Goal: Answer question/provide support: Share knowledge or assist other users

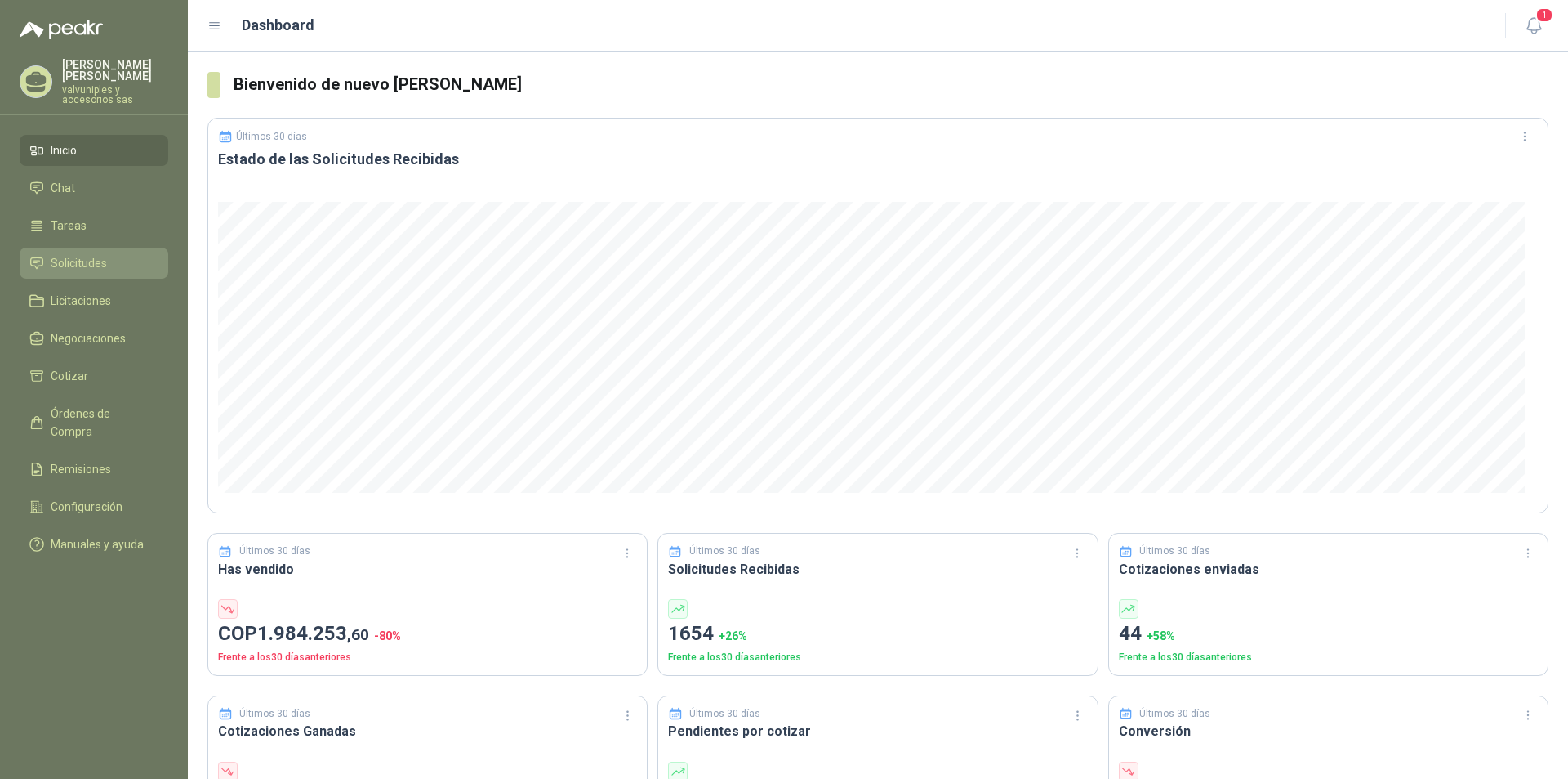
click at [71, 254] on span "Solicitudes" at bounding box center [78, 263] width 57 height 18
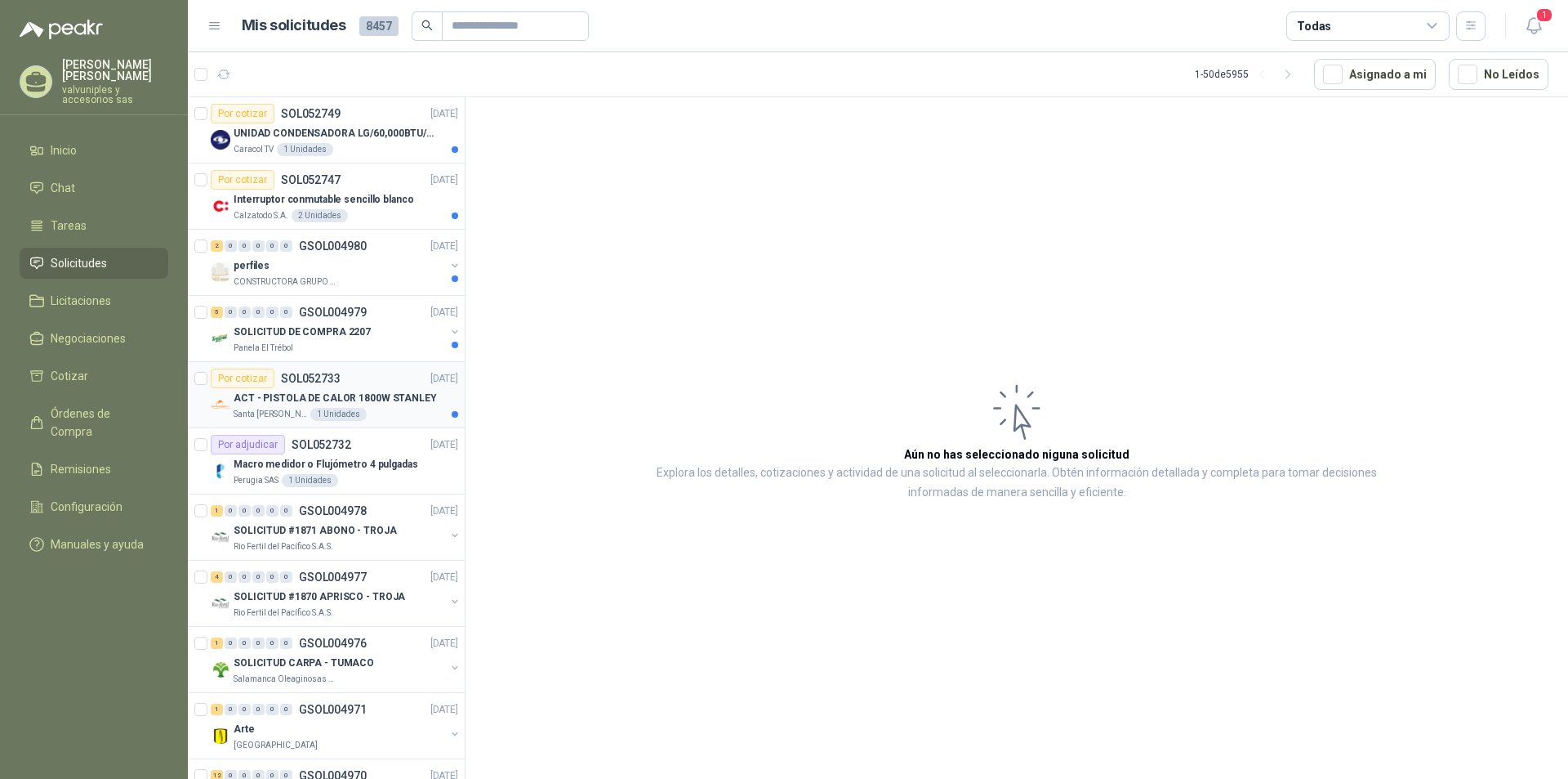
click at [338, 397] on p "ACT - PISTOLA DE CALOR 1800W STANLEY" at bounding box center [335, 399] width 203 height 16
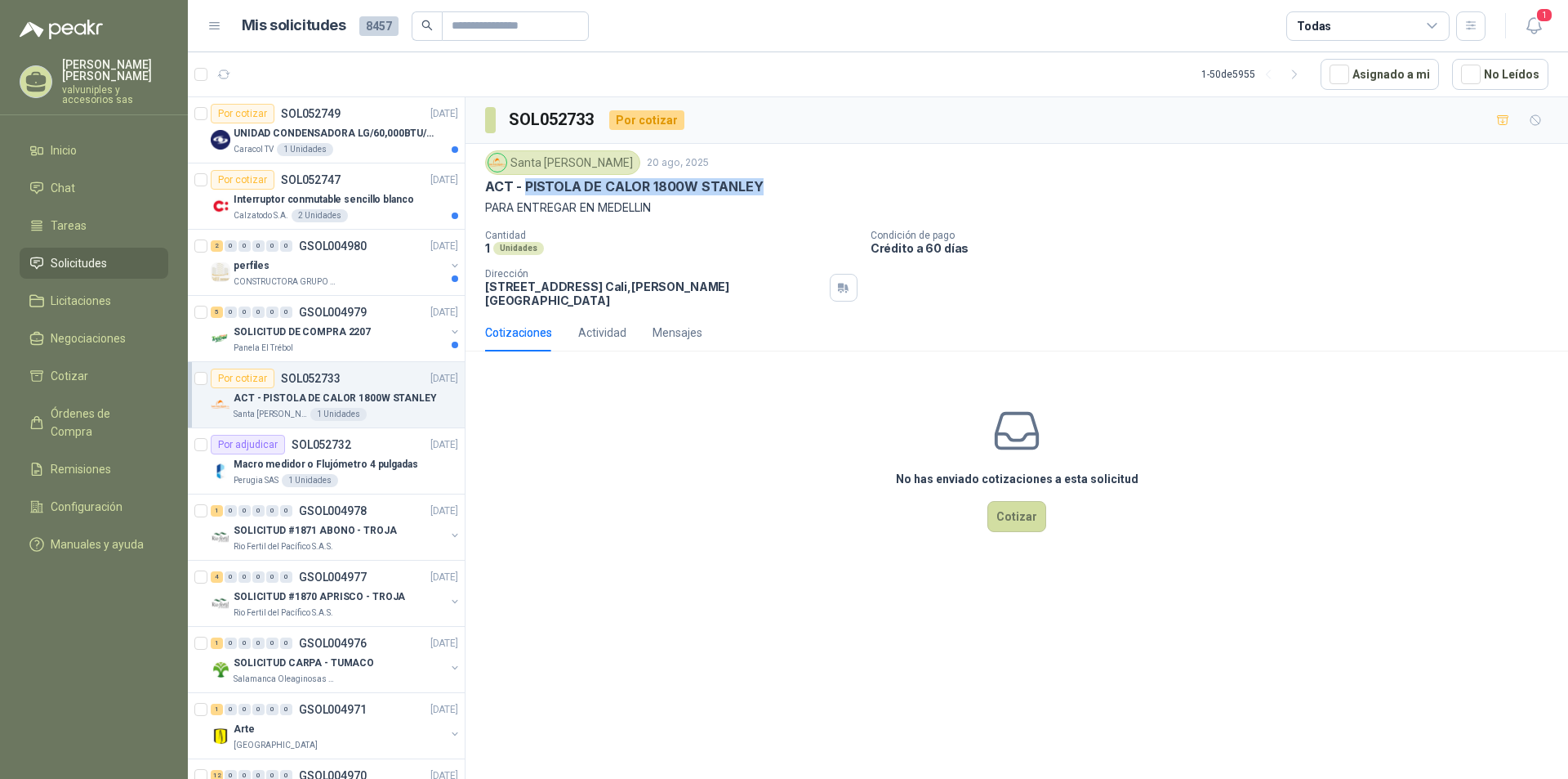
drag, startPoint x: 526, startPoint y: 184, endPoint x: 777, endPoint y: 193, distance: 251.2
click at [772, 188] on div "ACT - PISTOLA DE CALOR 1800W STANLEY" at bounding box center [1017, 187] width 1063 height 17
click at [715, 182] on p "ACT - PISTOLA DE CALOR 1800W STANLEY" at bounding box center [624, 187] width 279 height 17
click at [311, 330] on p "SOLICITUD DE COMPRA 2207" at bounding box center [302, 332] width 137 height 16
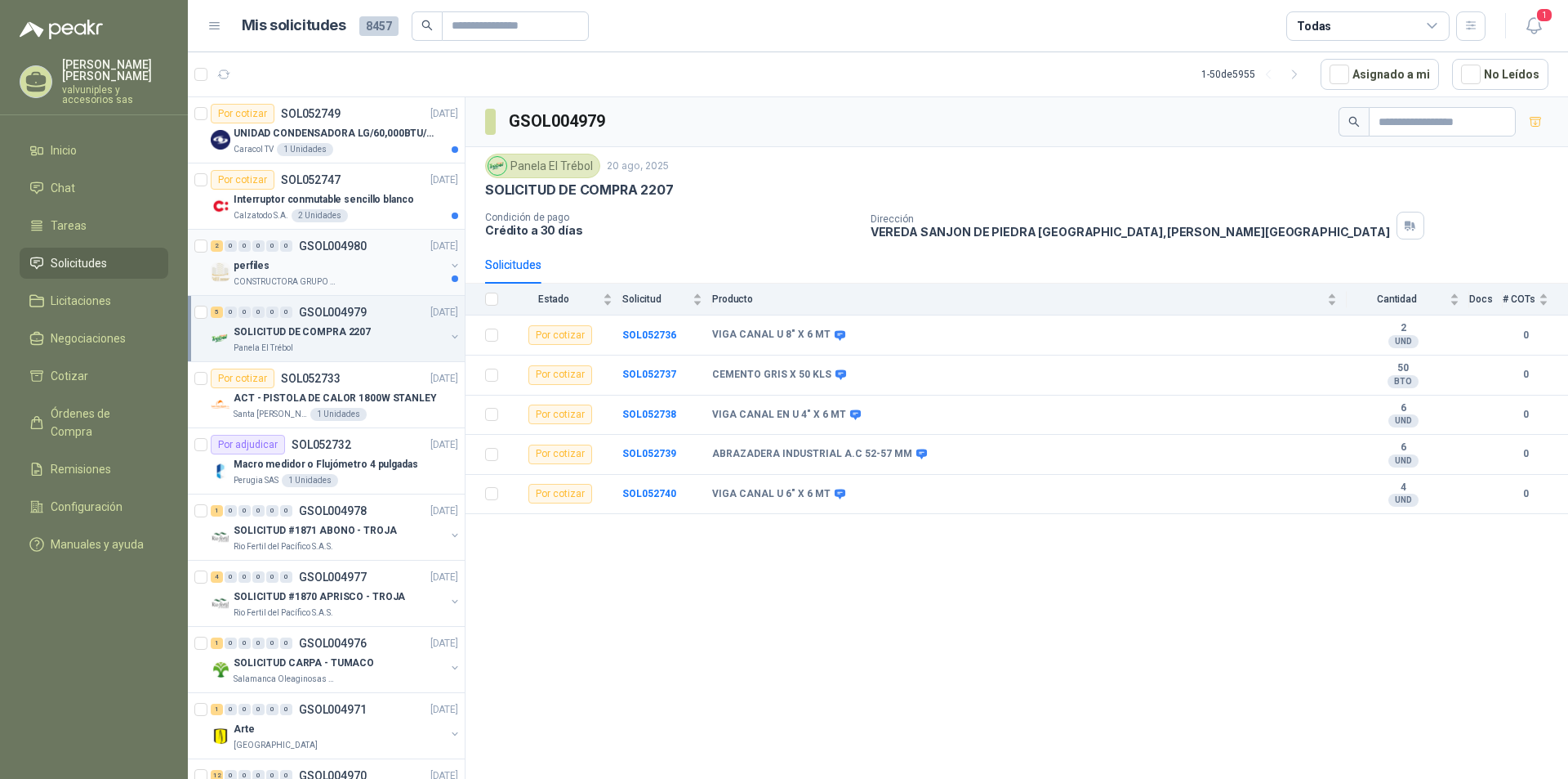
click at [266, 265] on p "perfiles" at bounding box center [252, 266] width 36 height 16
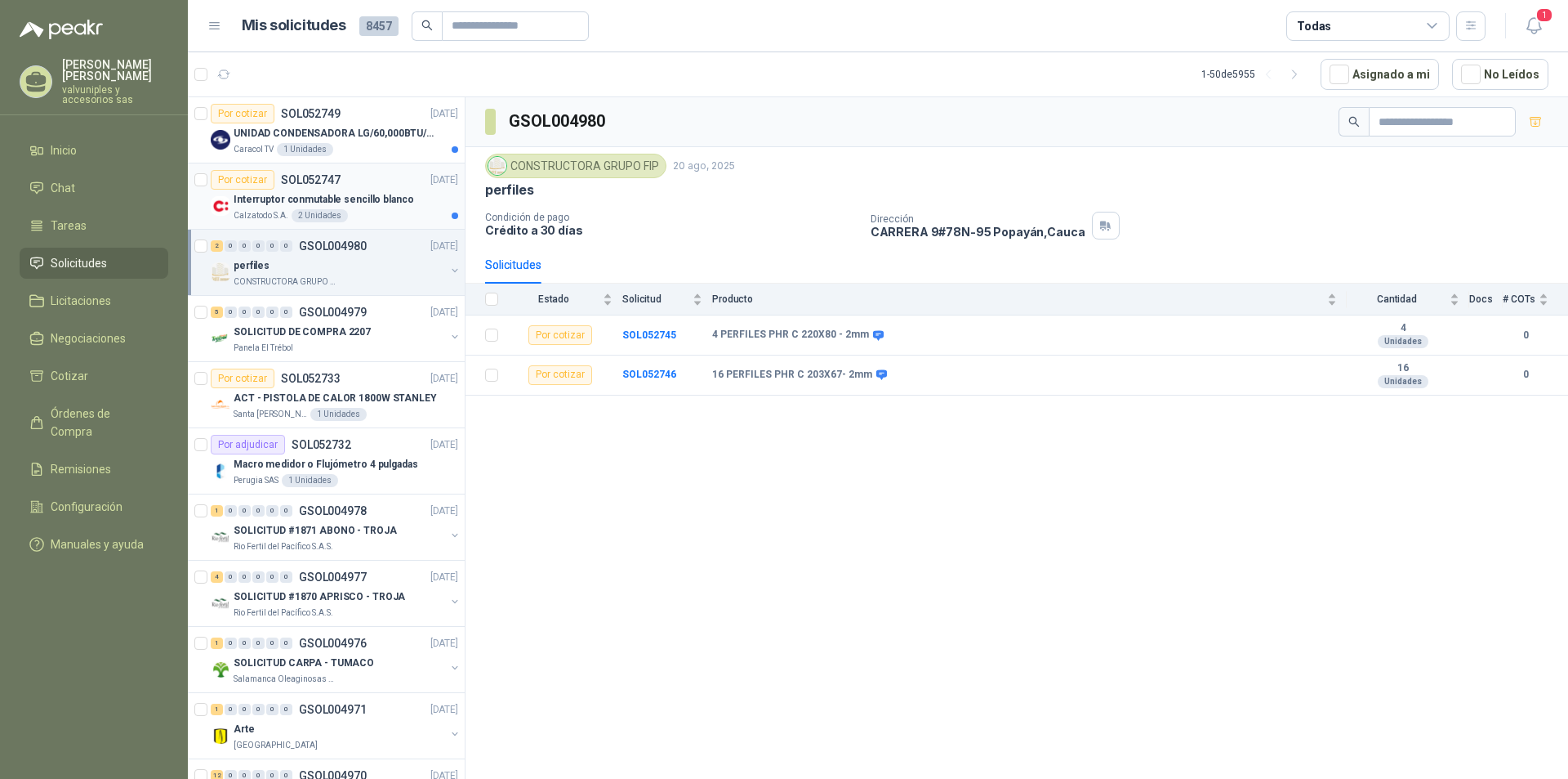
click at [284, 200] on p "Interruptor conmutable sencillo blanco" at bounding box center [323, 200] width 180 height 16
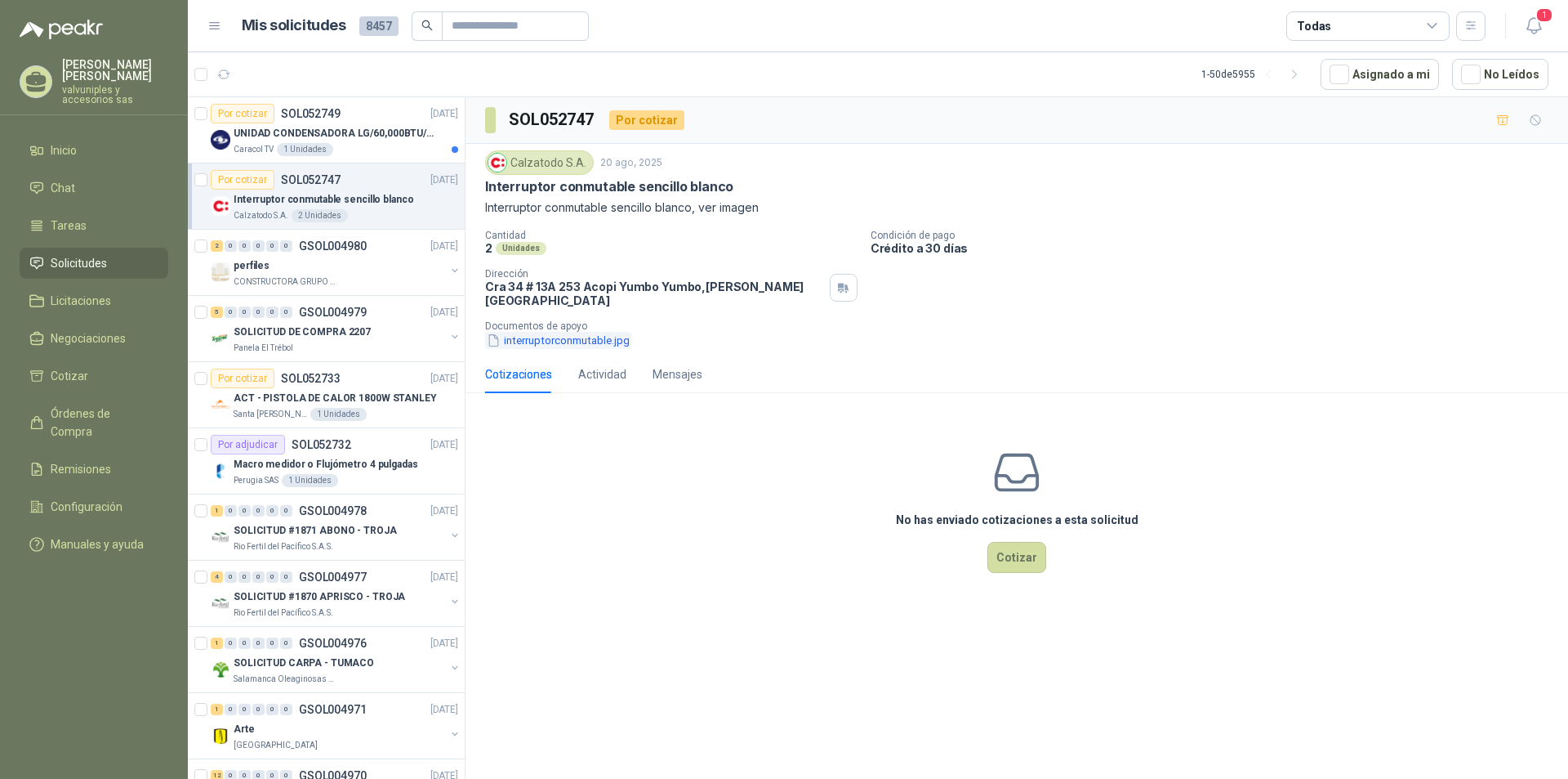
click at [535, 331] on button "interruptorconmutable.jpg" at bounding box center [557, 339] width 146 height 17
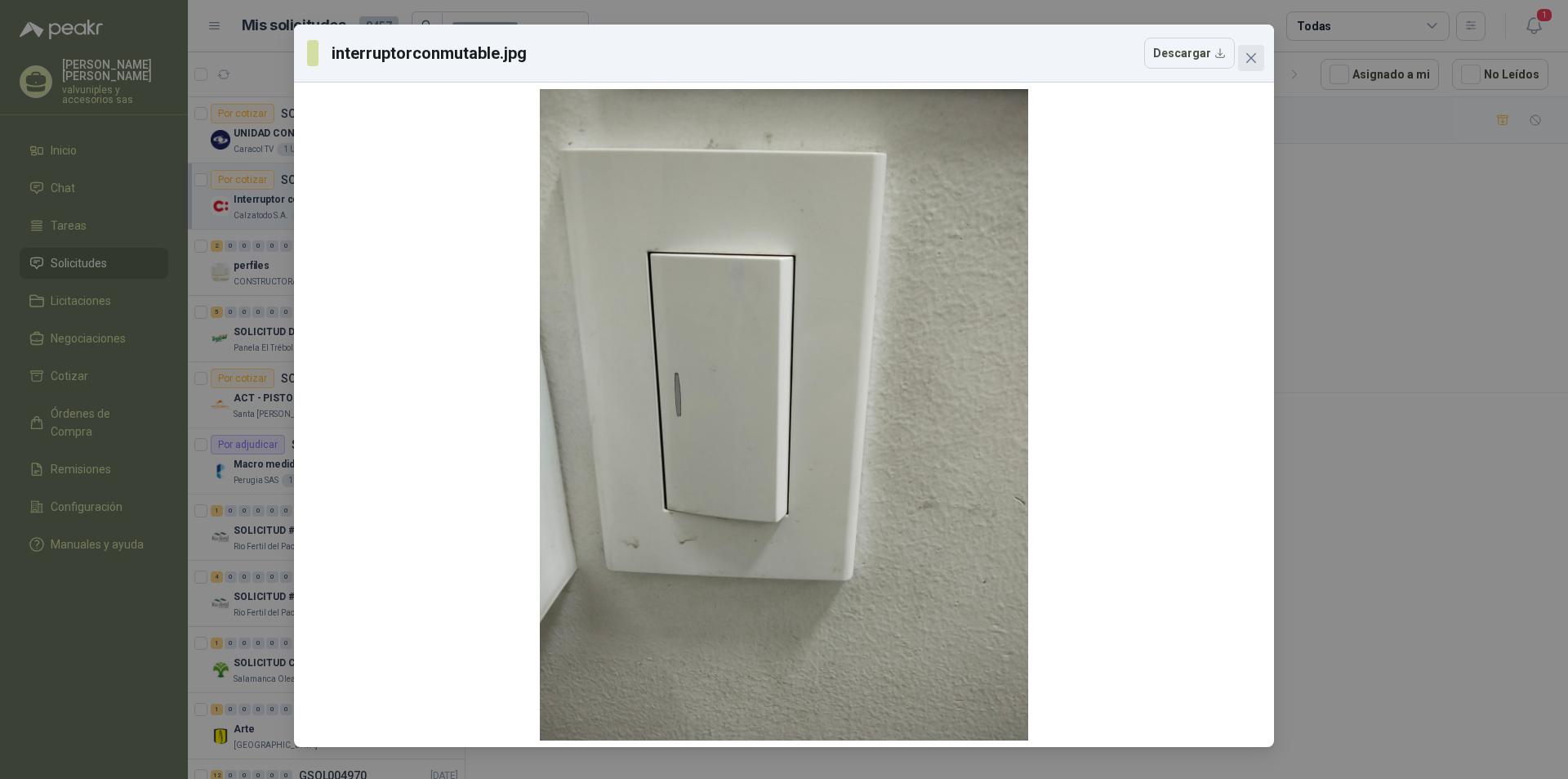
click at [1261, 57] on span "Close" at bounding box center [1251, 58] width 26 height 13
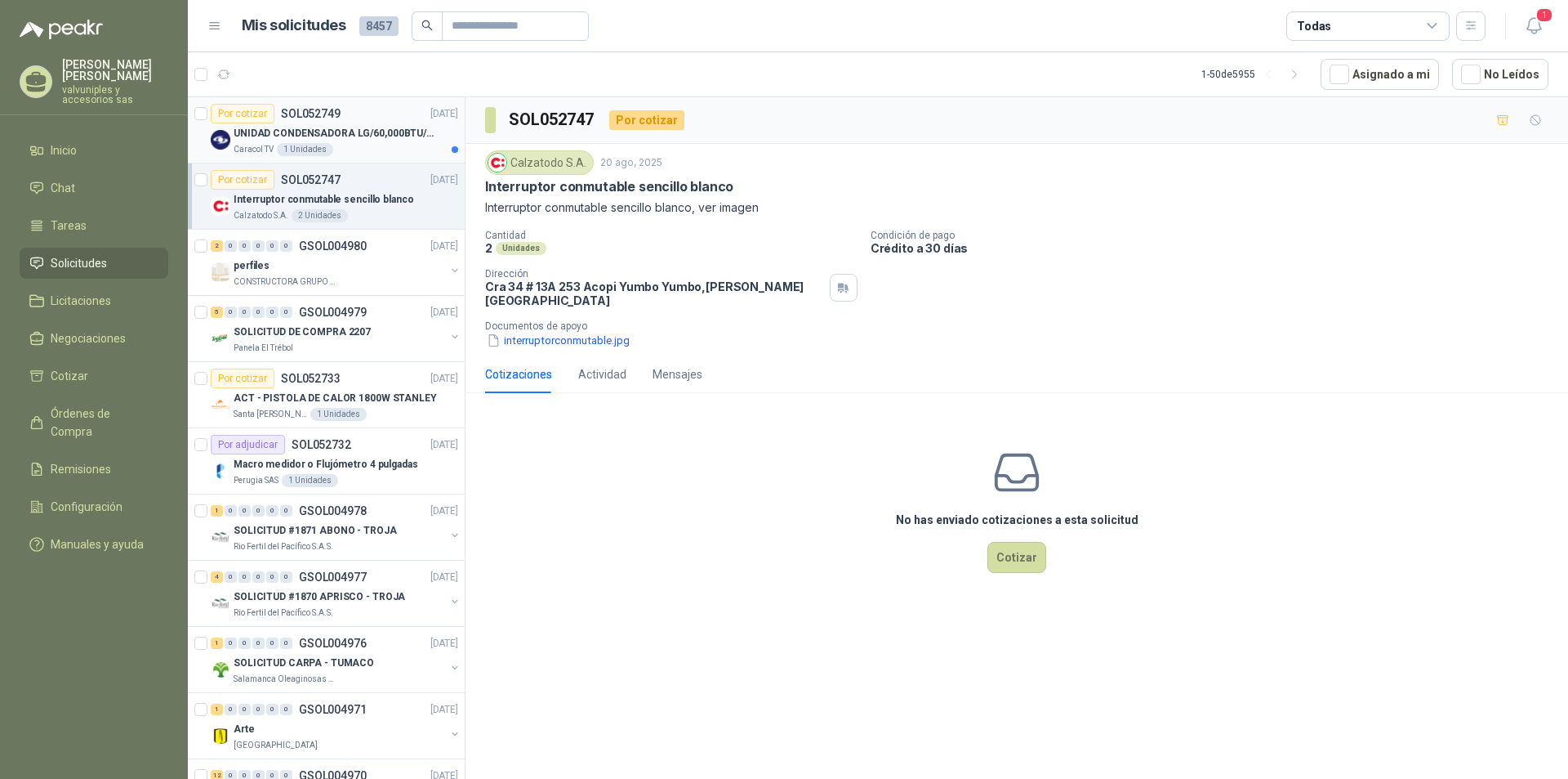
click at [279, 134] on p "UNIDAD CONDENSADORA LG/60,000BTU/220V/R410A: I" at bounding box center [335, 134] width 203 height 16
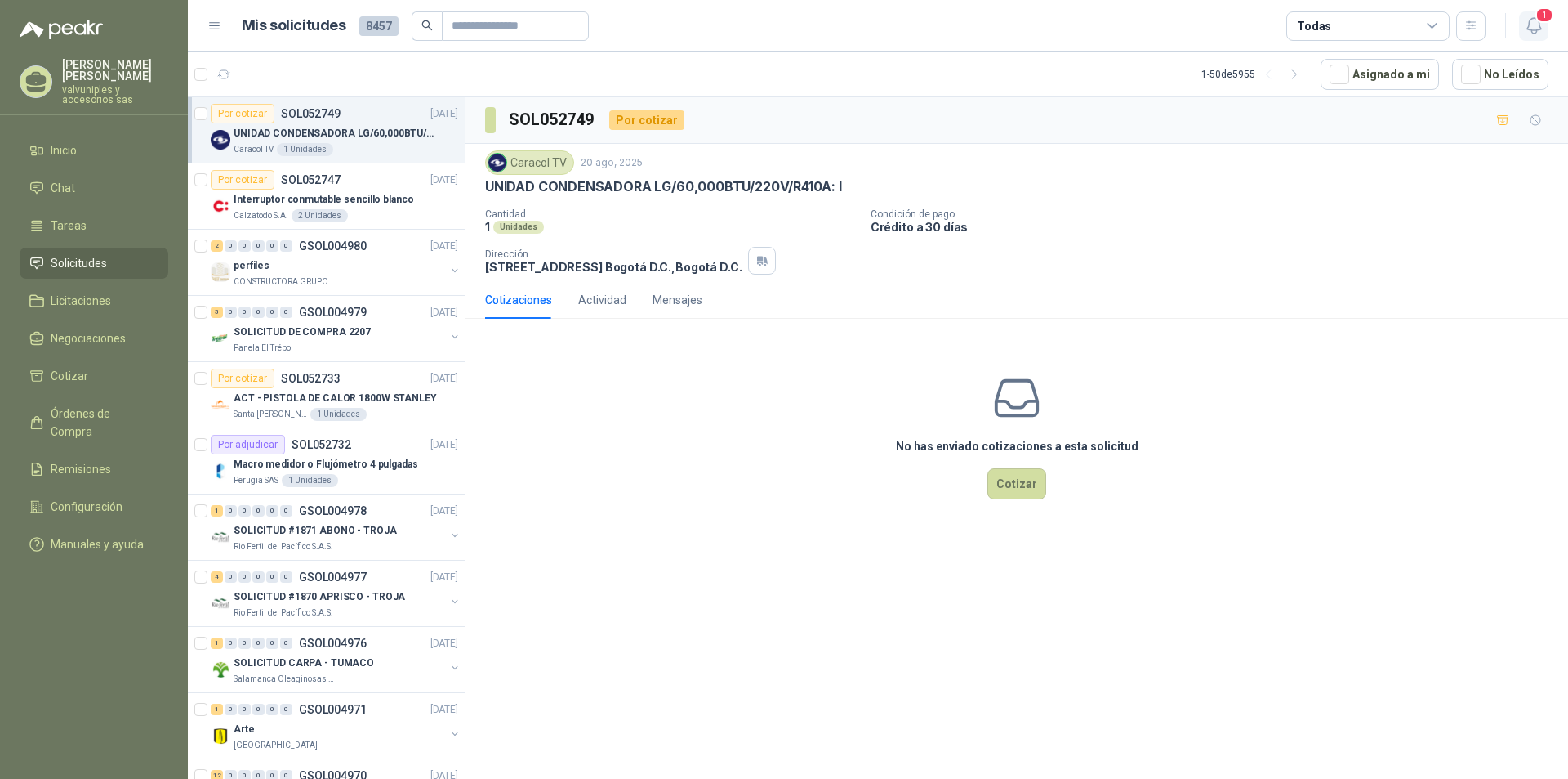
click at [1533, 27] on icon "button" at bounding box center [1534, 26] width 21 height 21
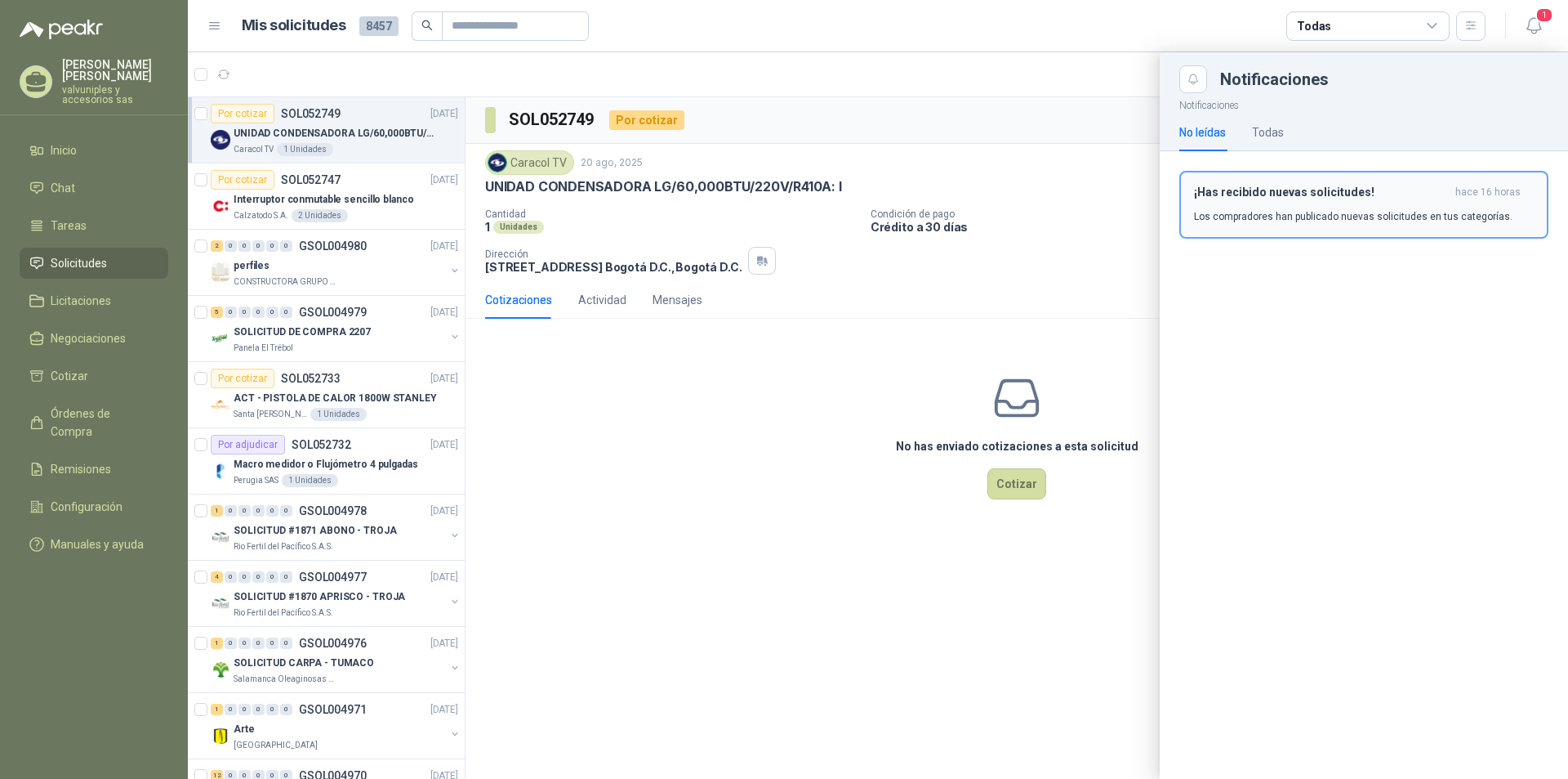
click at [1224, 195] on h3 "¡Has recibido nuevas solicitudes!" at bounding box center [1321, 193] width 255 height 14
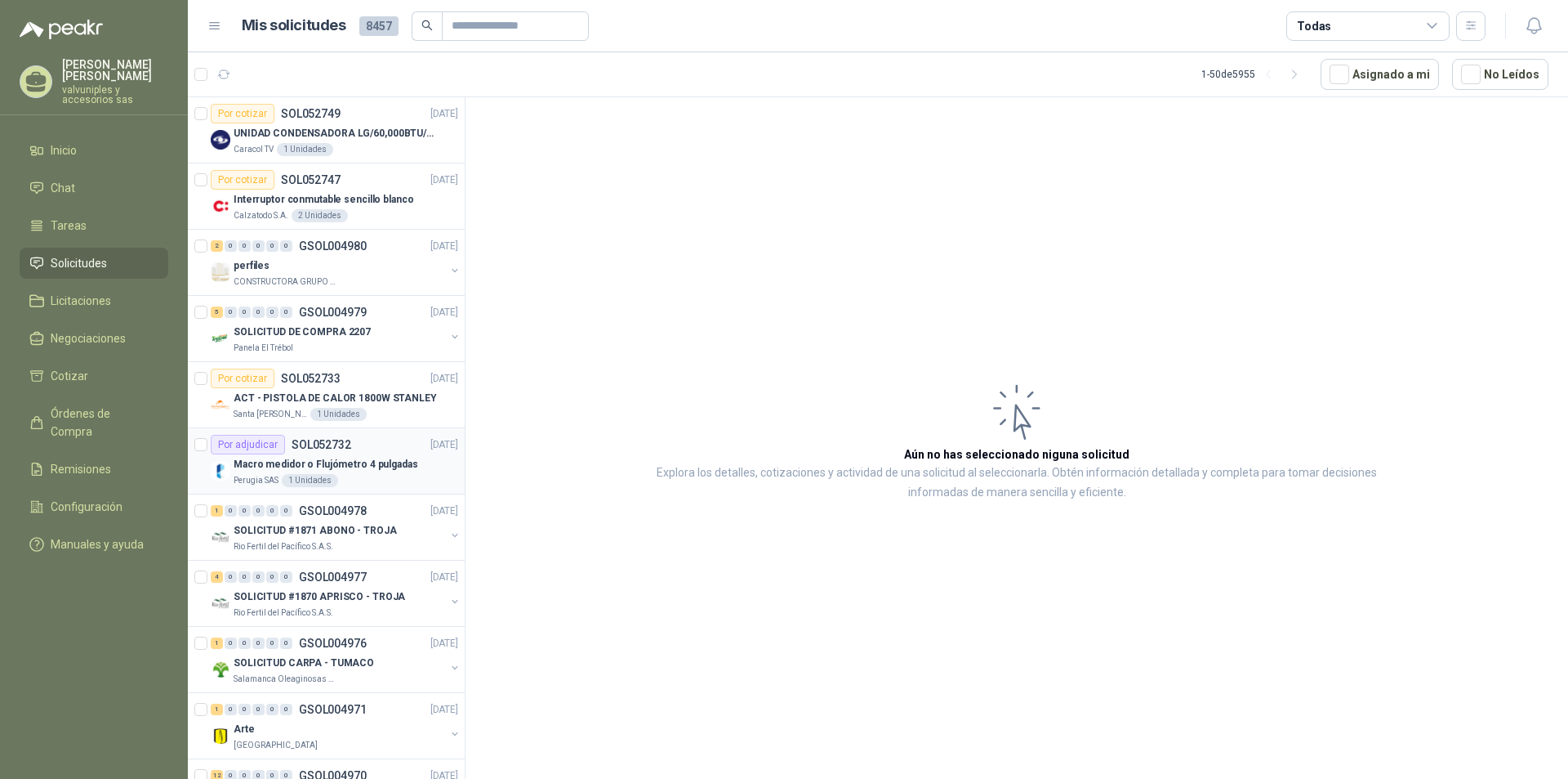
click at [319, 465] on p "Macro medidor o Flujómetro 4 pulgadas" at bounding box center [326, 464] width 184 height 16
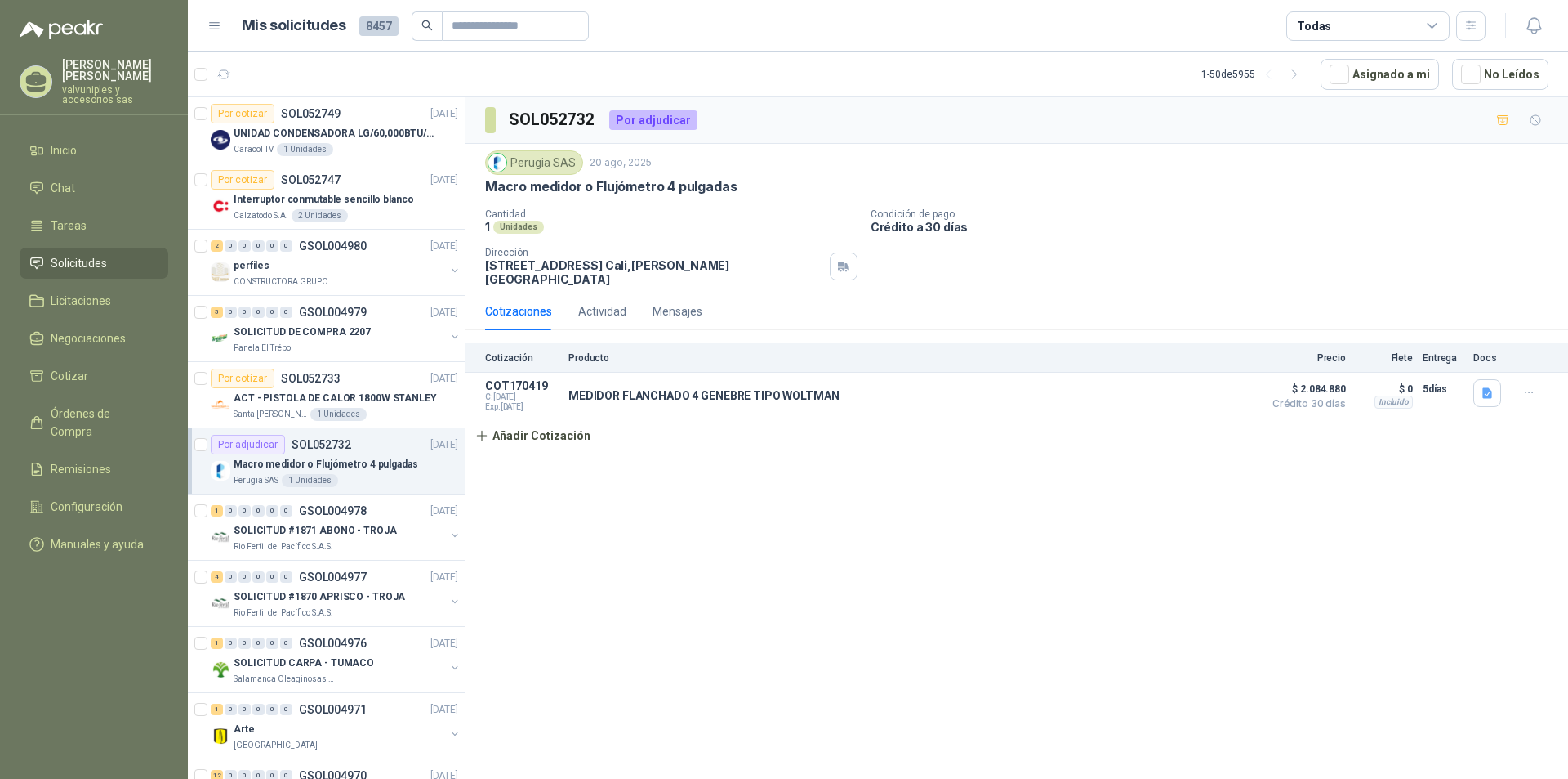
click at [271, 461] on p "Macro medidor o Flujómetro 4 pulgadas" at bounding box center [326, 464] width 184 height 16
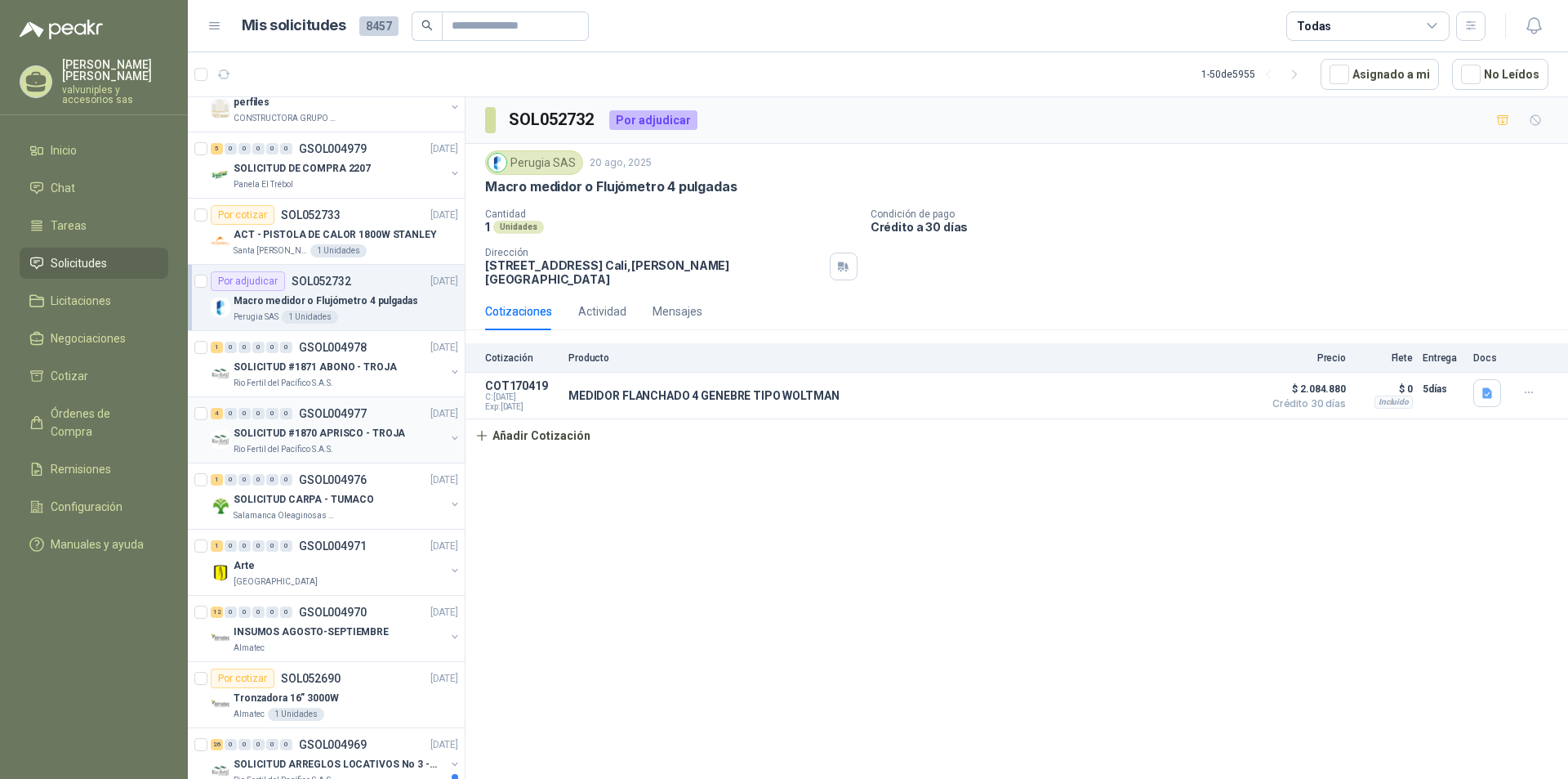
click at [257, 438] on p "SOLICITUD #1870 APRISCO - TROJA" at bounding box center [319, 434] width 172 height 16
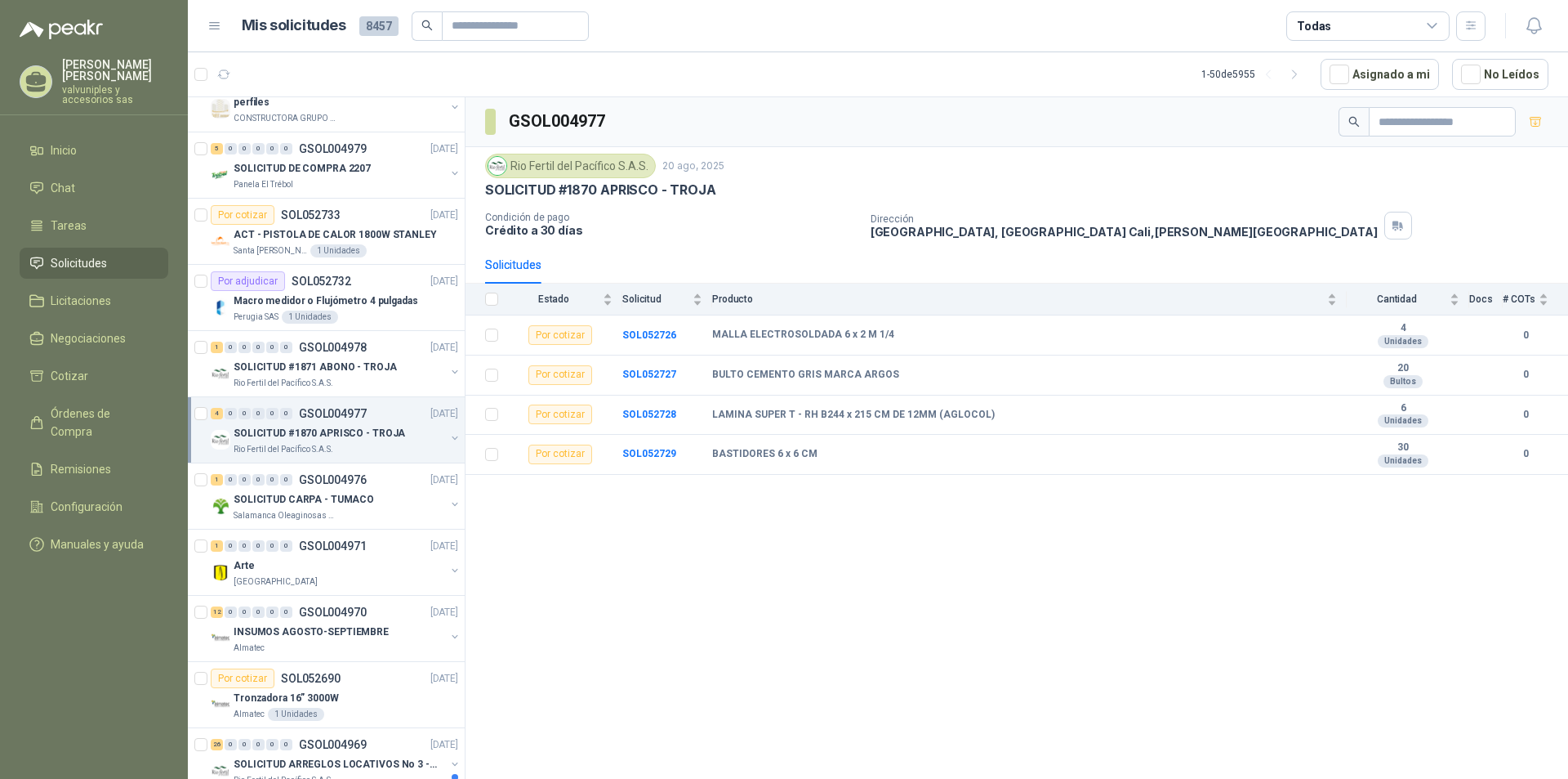
click at [273, 436] on p "SOLICITUD #1870 APRISCO - TROJA" at bounding box center [319, 434] width 172 height 16
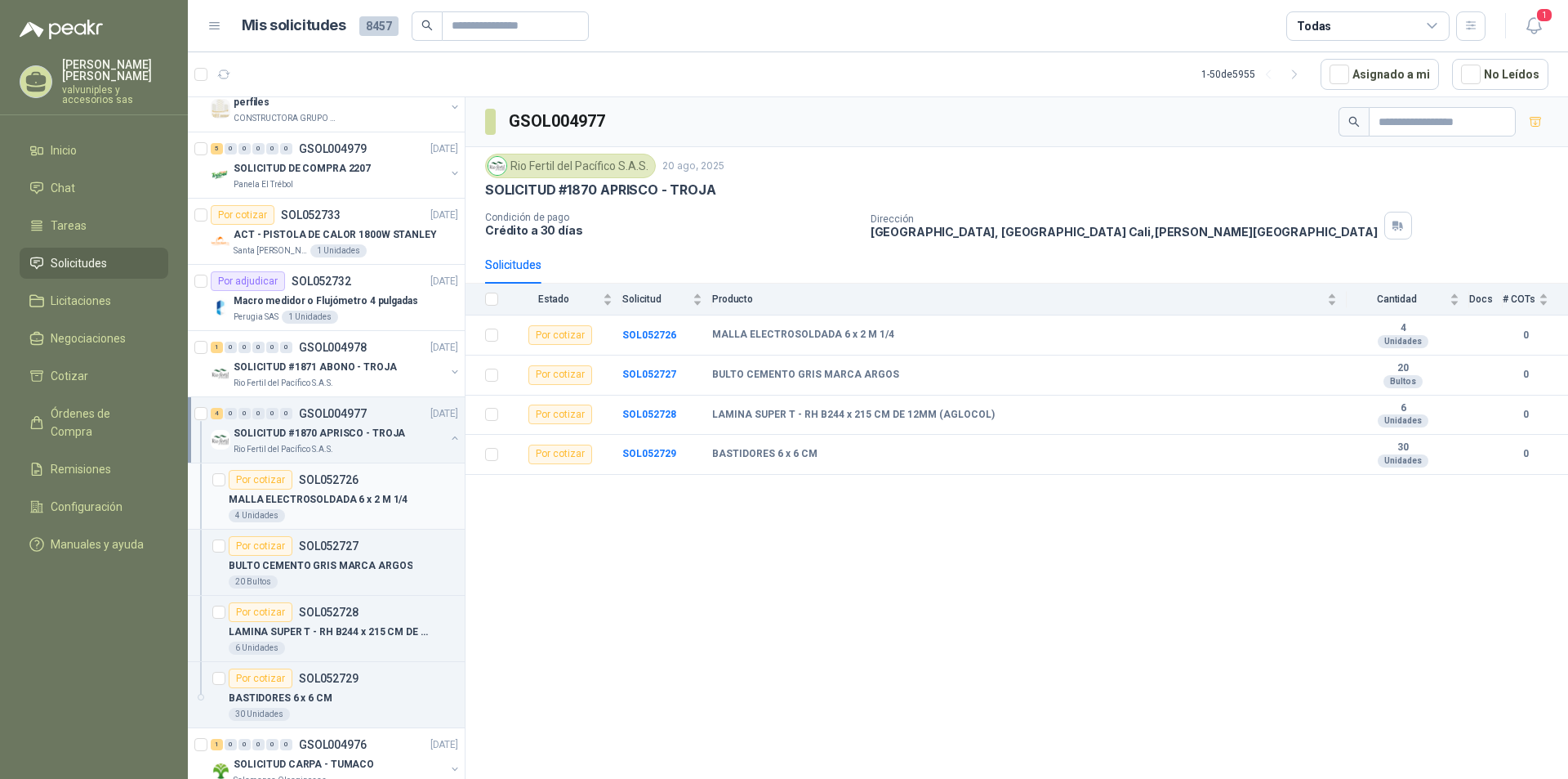
click at [282, 498] on p "MALLA ELECTROSOLDADA 6 x 2 M 1/4" at bounding box center [318, 500] width 179 height 16
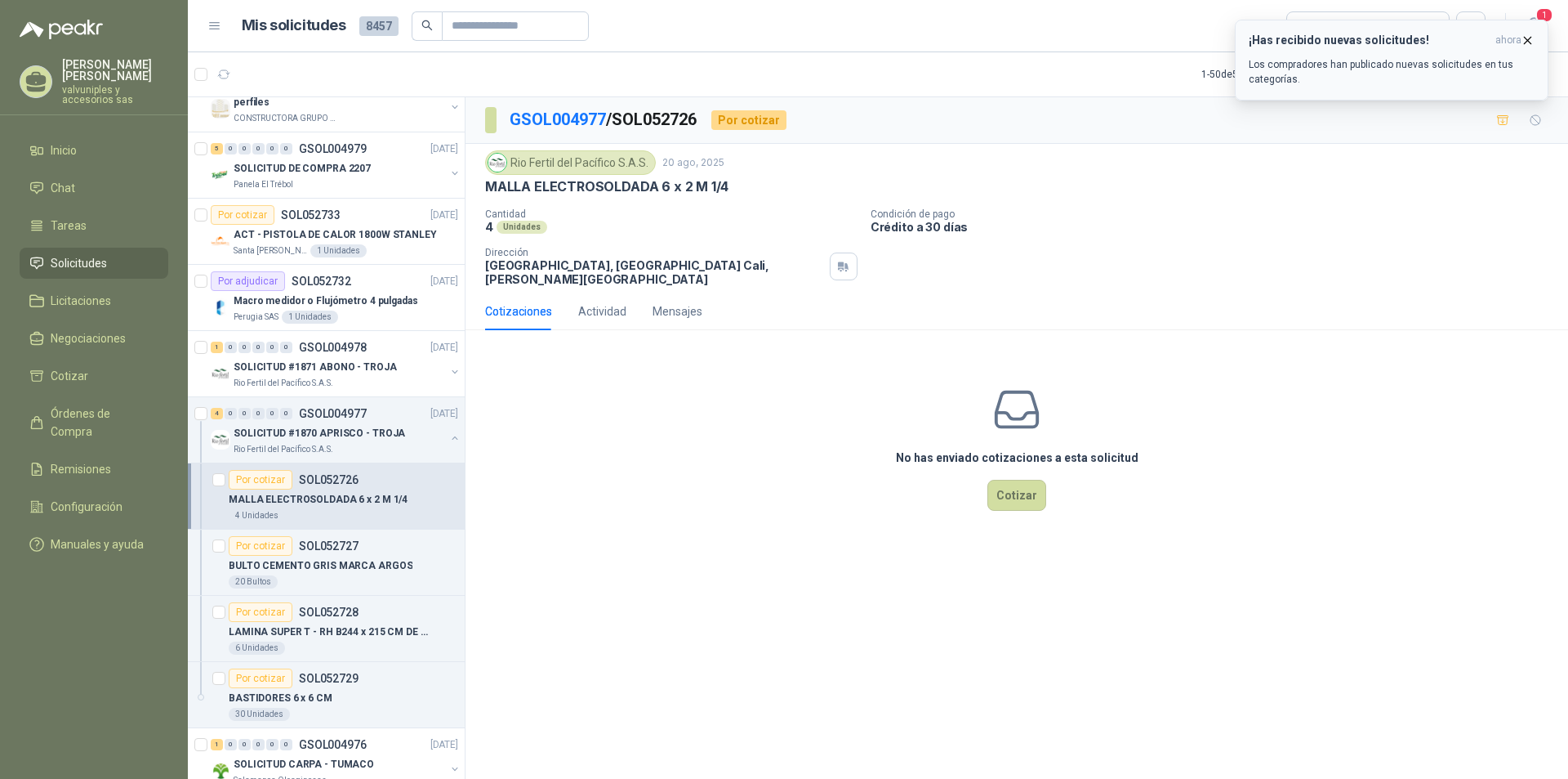
click at [1293, 44] on h3 "¡Has recibido nuevas solicitudes!" at bounding box center [1369, 41] width 240 height 14
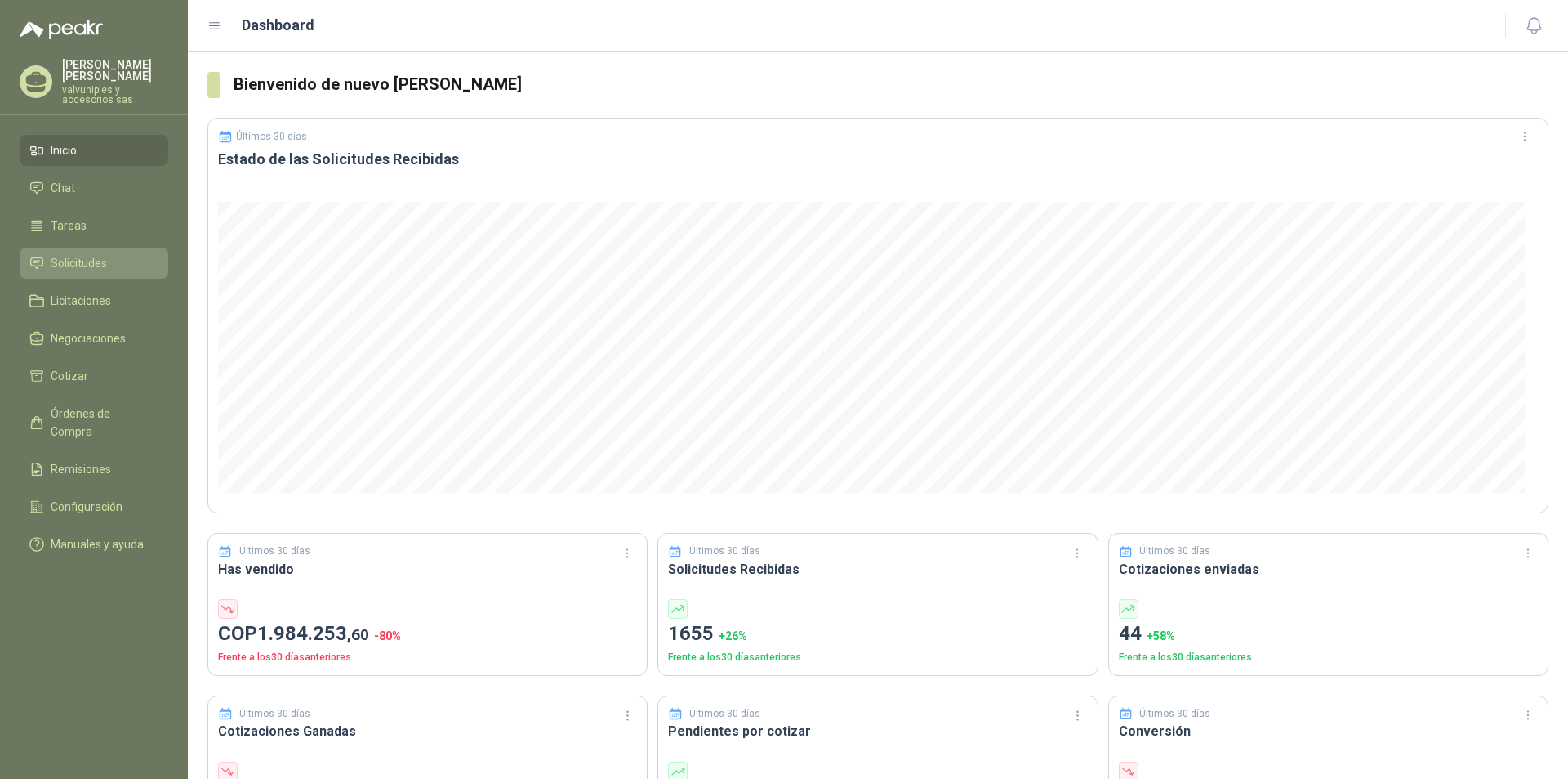
click at [85, 254] on span "Solicitudes" at bounding box center [78, 263] width 57 height 18
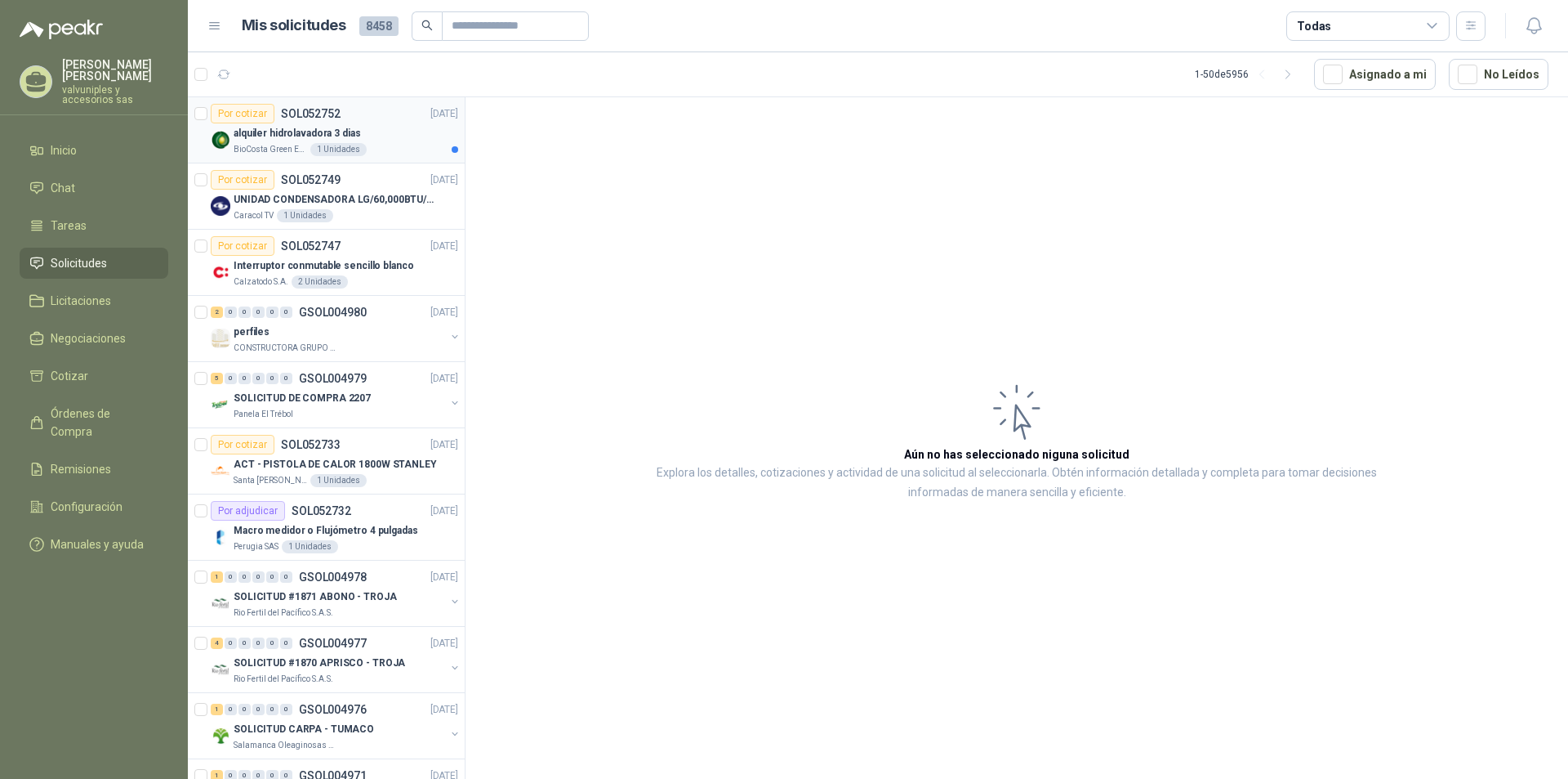
click at [277, 136] on p "alquiler hidrolavadora 3 dias" at bounding box center [298, 134] width 127 height 16
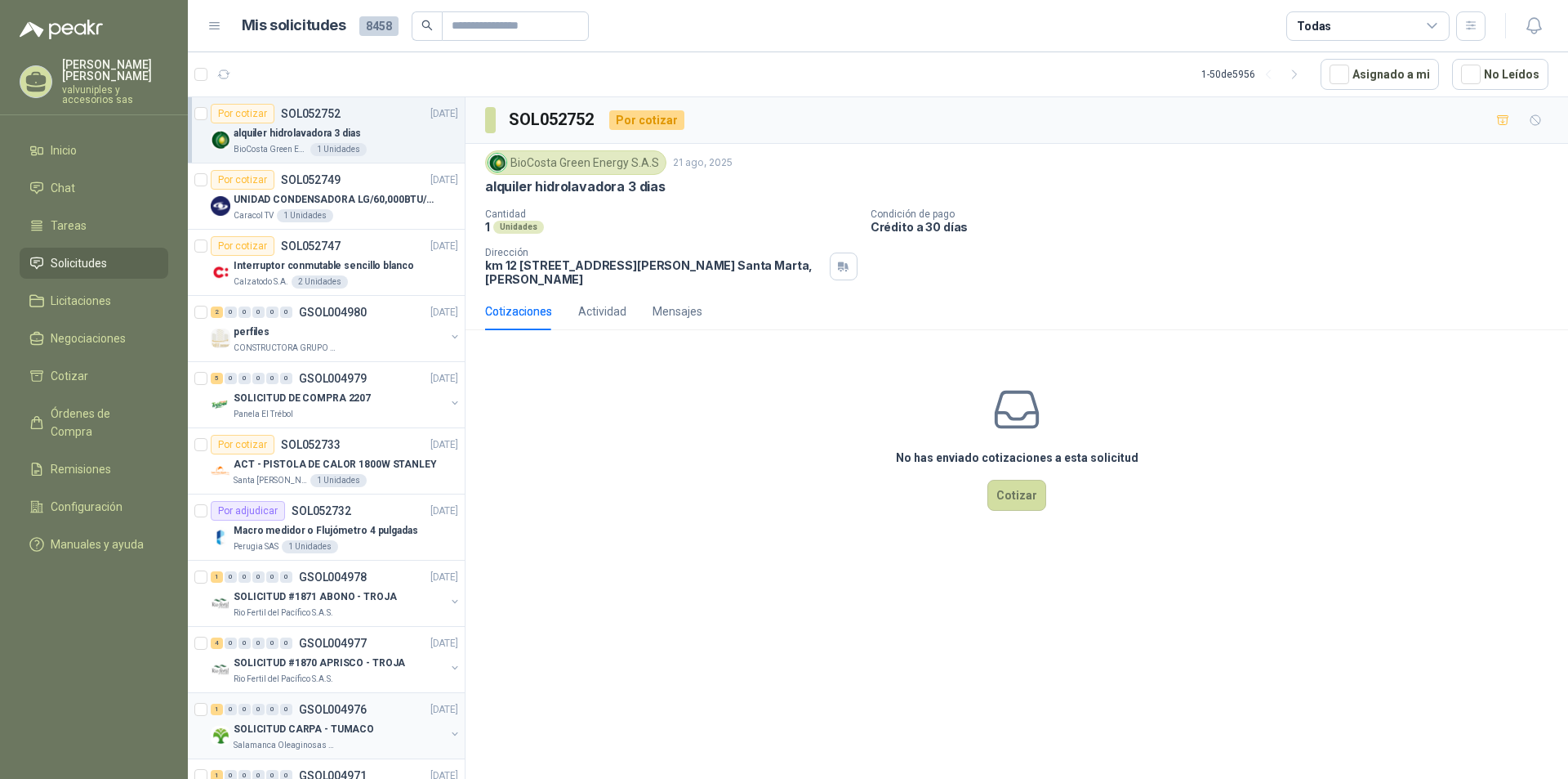
click at [269, 724] on p "SOLICITUD CARPA - TUMACO" at bounding box center [304, 729] width 141 height 16
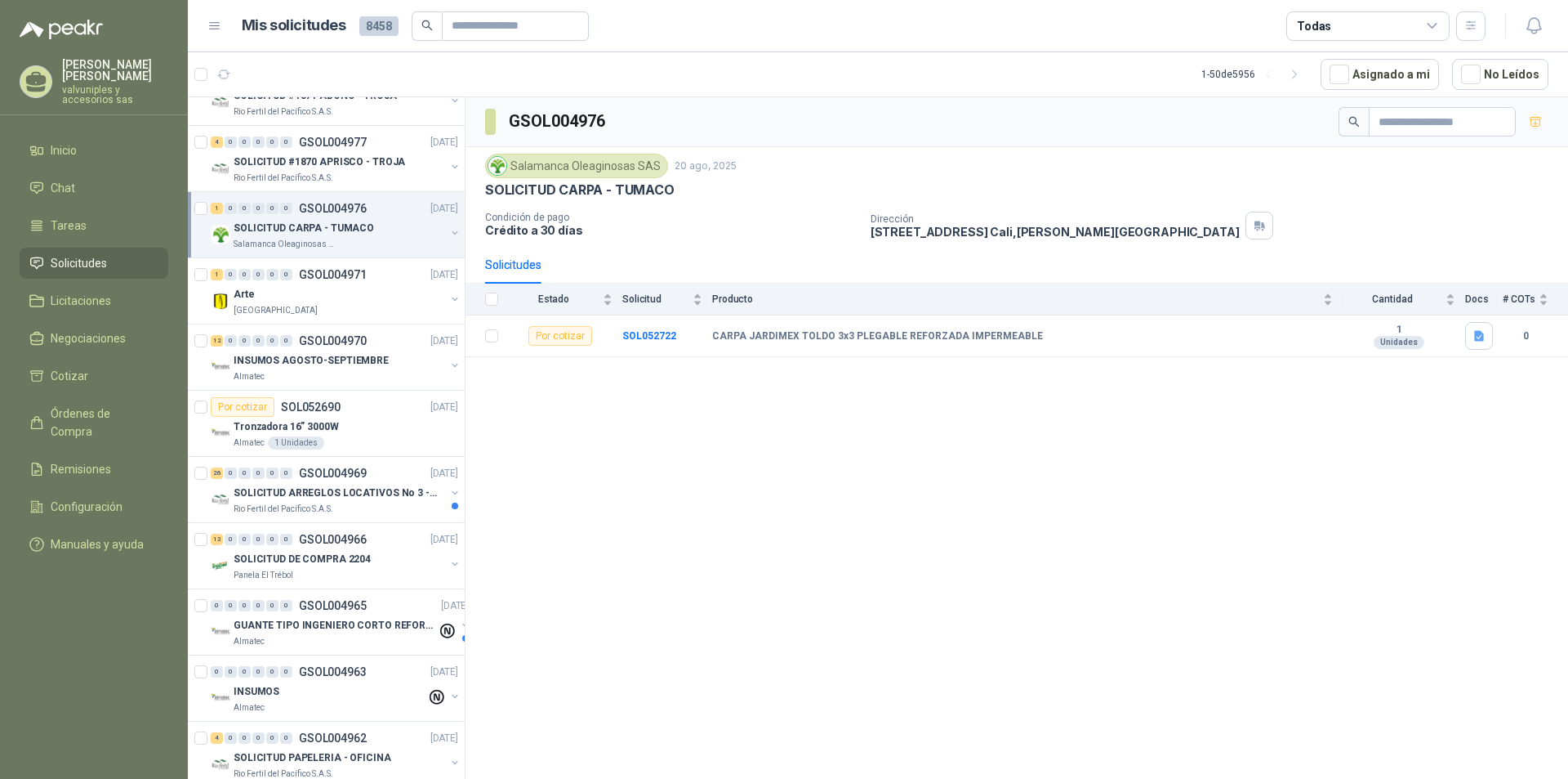
scroll to position [505, 0]
click at [254, 300] on p "[GEOGRAPHIC_DATA]" at bounding box center [276, 306] width 84 height 13
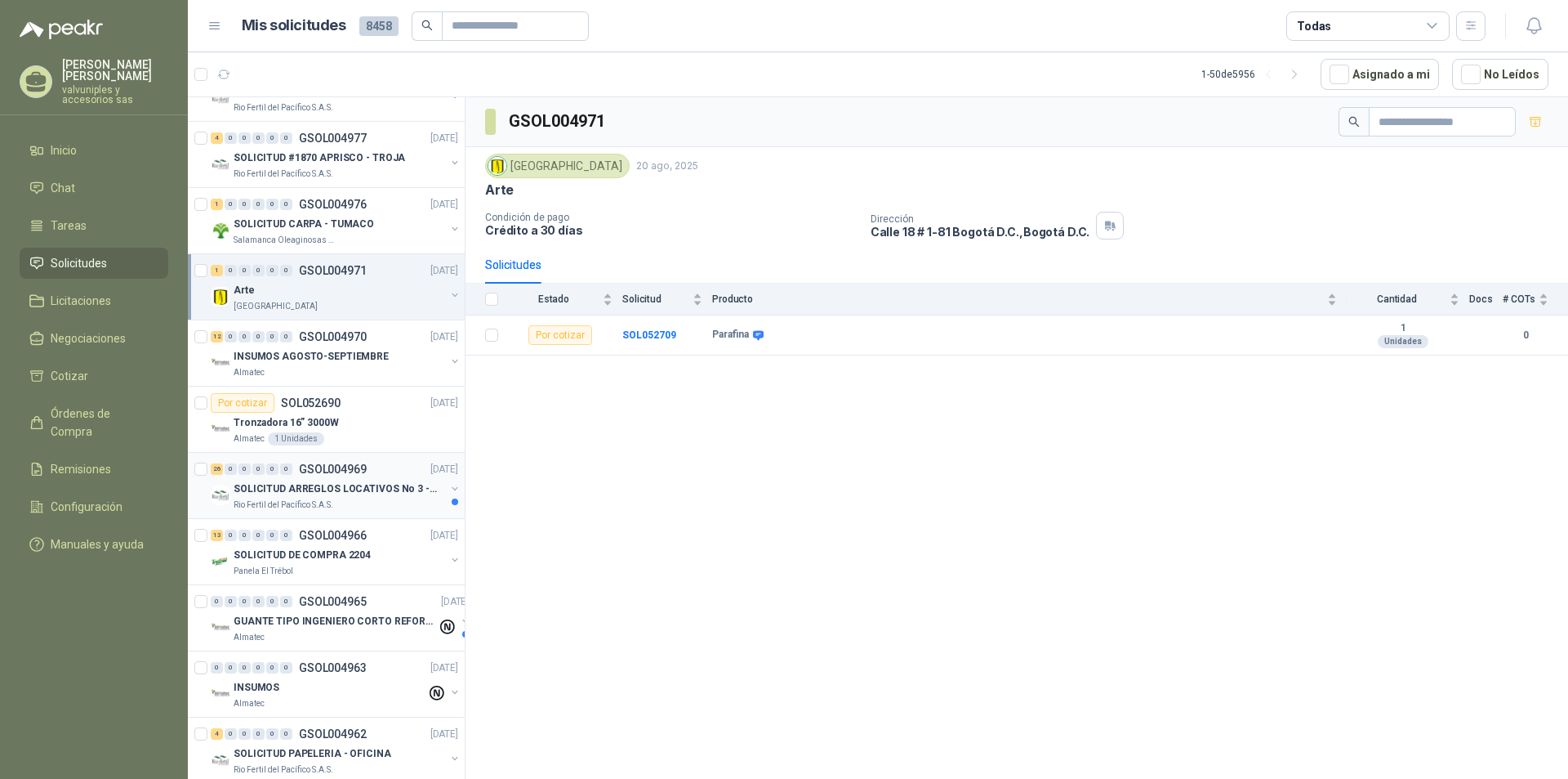
click at [299, 492] on p "SOLICITUD ARREGLOS LOCATIVOS No 3 - PICHINDE" at bounding box center [335, 489] width 203 height 16
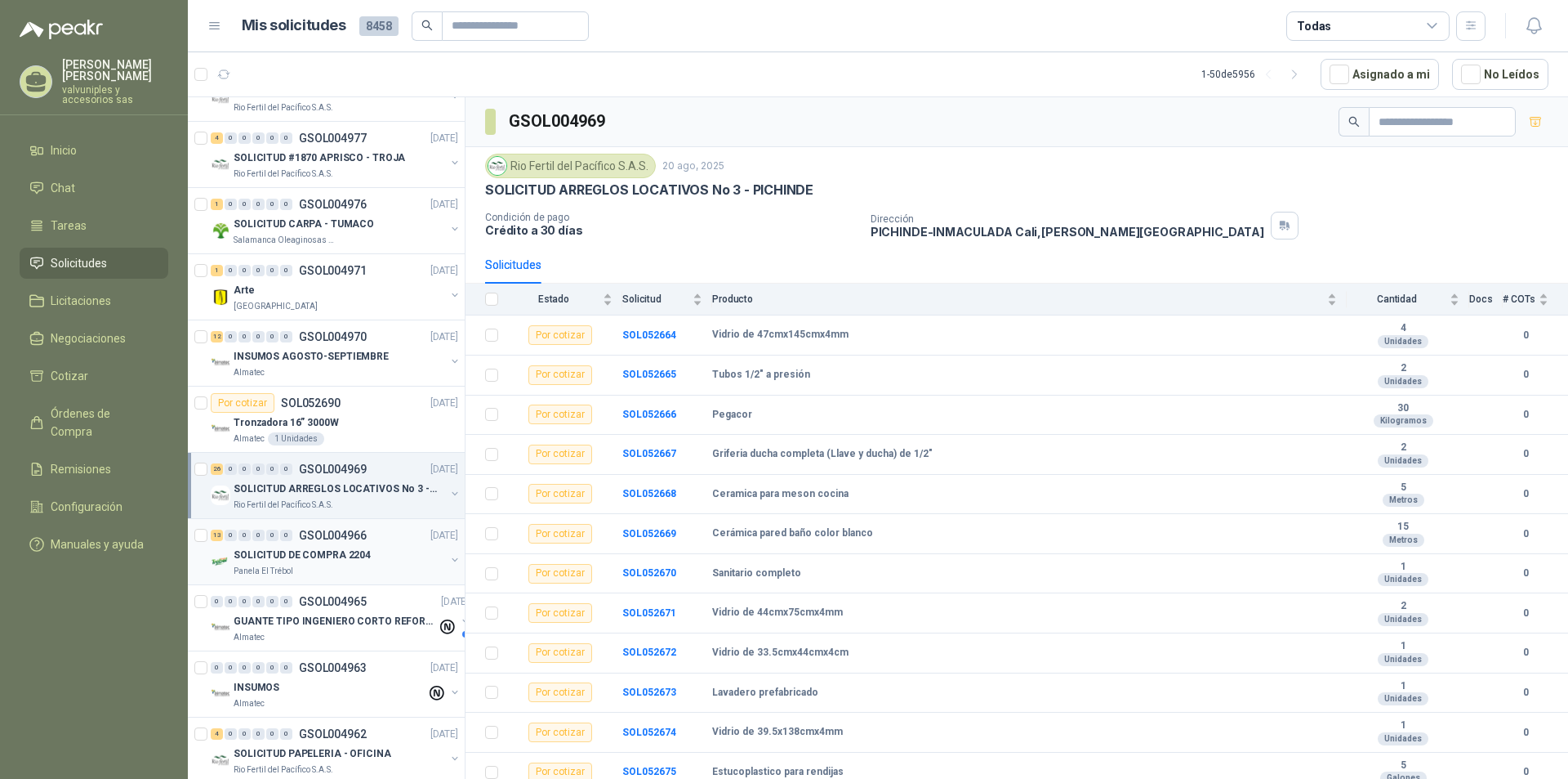
click at [276, 557] on p "SOLICITUD DE COMPRA 2204" at bounding box center [302, 556] width 137 height 16
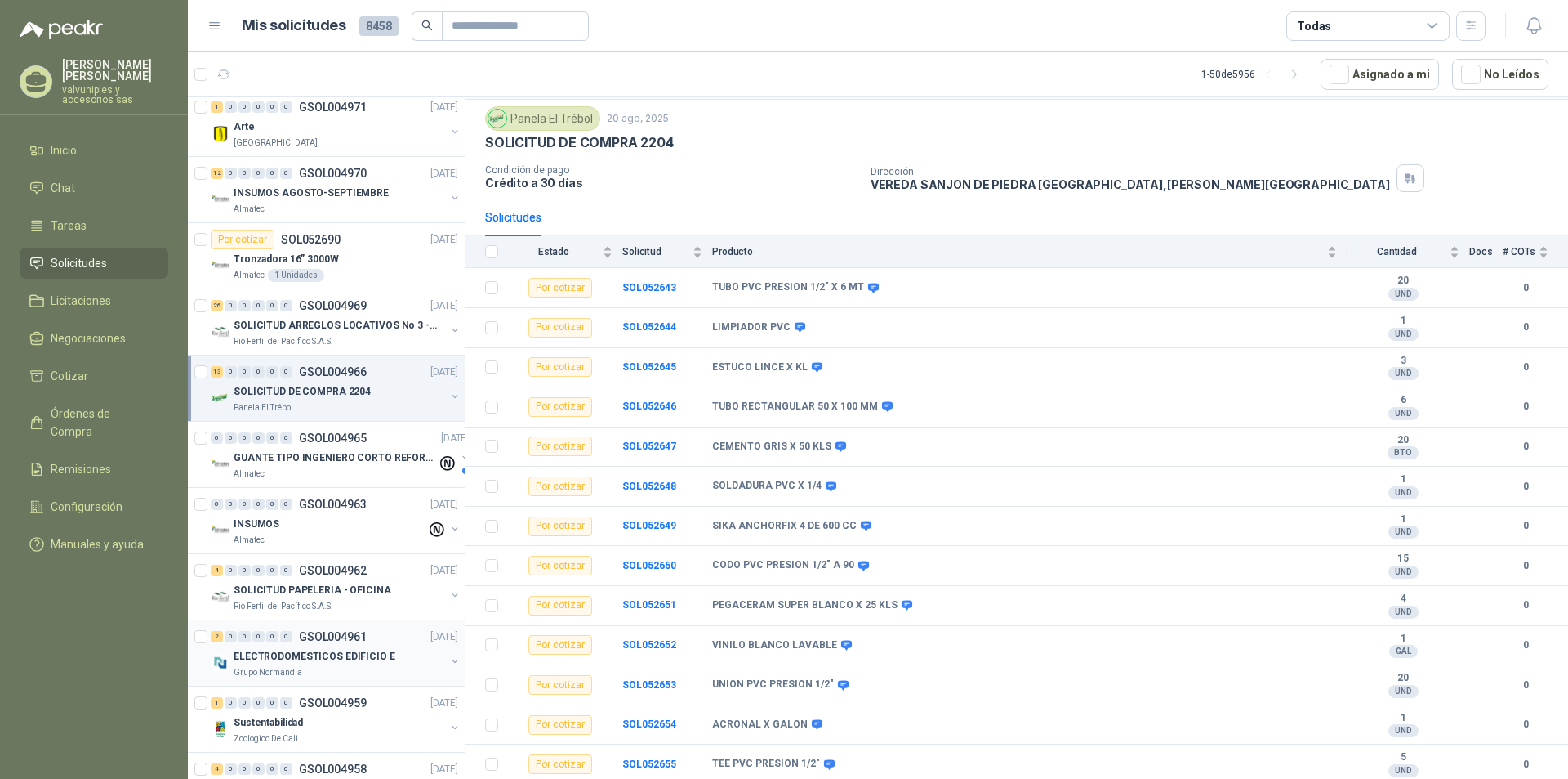
scroll to position [750, 0]
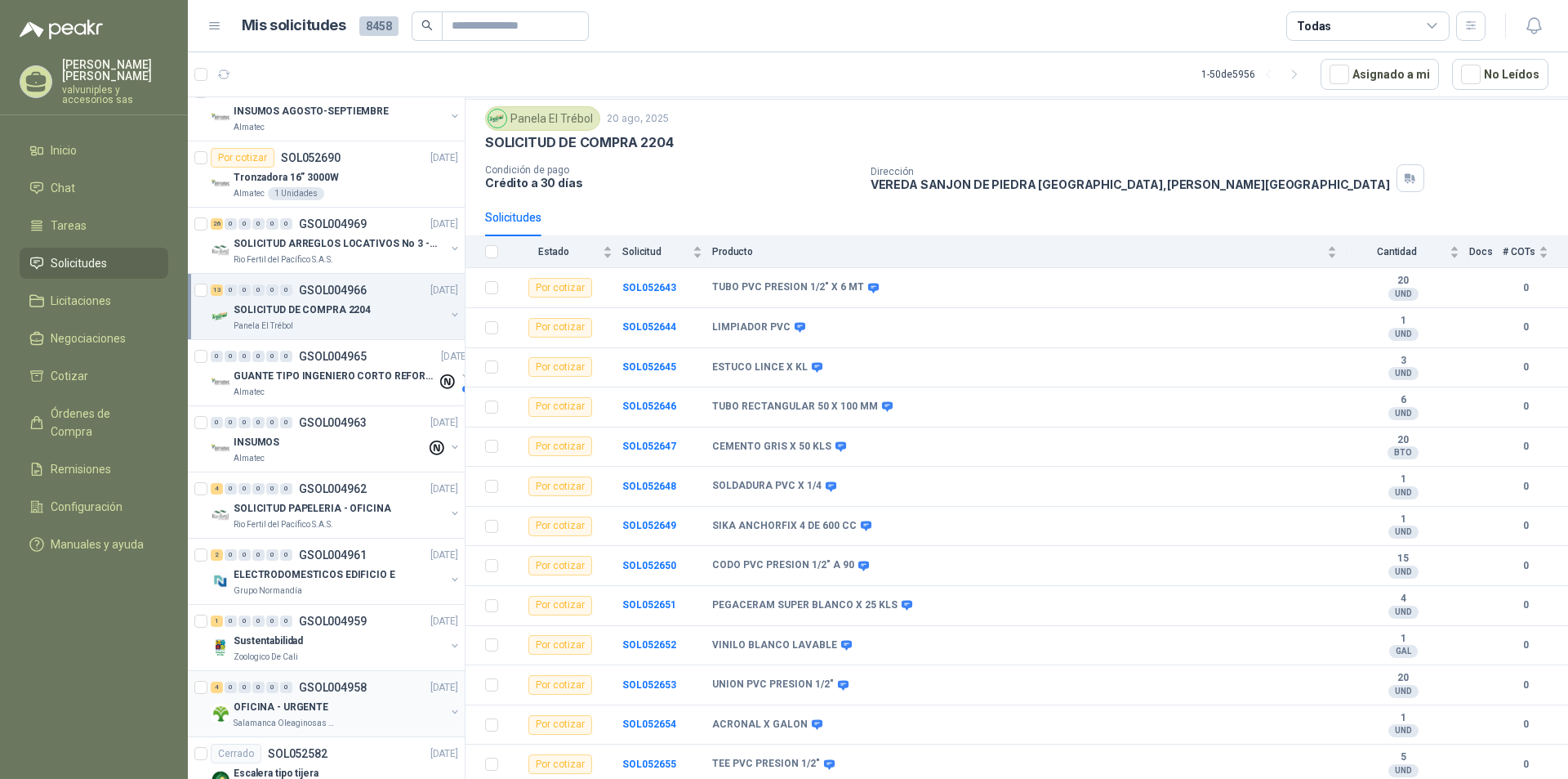
click at [299, 707] on p "OFICINA - URGENTE" at bounding box center [282, 708] width 95 height 16
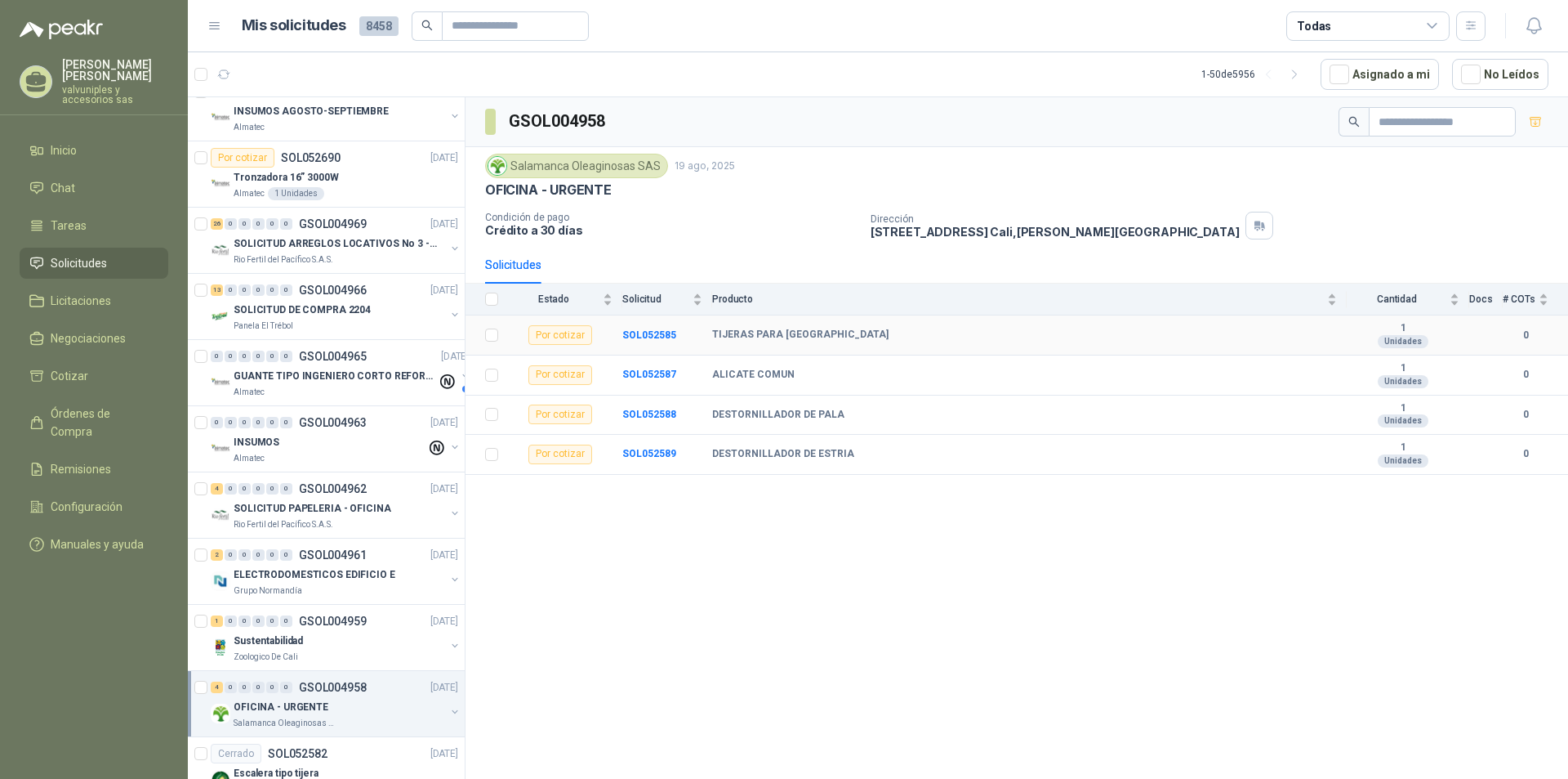
drag, startPoint x: 714, startPoint y: 332, endPoint x: 881, endPoint y: 337, distance: 167.1
click at [881, 332] on b "TIJERAS PARA JARDINERIA - GRANDE" at bounding box center [800, 334] width 177 height 13
copy tr "TIJERAS PARA JARDINERIA - GRANDE 1"
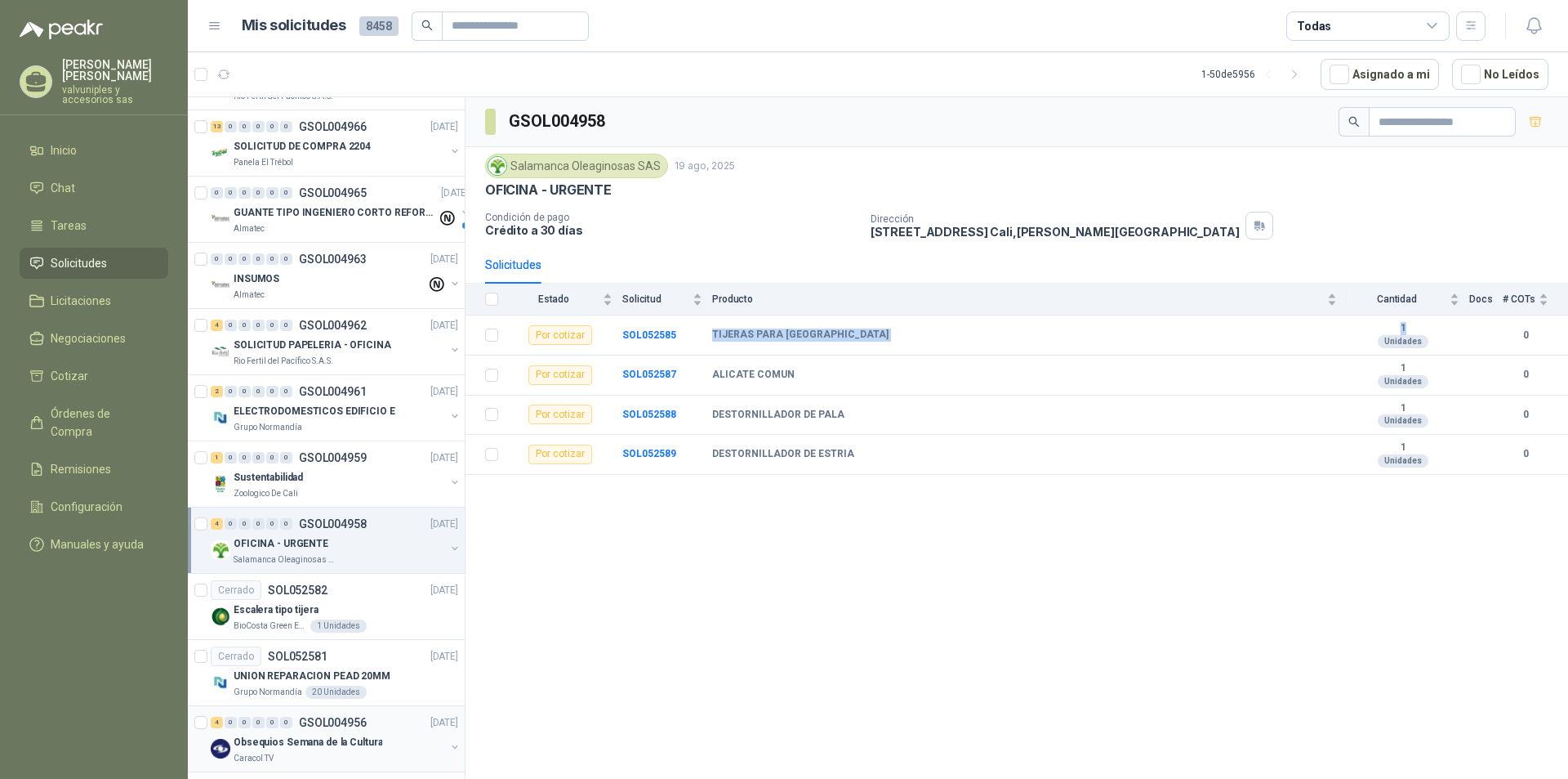
scroll to position [995, 0]
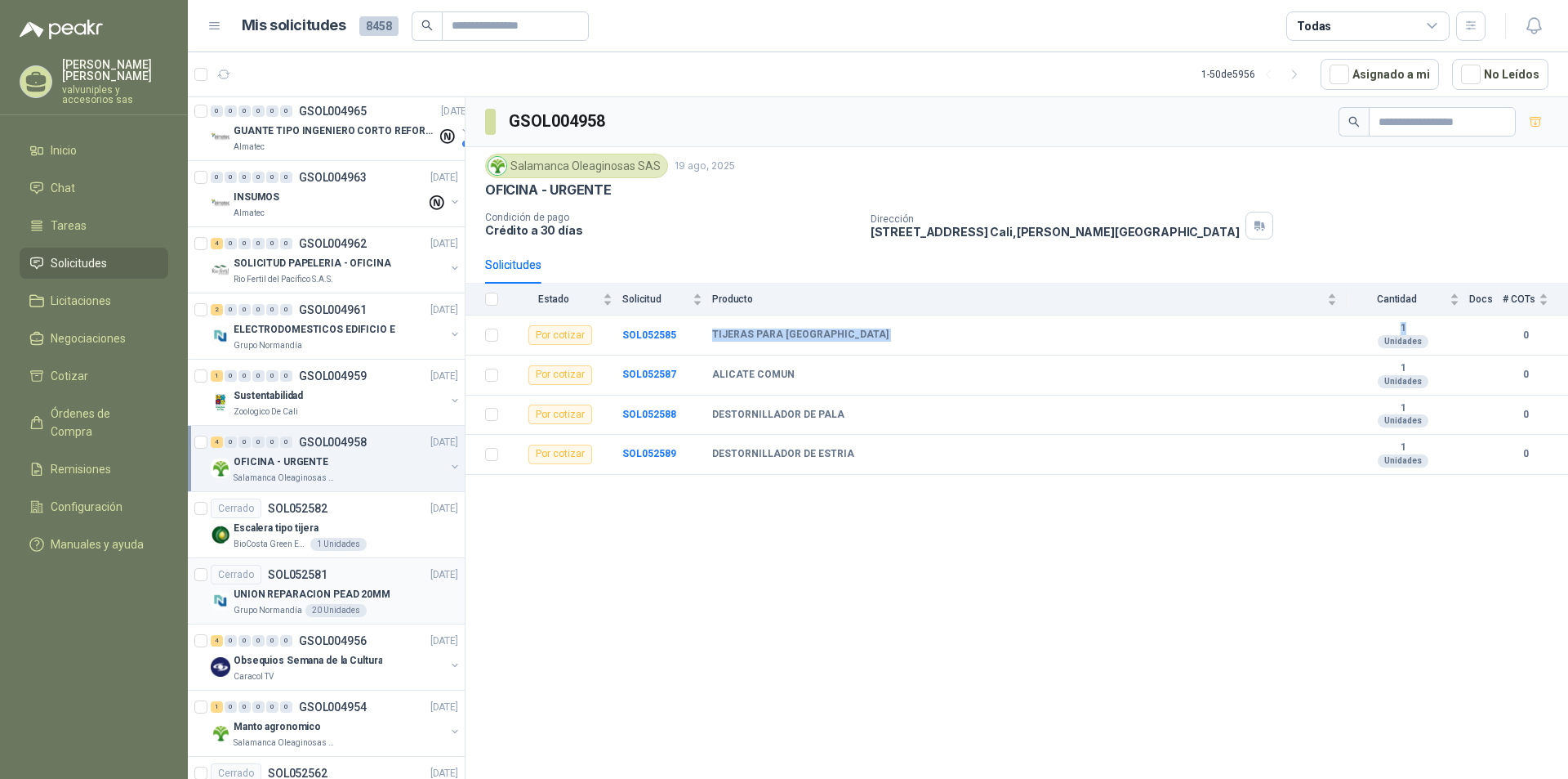
click at [305, 594] on p "UNION REPARACION PEAD 20MM" at bounding box center [312, 594] width 157 height 16
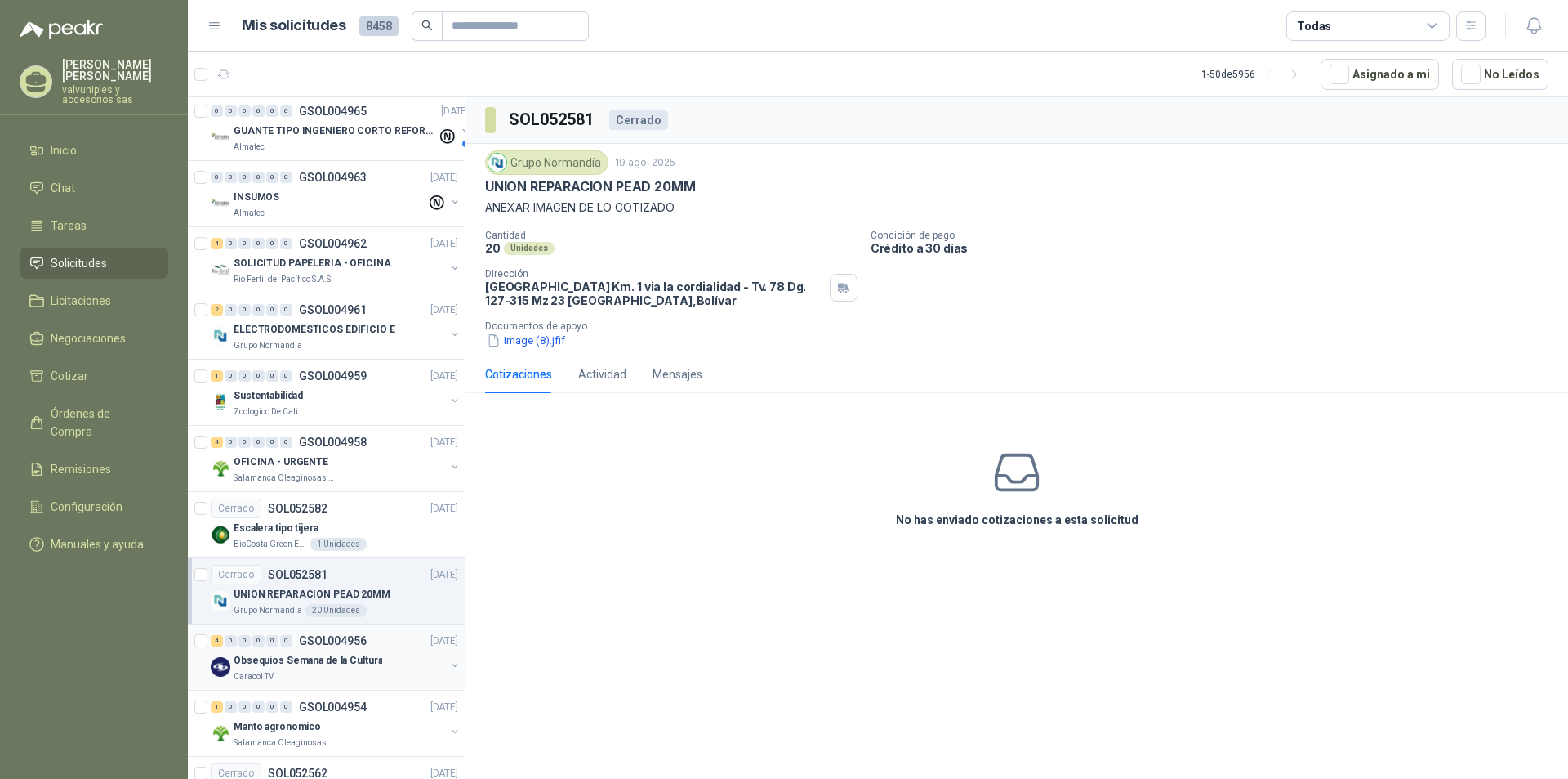
scroll to position [1077, 0]
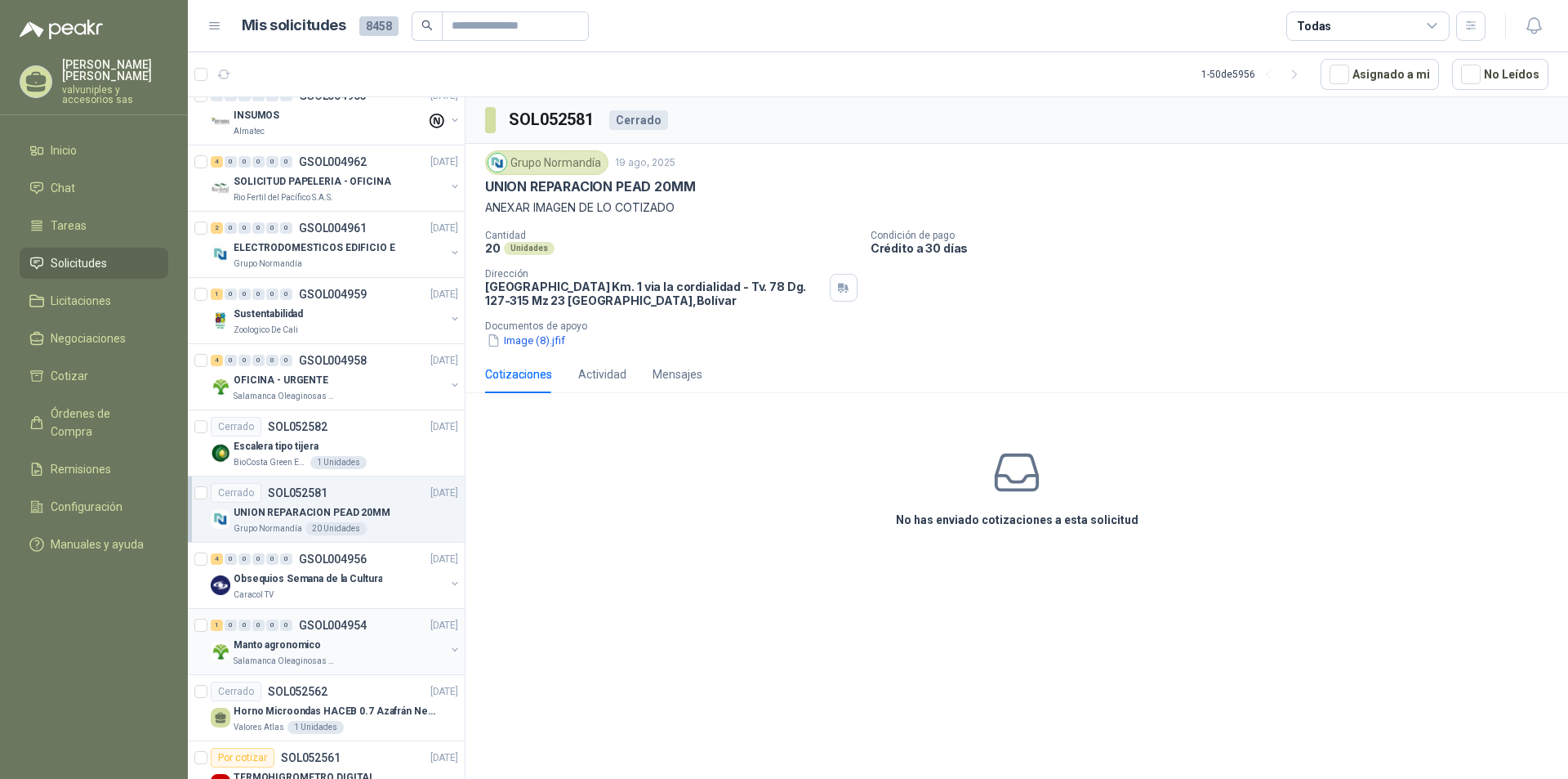
click at [283, 644] on p "Manto agronomico" at bounding box center [278, 645] width 87 height 16
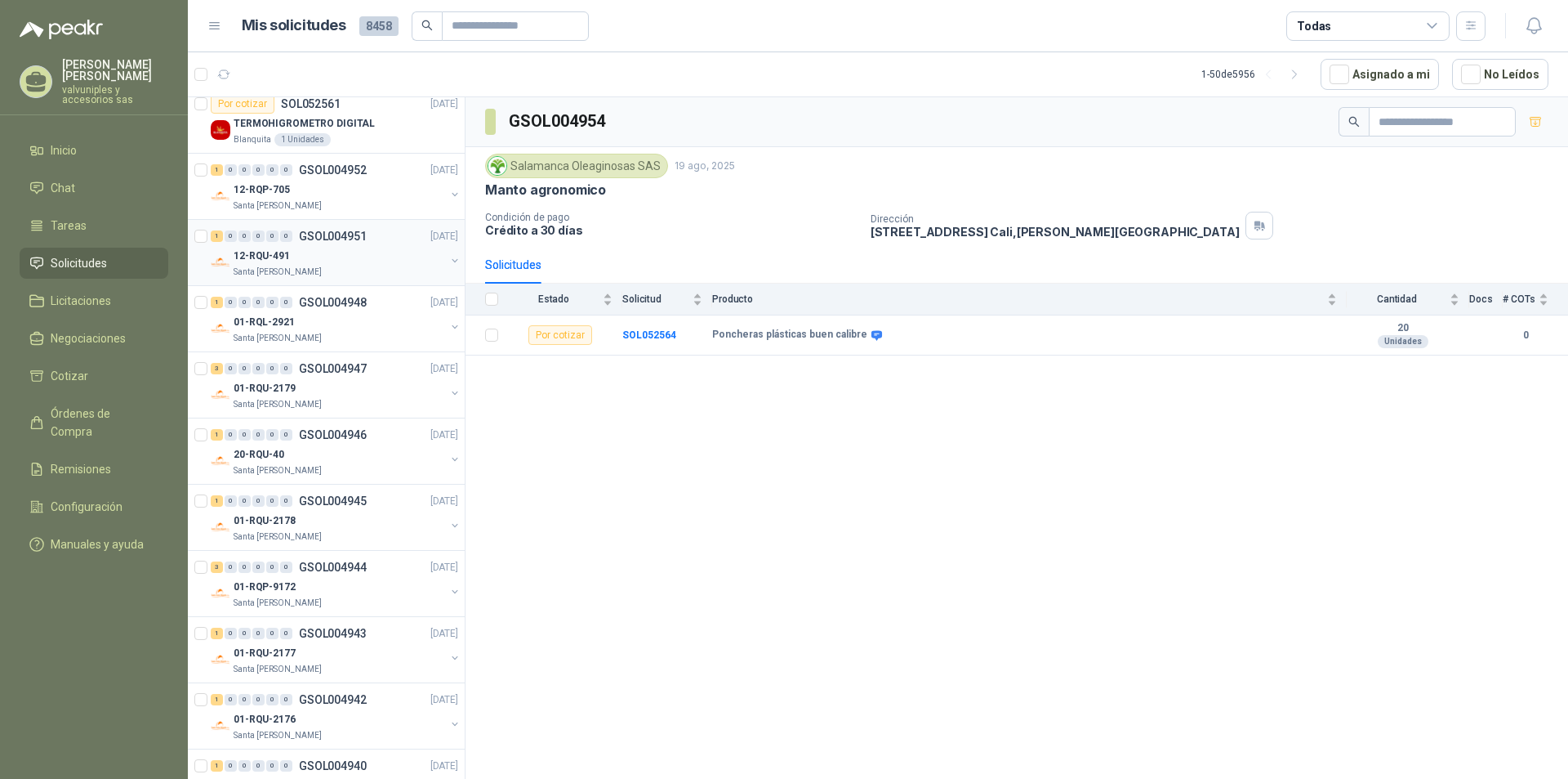
scroll to position [1649, 0]
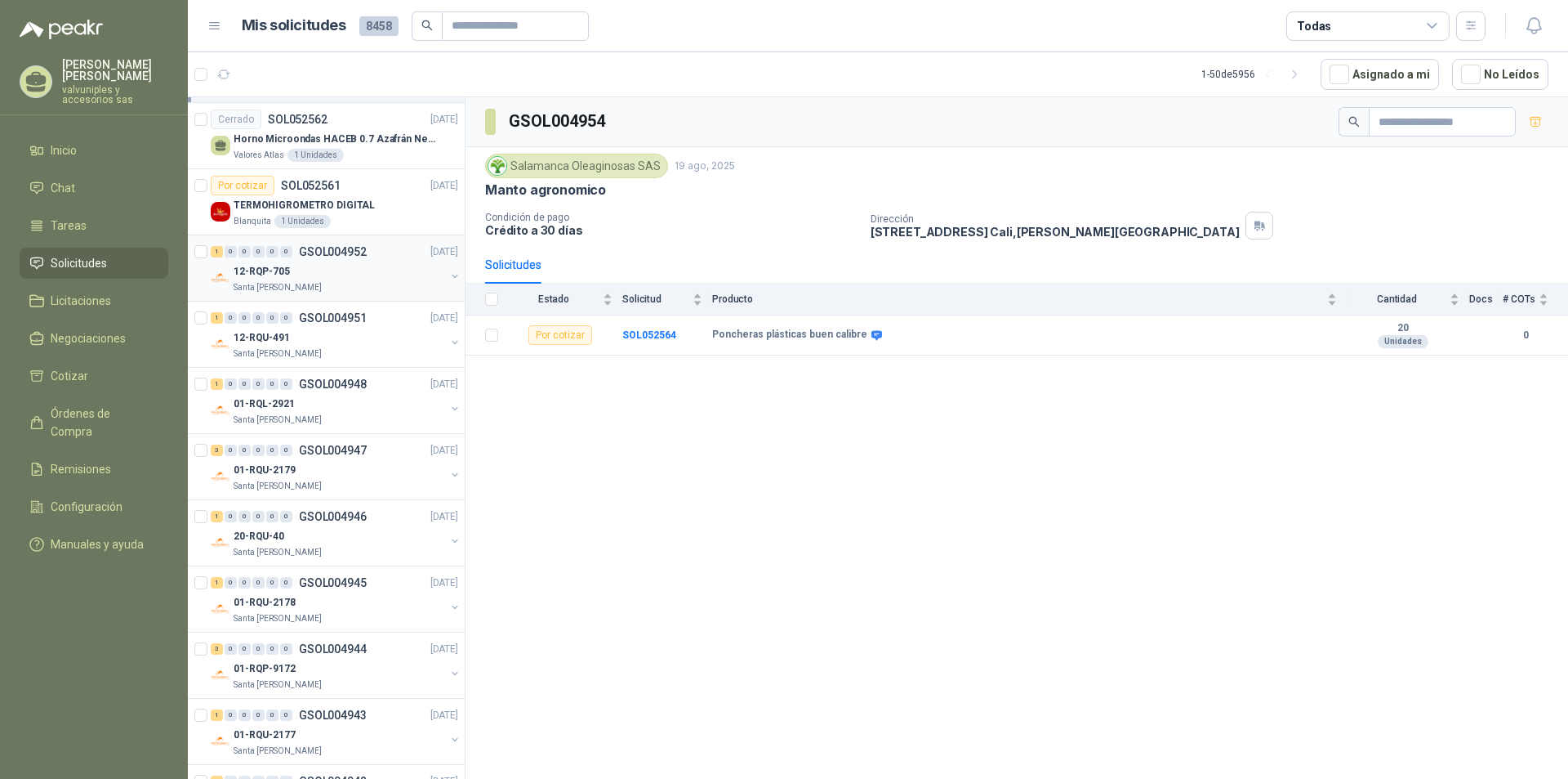
click at [248, 273] on p "12-RQP-705" at bounding box center [262, 272] width 57 height 16
click at [249, 344] on p "12-RQU-491" at bounding box center [262, 338] width 57 height 16
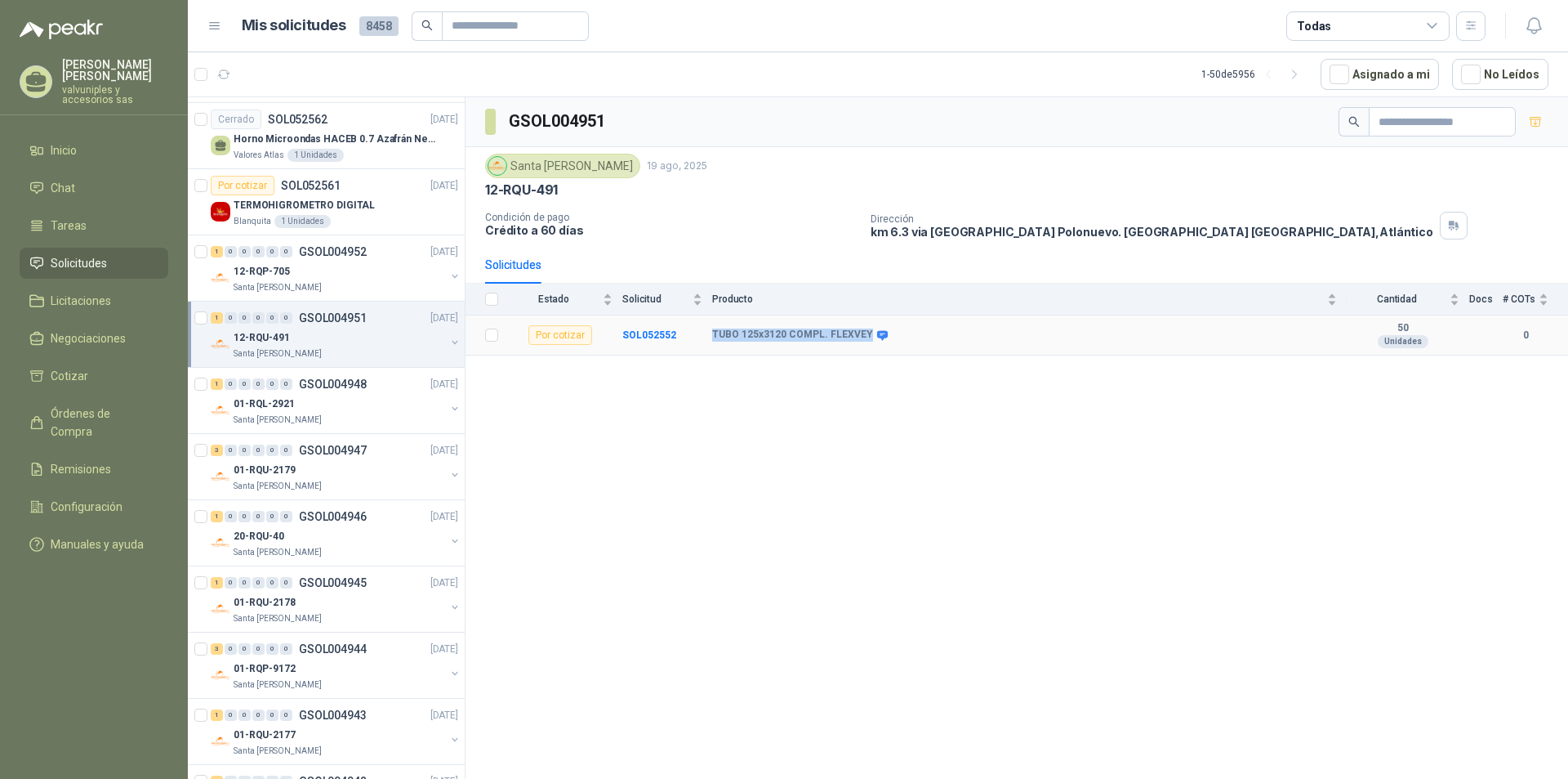
drag, startPoint x: 707, startPoint y: 334, endPoint x: 865, endPoint y: 335, distance: 158.0
click at [865, 335] on tr "Por cotizar SOL052552 TUBO 125x3120 COMPL. FLEXVEY 50 Unidades 0" at bounding box center [1017, 335] width 1103 height 40
copy tr "TUBO 125x3120 COMPL. FLEXVEY"
click at [253, 409] on p "01-RQL-2921" at bounding box center [265, 404] width 61 height 16
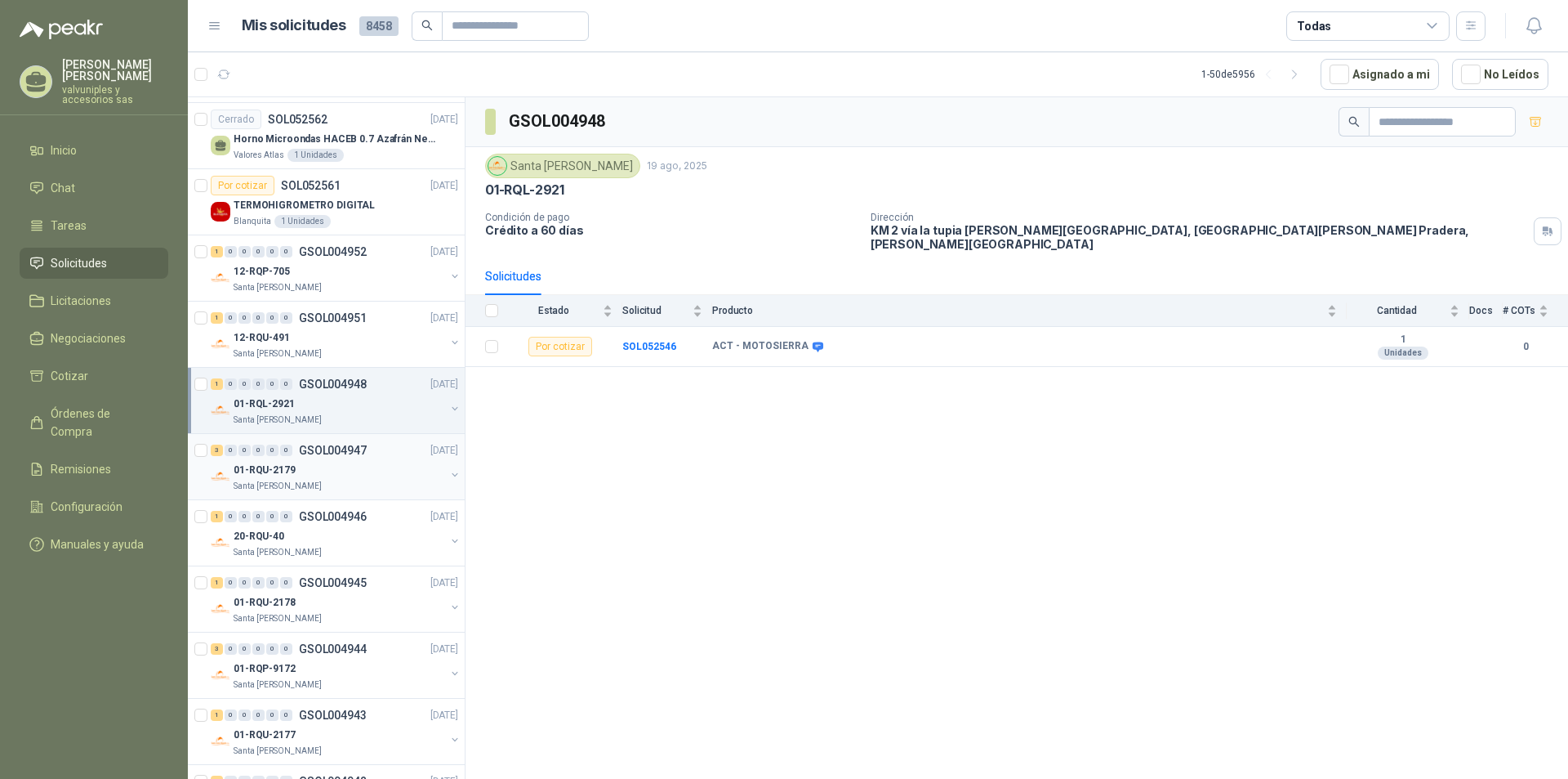
click at [263, 473] on p "01-RQU-2179" at bounding box center [265, 470] width 62 height 16
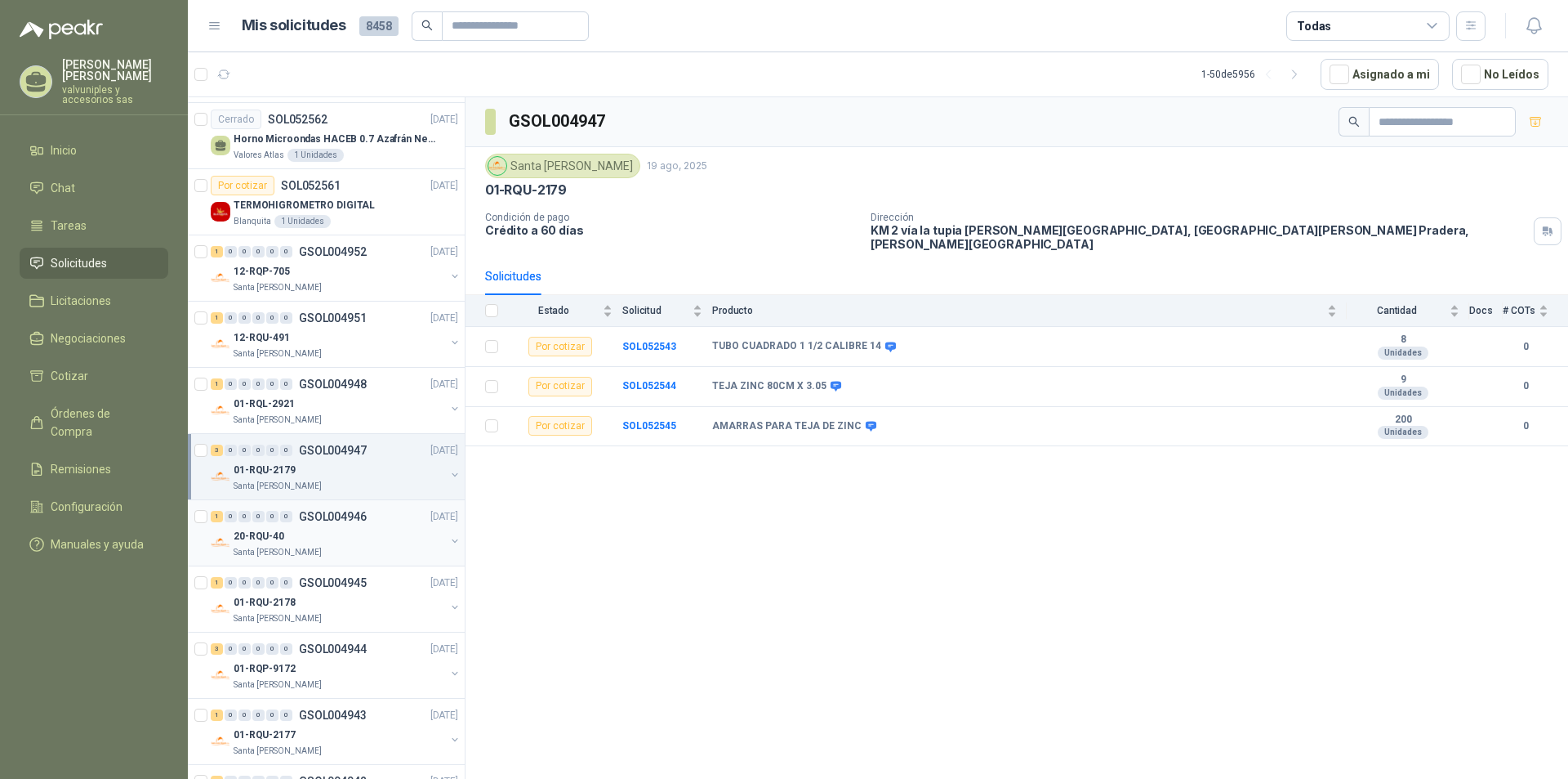
click at [265, 544] on p "20-RQU-40" at bounding box center [259, 537] width 51 height 16
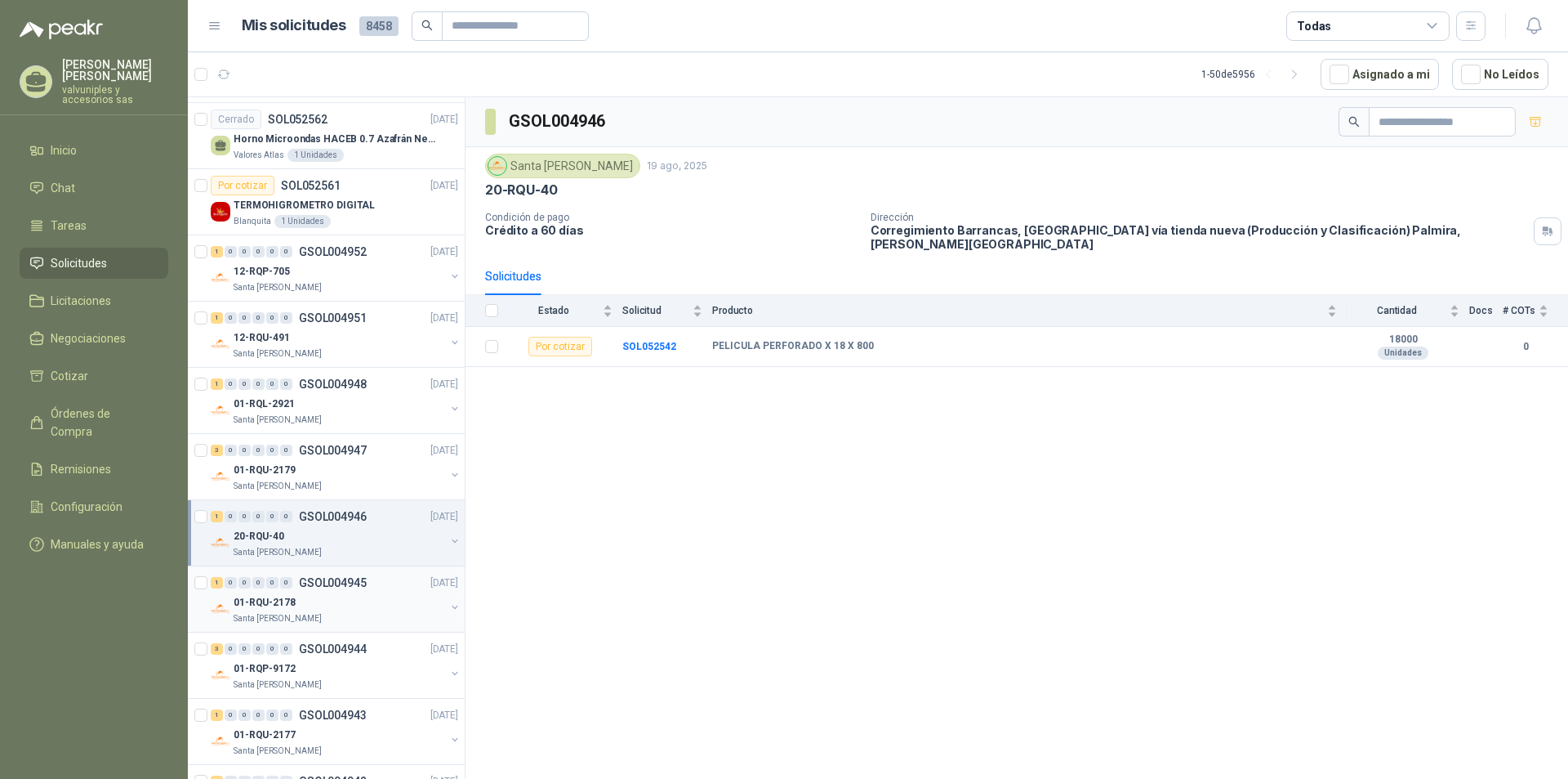
click at [266, 598] on p "01-RQU-2178" at bounding box center [265, 602] width 62 height 16
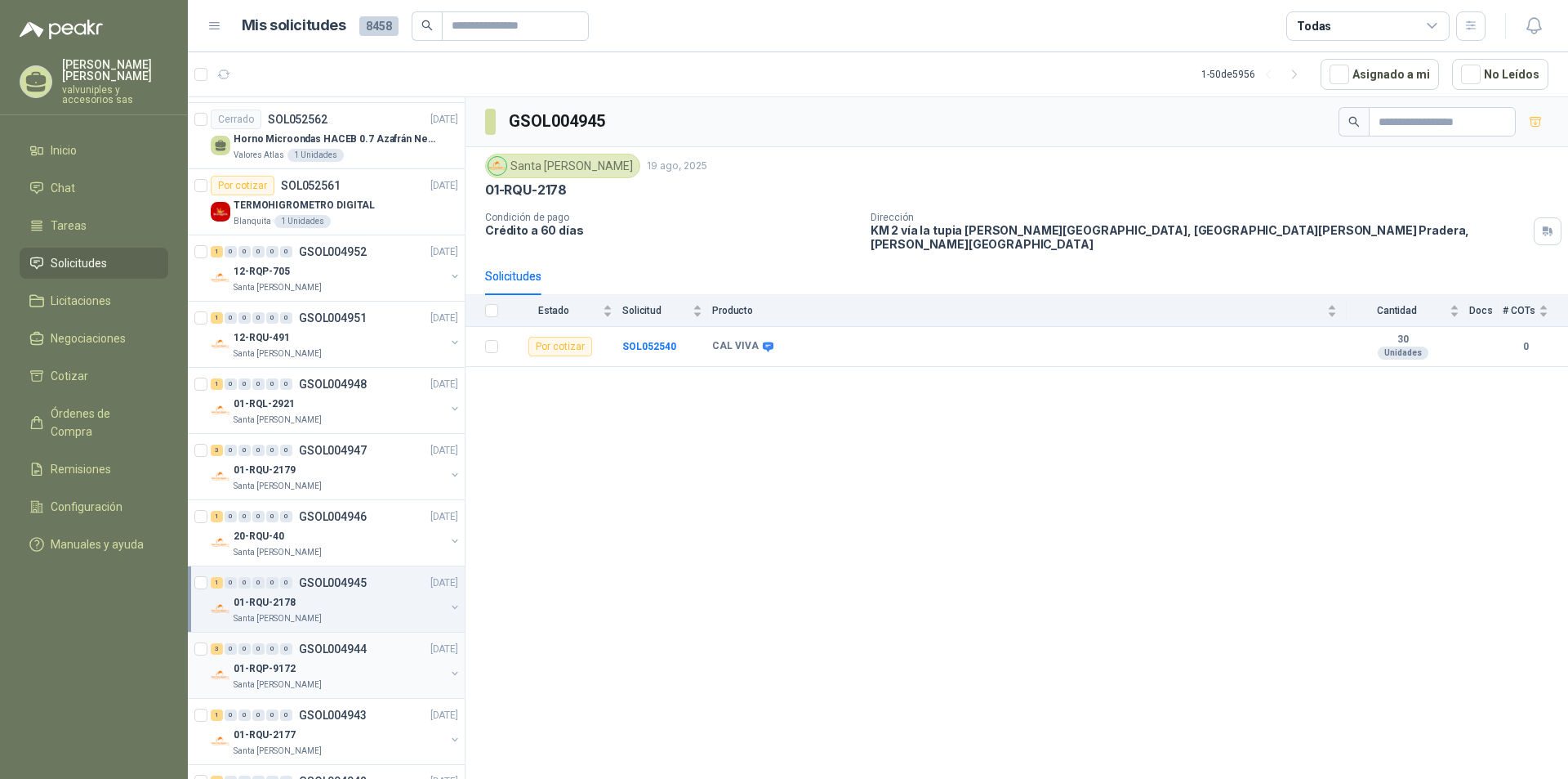
click at [273, 668] on p "01-RQP-9172" at bounding box center [265, 669] width 62 height 16
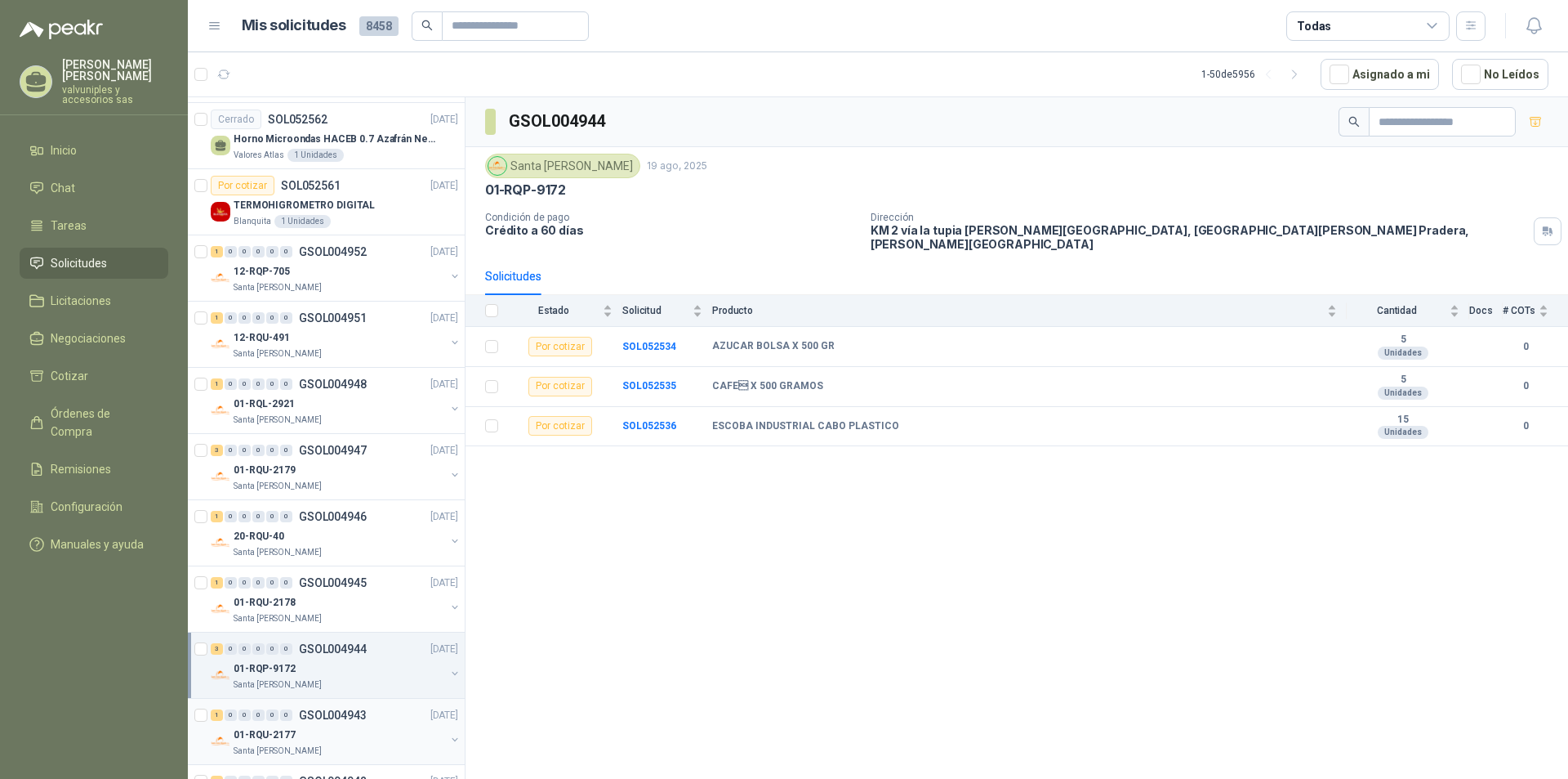
click at [254, 737] on p "01-RQU-2177" at bounding box center [265, 735] width 62 height 16
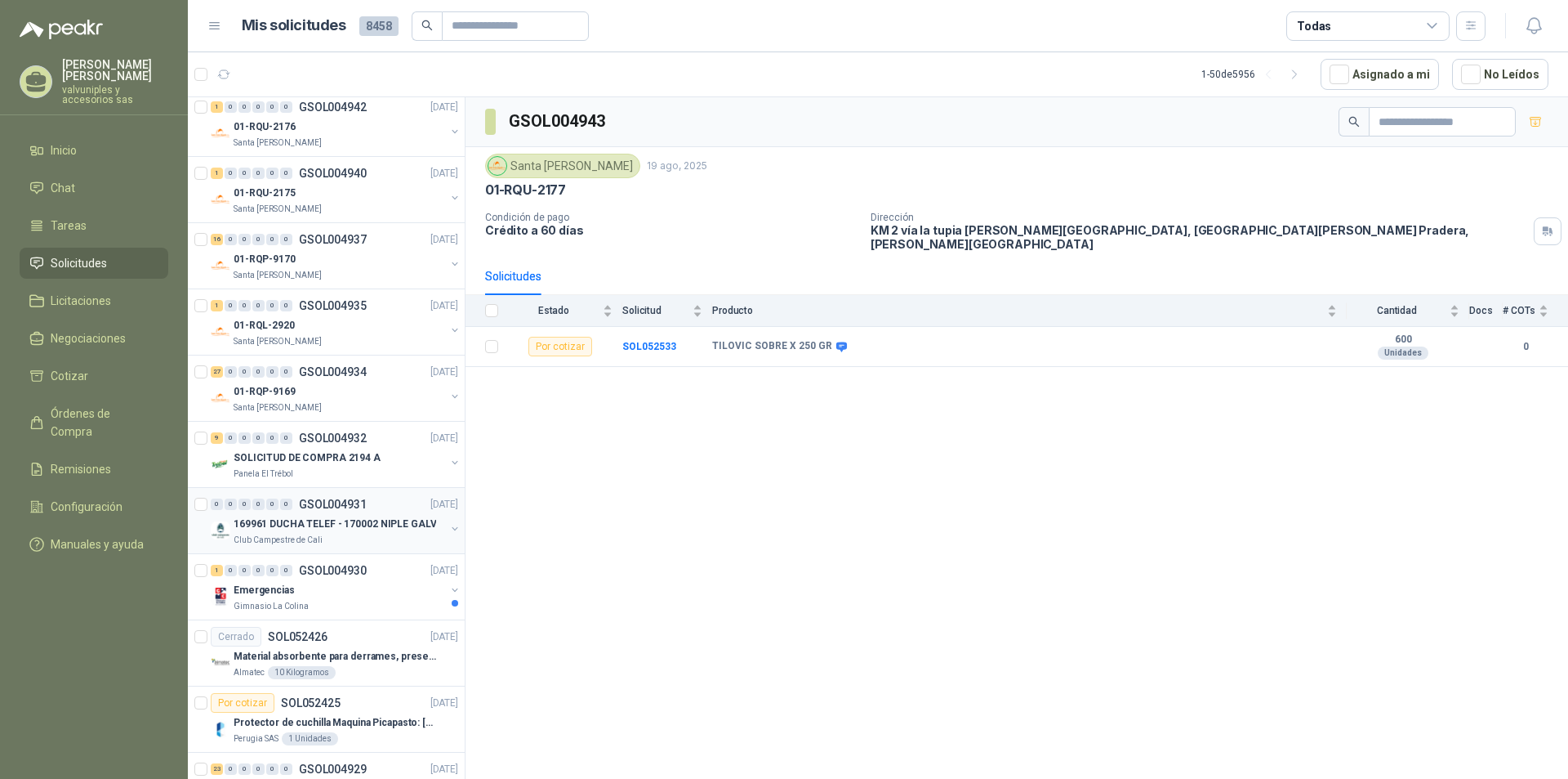
scroll to position [2318, 0]
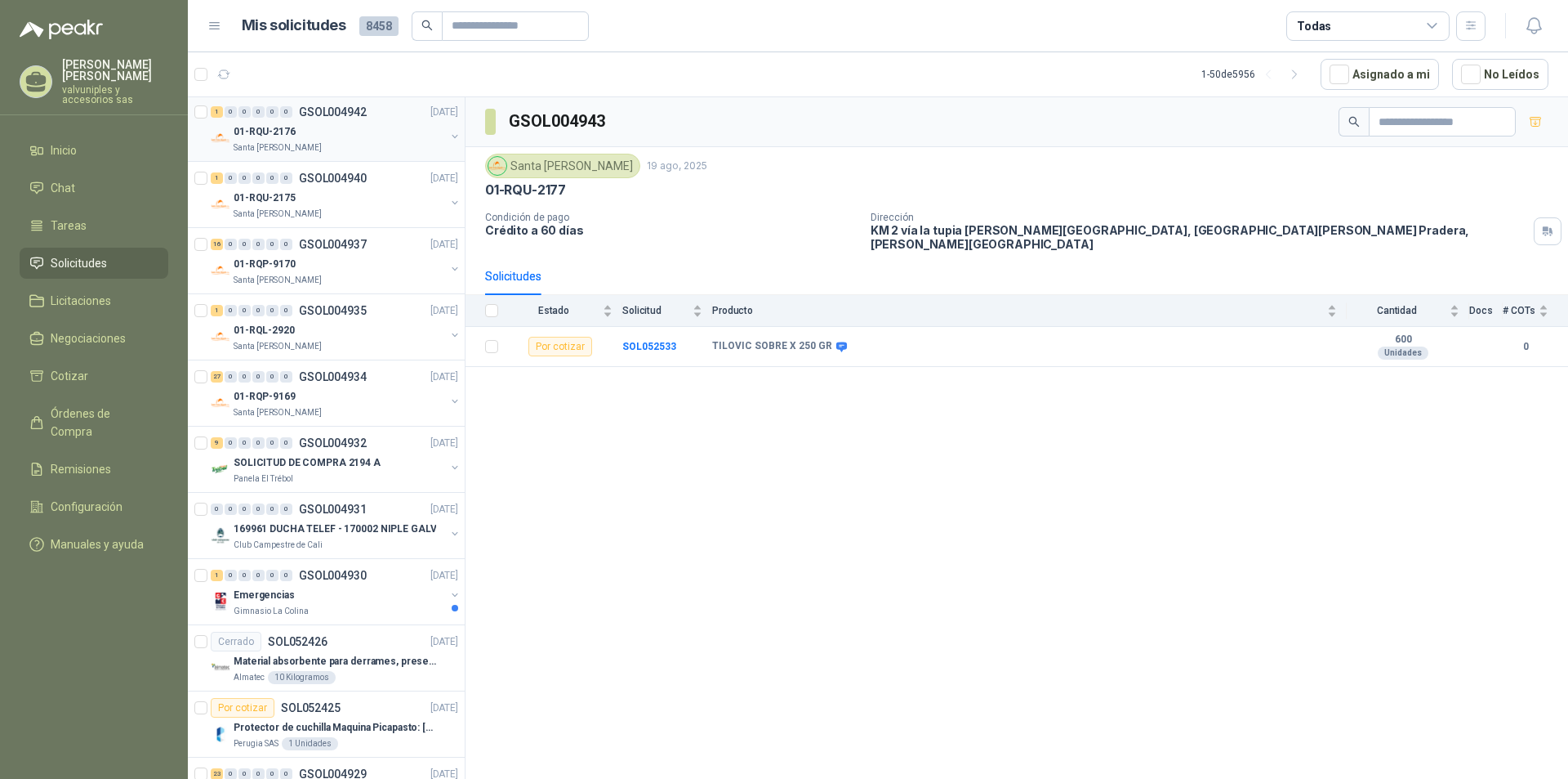
click at [256, 135] on p "01-RQU-2176" at bounding box center [265, 132] width 62 height 16
click at [276, 195] on p "01-RQU-2175" at bounding box center [265, 198] width 62 height 16
click at [266, 264] on p "01-RQP-9170" at bounding box center [265, 265] width 62 height 16
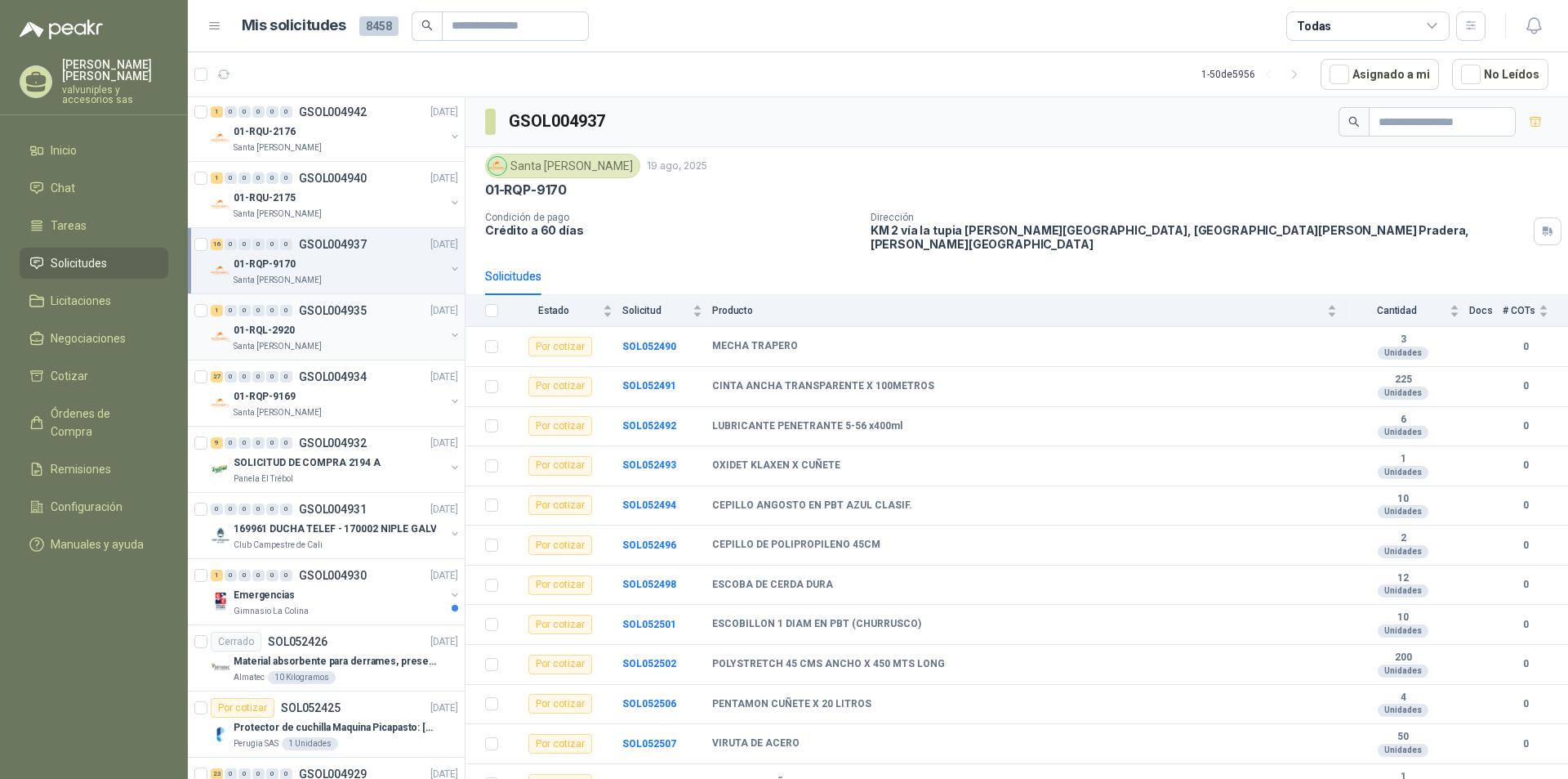
click at [271, 335] on p "01-RQL-2920" at bounding box center [265, 330] width 61 height 16
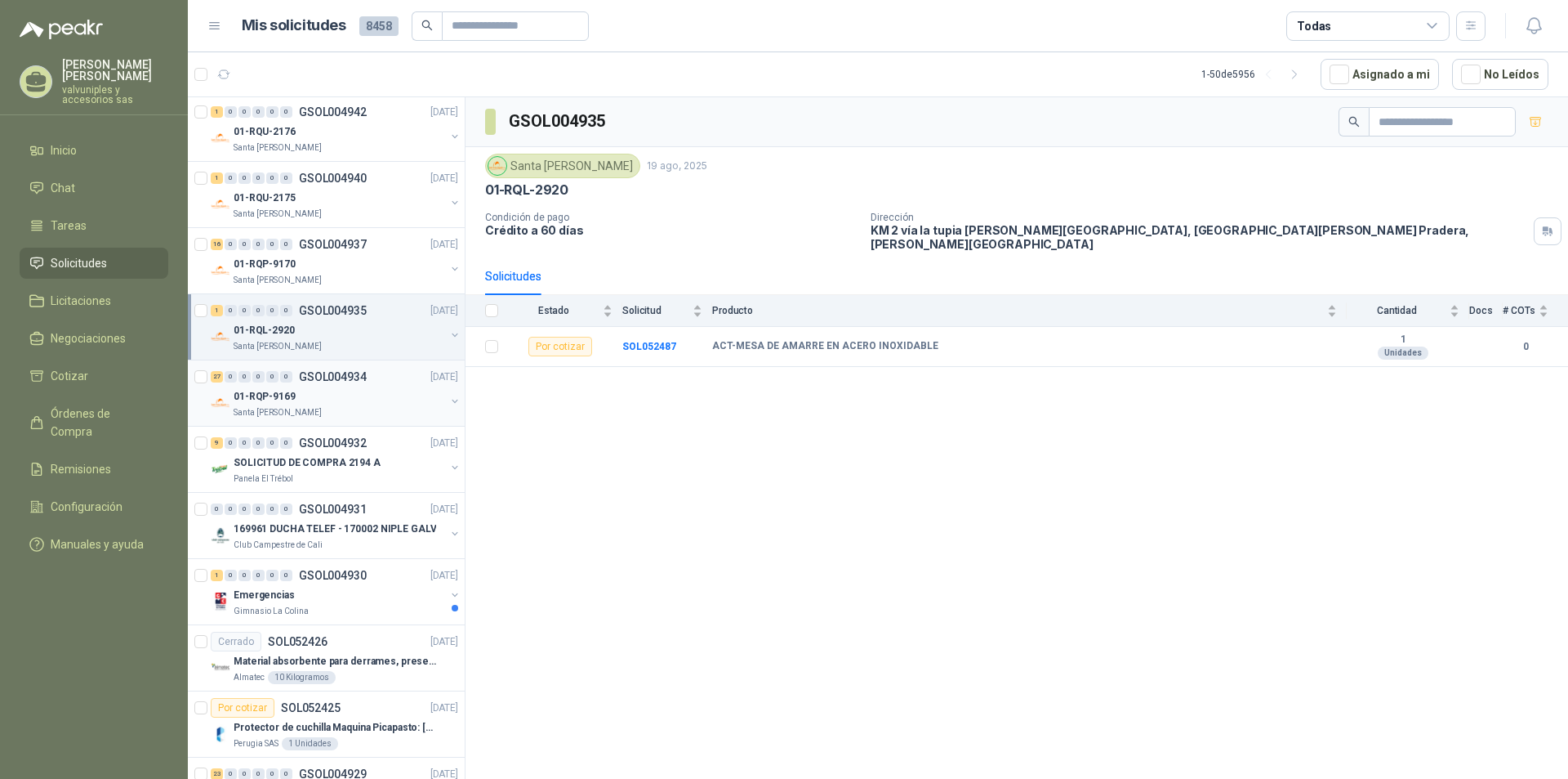
click at [259, 399] on p "01-RQP-9169" at bounding box center [265, 397] width 62 height 16
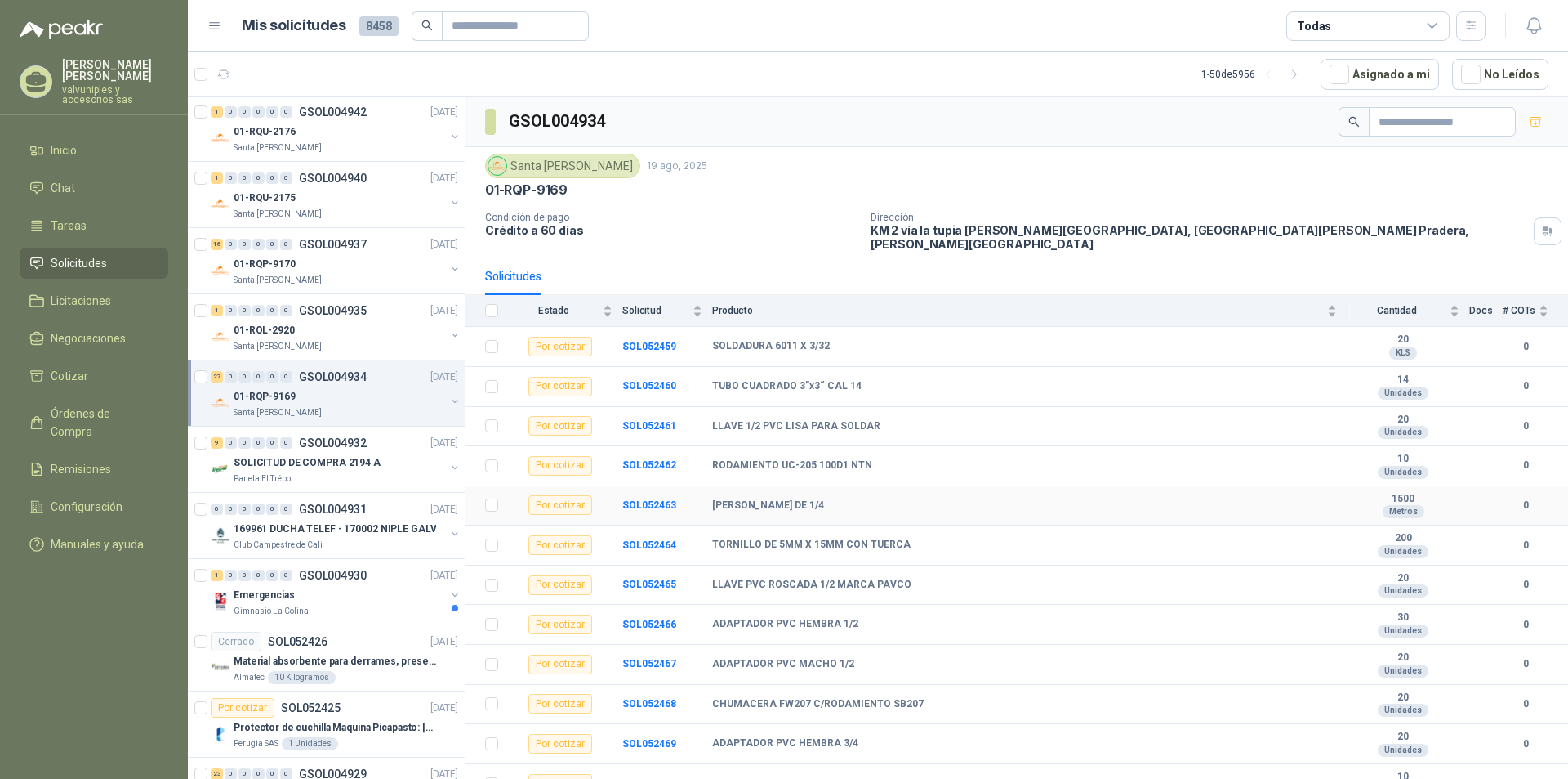
drag, startPoint x: 714, startPoint y: 493, endPoint x: 864, endPoint y: 493, distance: 150.0
click at [864, 499] on div "GUAYA GALVANIZADA DE 1/4" at bounding box center [1025, 505] width 625 height 13
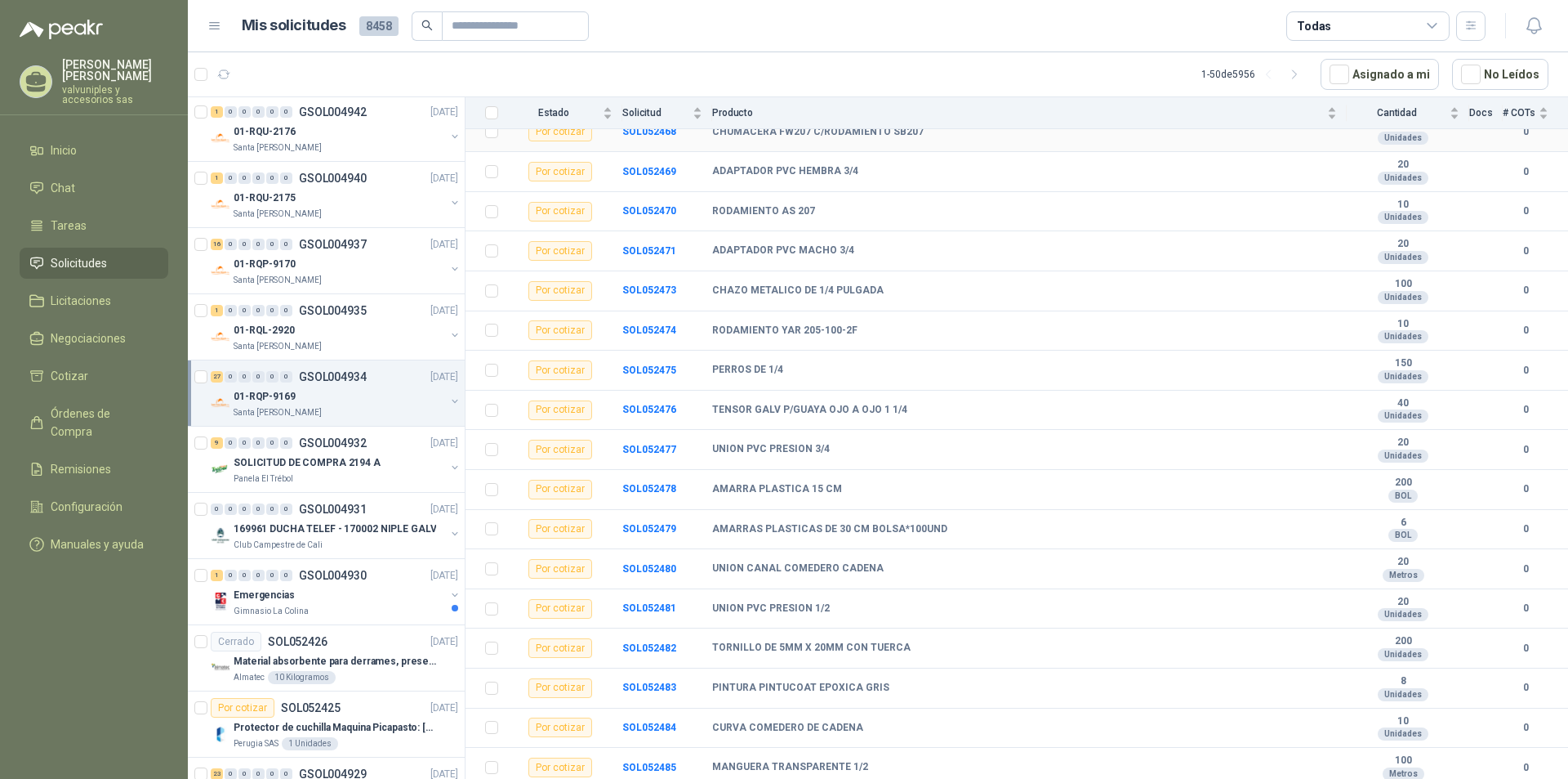
scroll to position [603, 0]
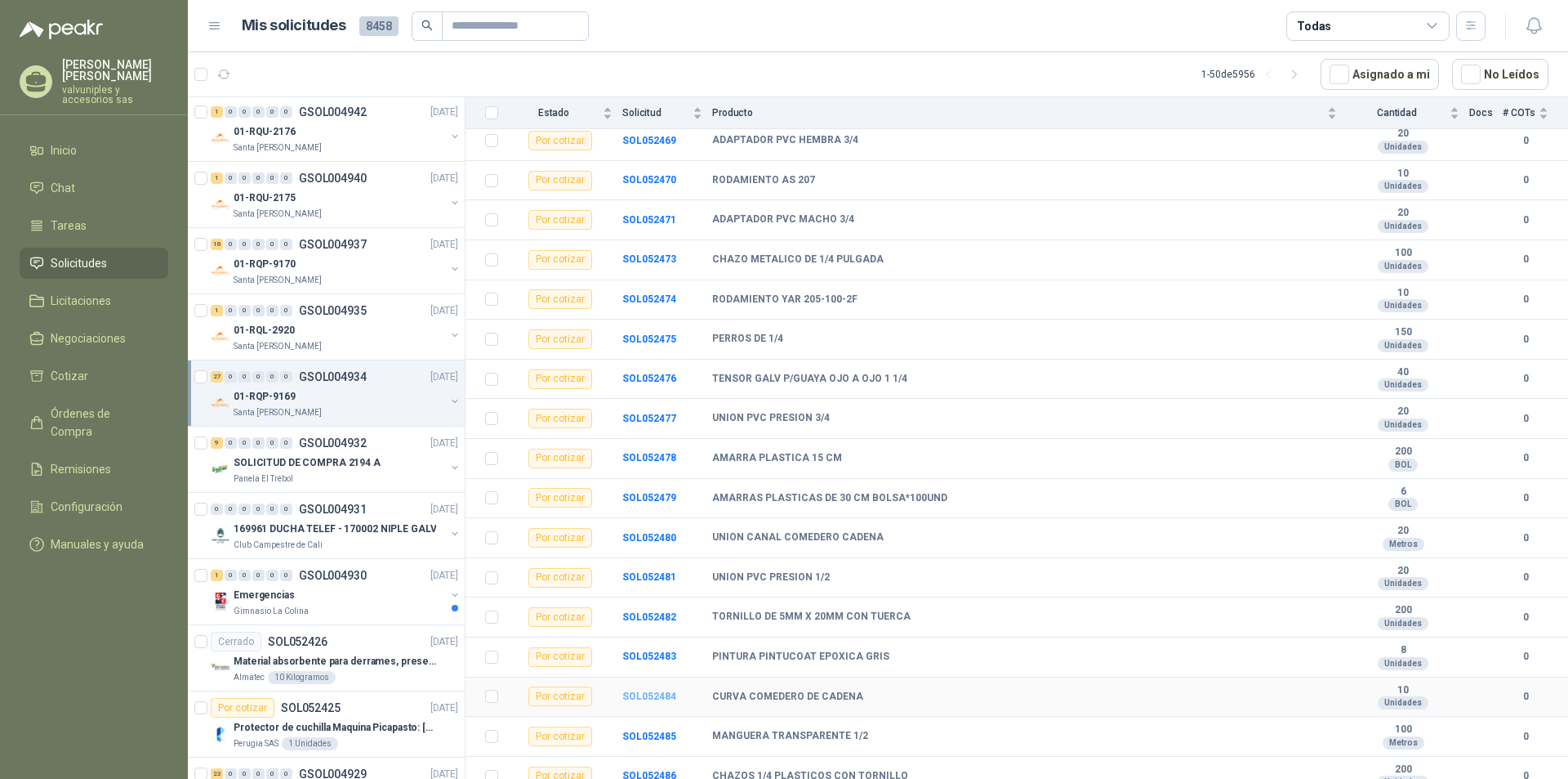
click at [628, 691] on b "SOL052484" at bounding box center [649, 697] width 54 height 12
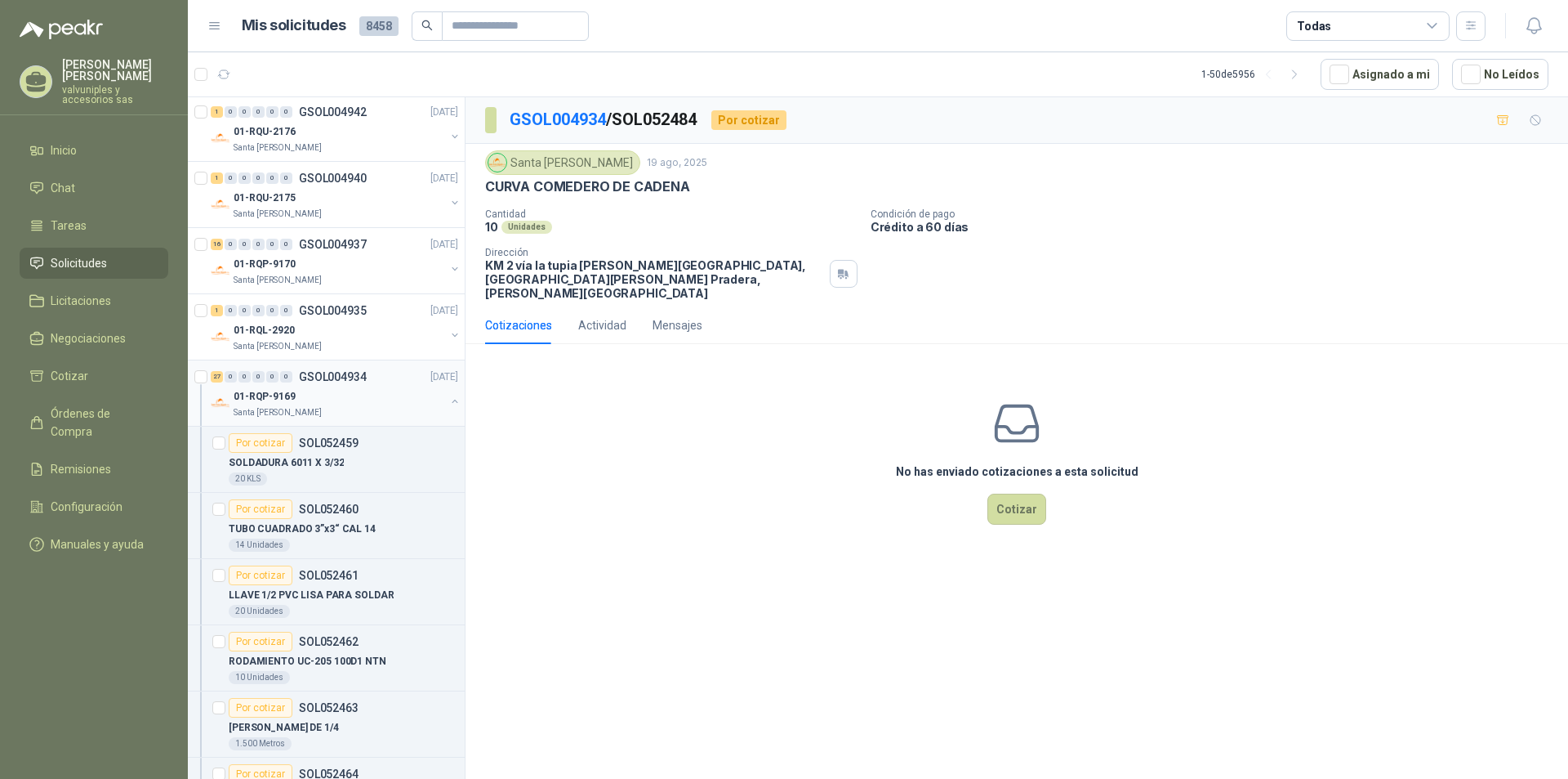
click at [266, 395] on p "01-RQP-9169" at bounding box center [265, 397] width 62 height 16
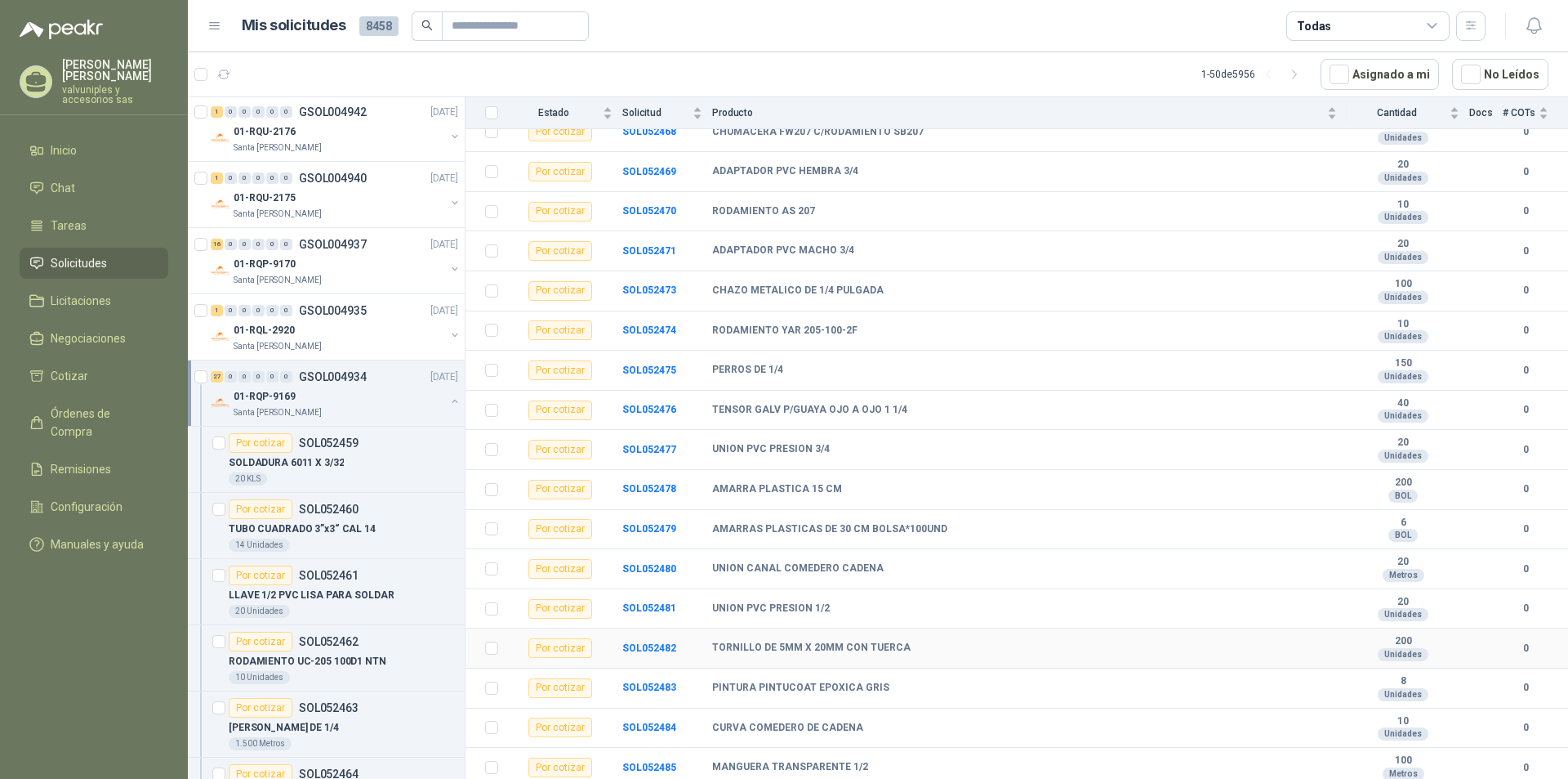
scroll to position [603, 0]
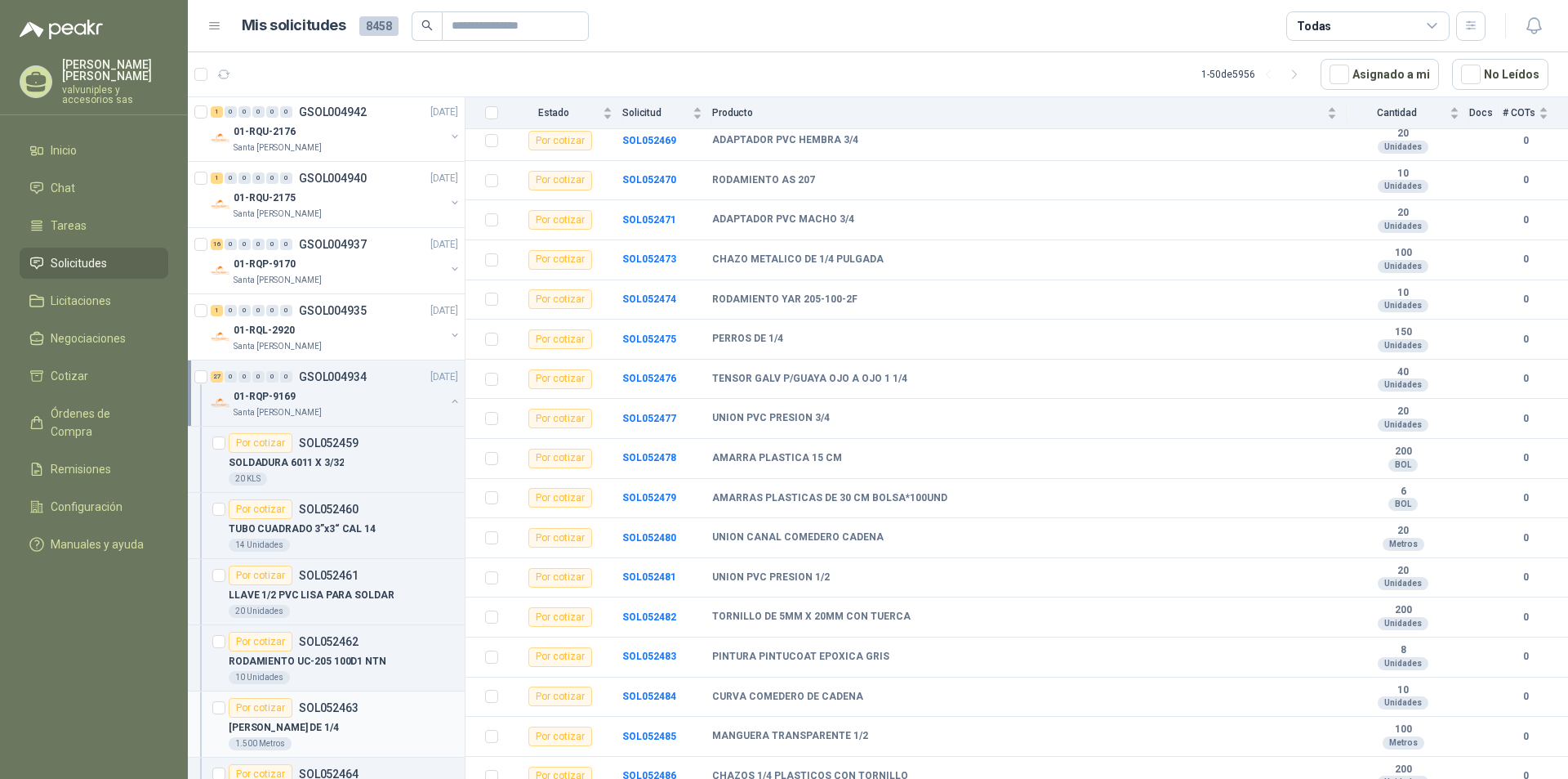
click at [316, 724] on p "GUAYA GALVANIZADA DE 1/4" at bounding box center [284, 727] width 110 height 16
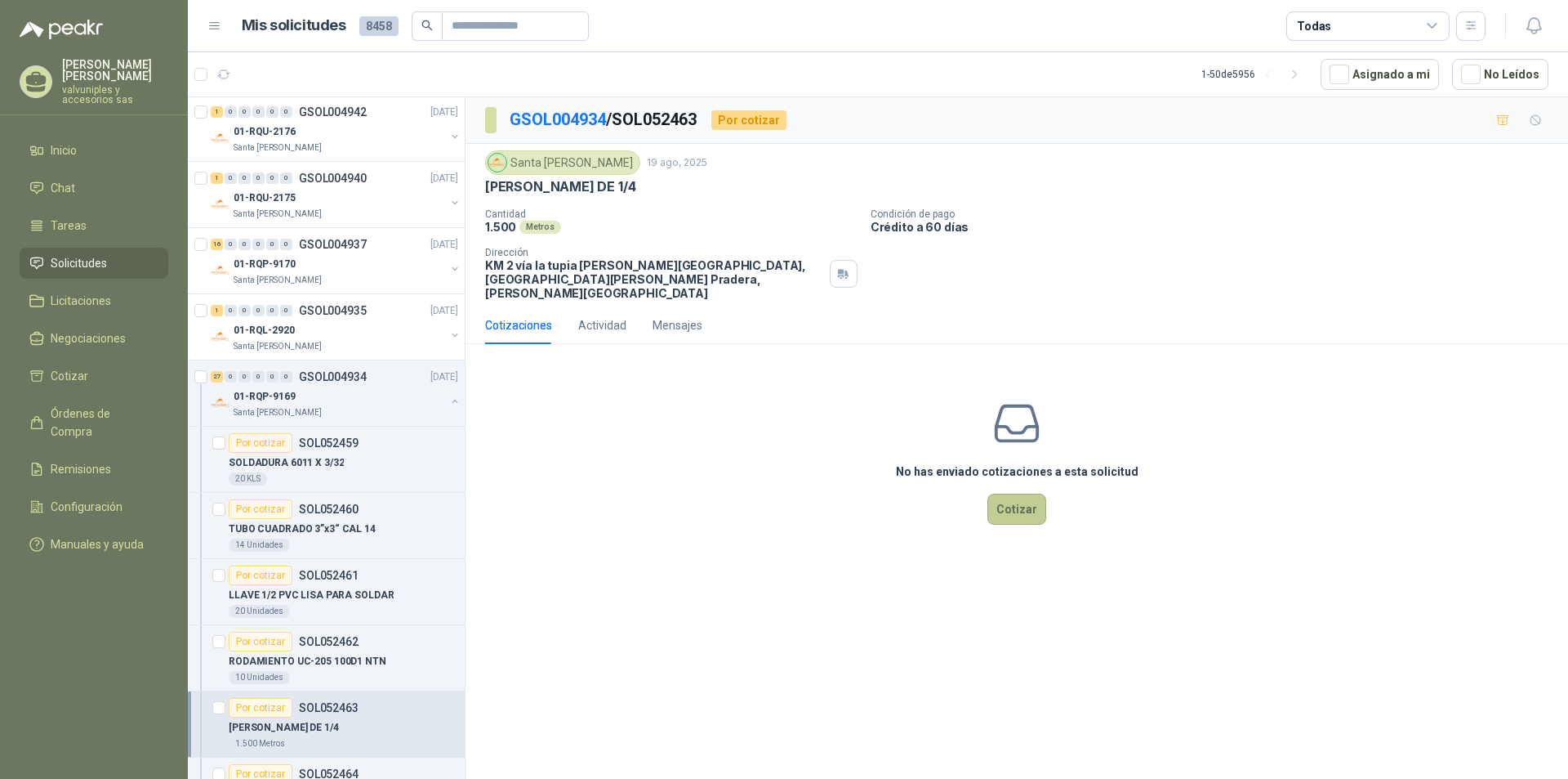
click at [1016, 503] on button "Cotizar" at bounding box center [1017, 508] width 59 height 31
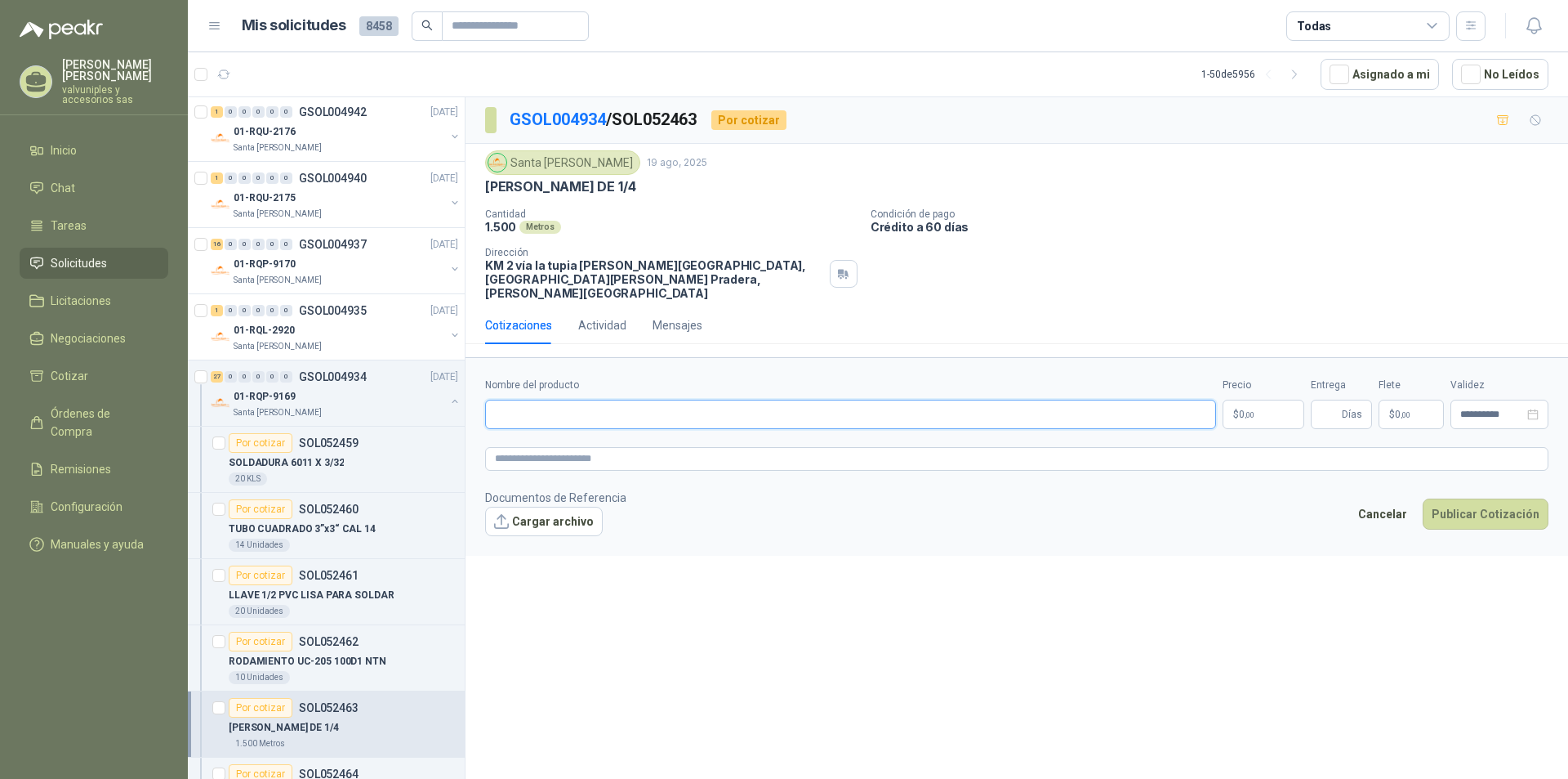
click at [613, 406] on input "Nombre del producto" at bounding box center [850, 415] width 731 height 30
paste input "**********"
type input "**********"
click at [1264, 402] on p "$ 0 ,00" at bounding box center [1264, 415] width 81 height 30
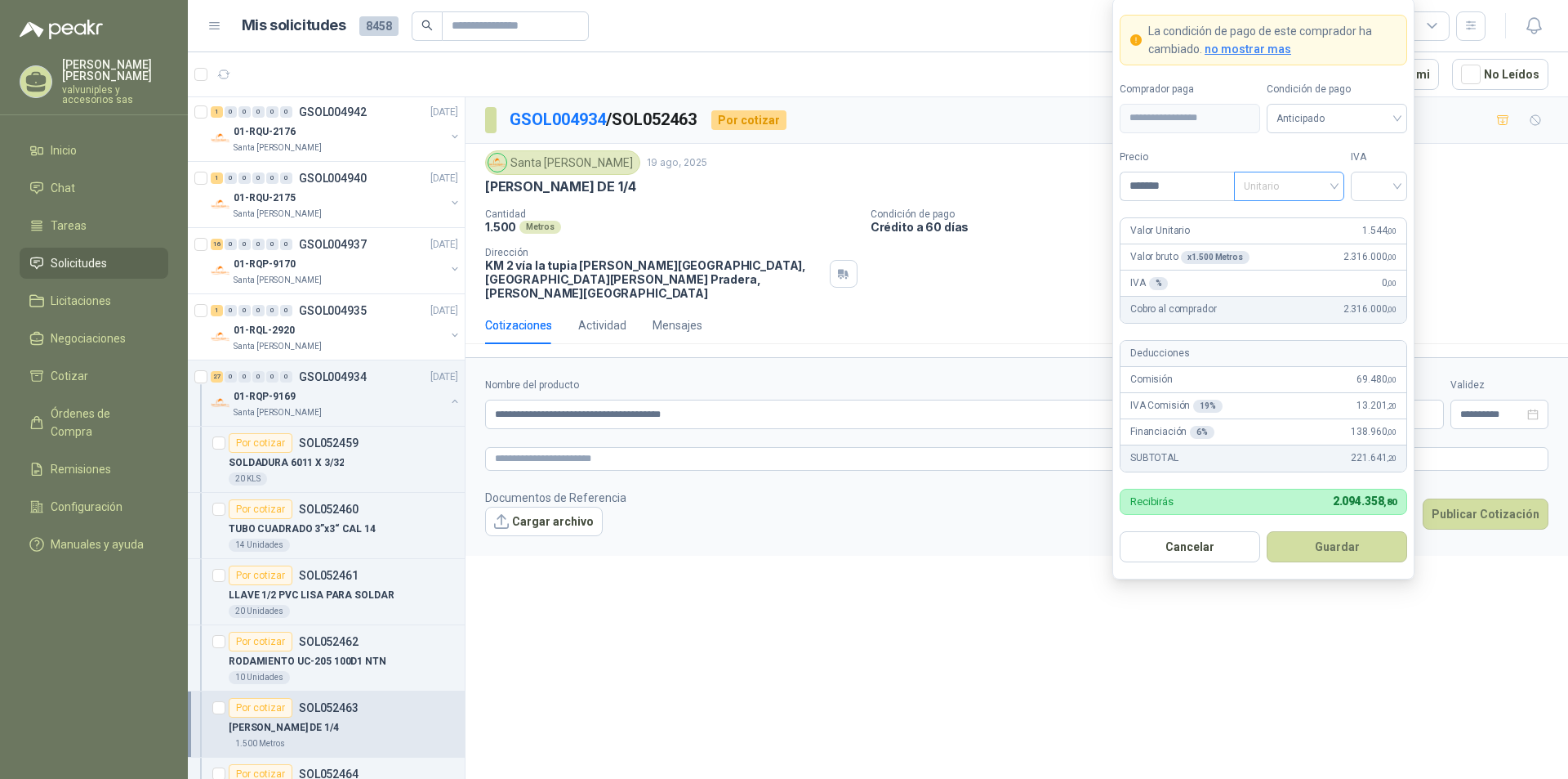
click at [1334, 188] on span "Unitario" at bounding box center [1288, 186] width 90 height 25
type input "*******"
click at [1269, 220] on div "Unitario" at bounding box center [1288, 219] width 84 height 18
click at [1399, 188] on div at bounding box center [1379, 187] width 57 height 30
click at [1380, 219] on div "19%" at bounding box center [1379, 219] width 30 height 18
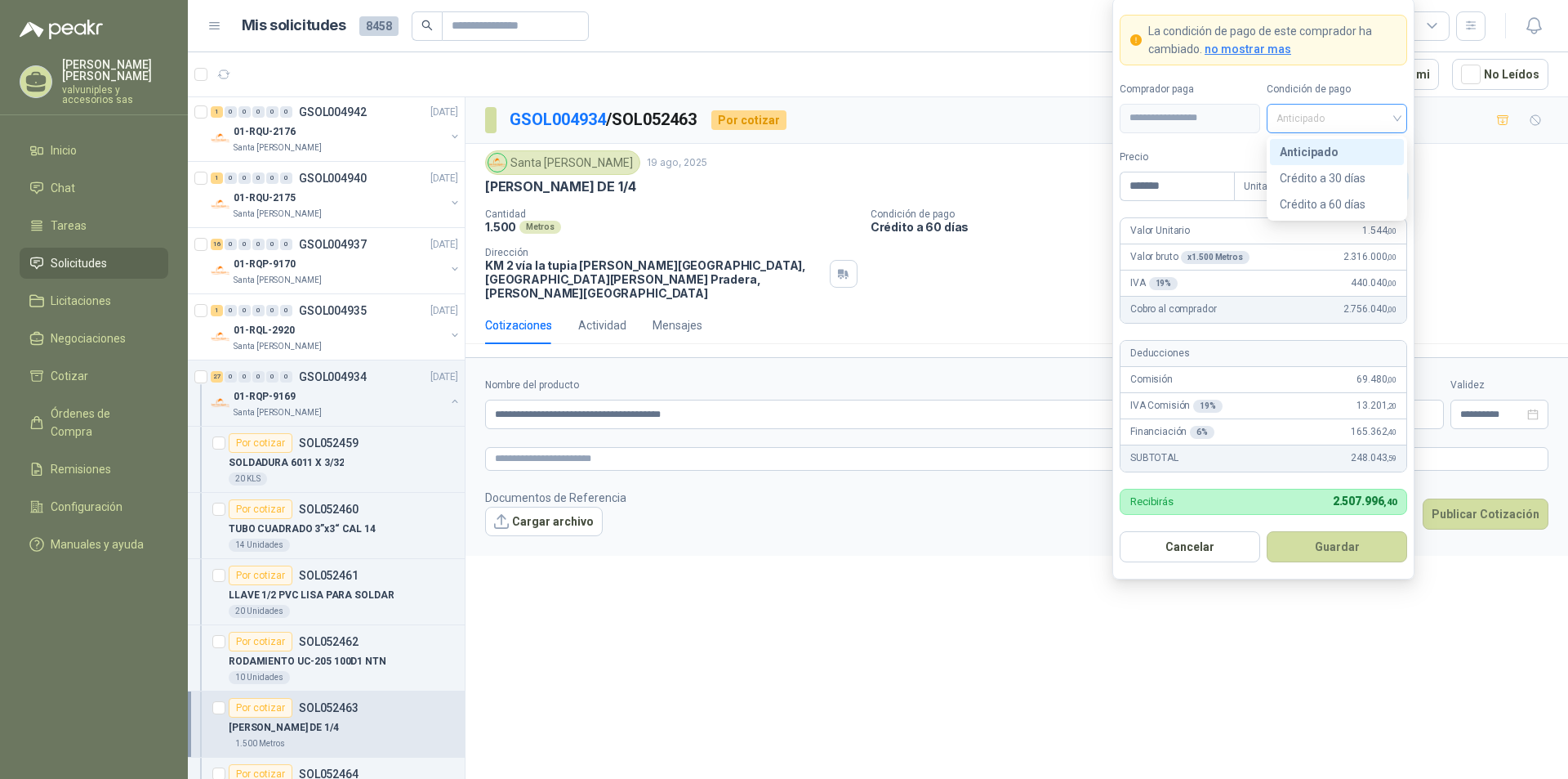
click at [1399, 115] on div "Anticipado" at bounding box center [1337, 119] width 141 height 30
click at [1329, 202] on div "Crédito a 60 días" at bounding box center [1336, 204] width 114 height 18
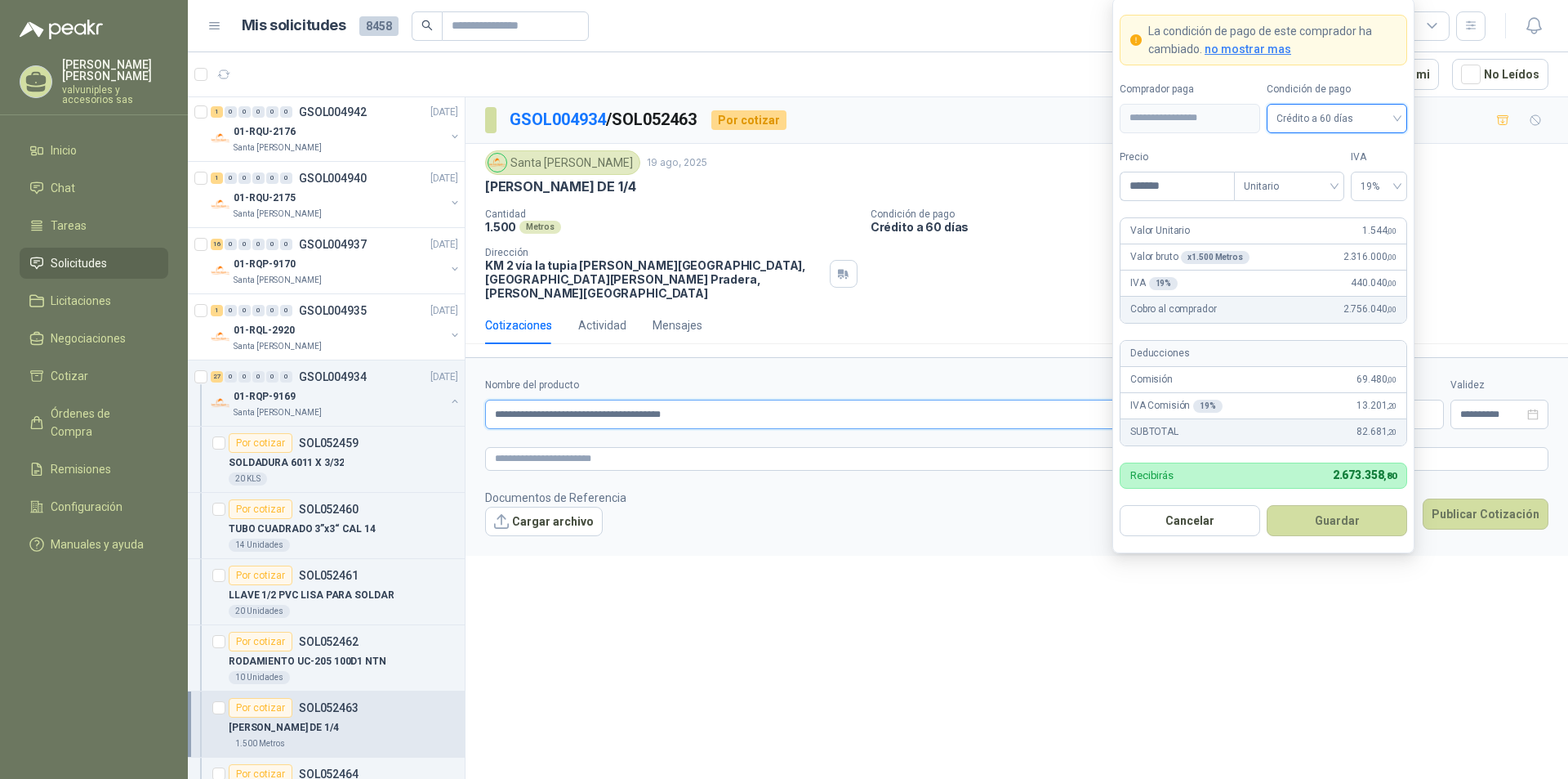
click at [663, 400] on input "**********" at bounding box center [850, 415] width 731 height 30
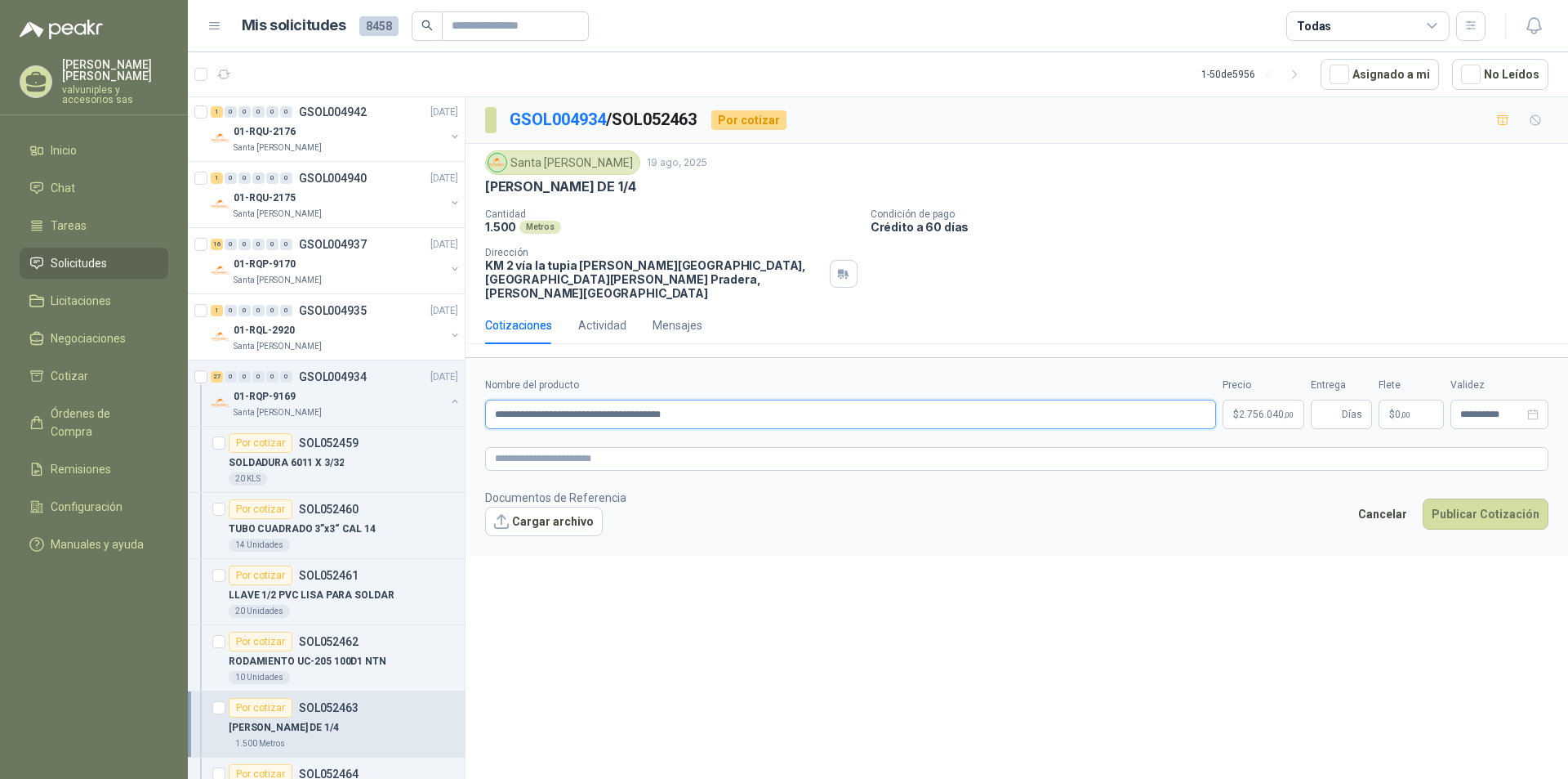
drag, startPoint x: 684, startPoint y: 399, endPoint x: 714, endPoint y: 399, distance: 30.0
click at [714, 400] on input "**********" at bounding box center [850, 415] width 731 height 30
type input "**********"
click at [1500, 410] on input "**********" at bounding box center [1492, 415] width 63 height 11
click at [1348, 438] on span "button" at bounding box center [1348, 437] width 8 height 8
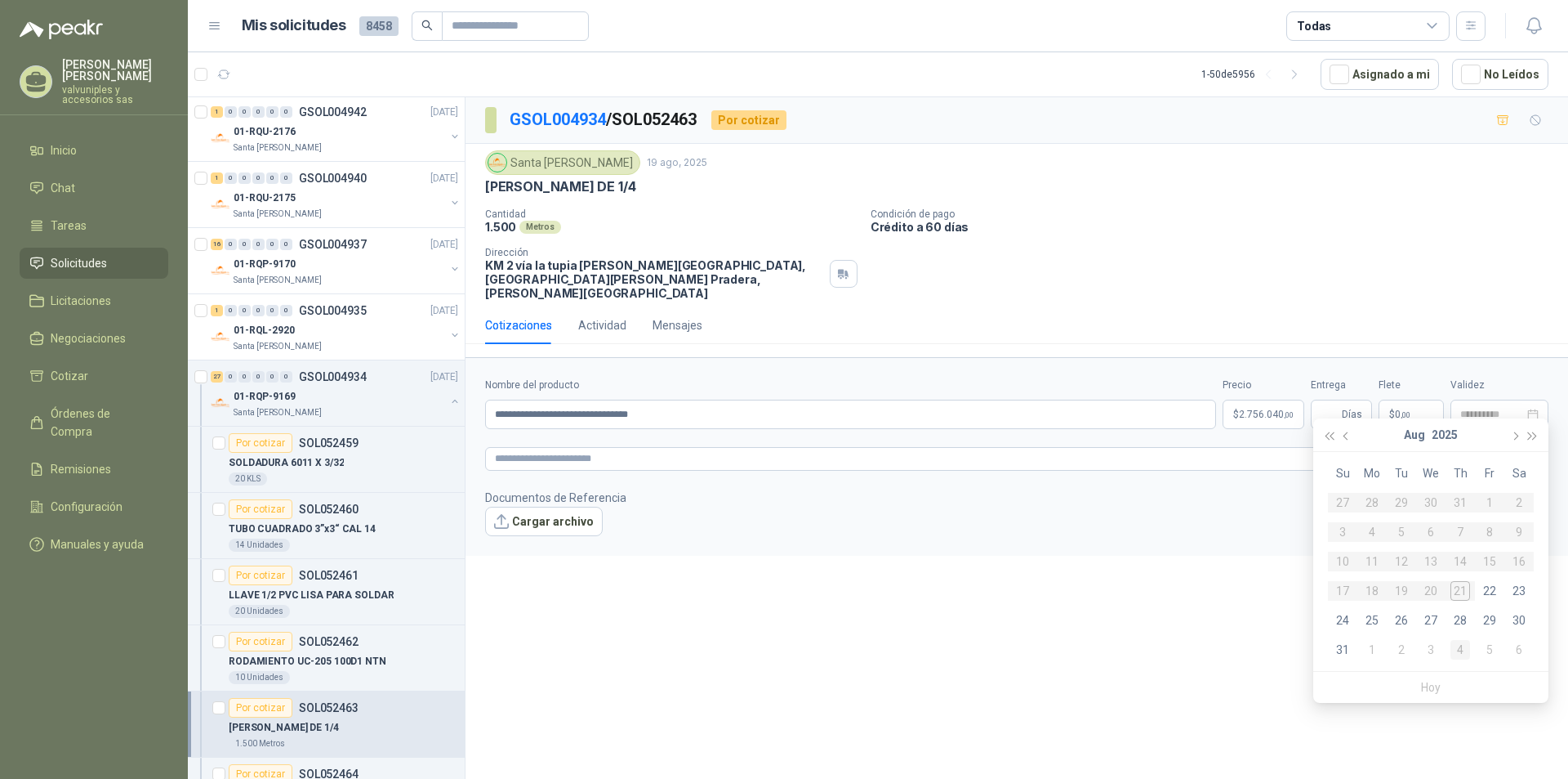
type input "**********"
click at [1463, 652] on div "4" at bounding box center [1460, 650] width 20 height 20
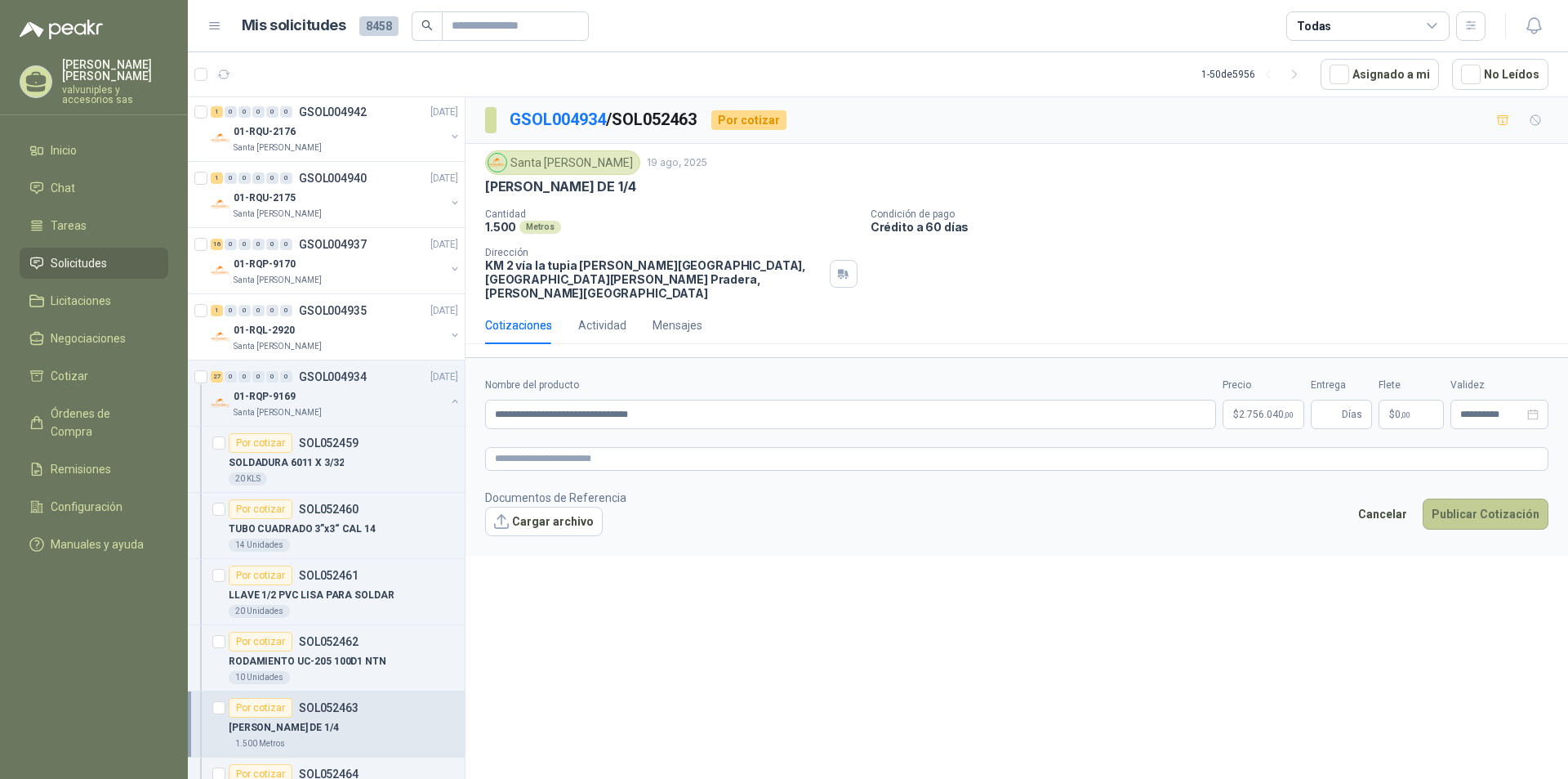
click at [1473, 500] on button "Publicar Cotización" at bounding box center [1485, 513] width 126 height 31
click at [1343, 401] on span "Días" at bounding box center [1352, 414] width 21 height 28
type input "*"
click at [1470, 498] on button "Publicar Cotización" at bounding box center [1485, 513] width 126 height 31
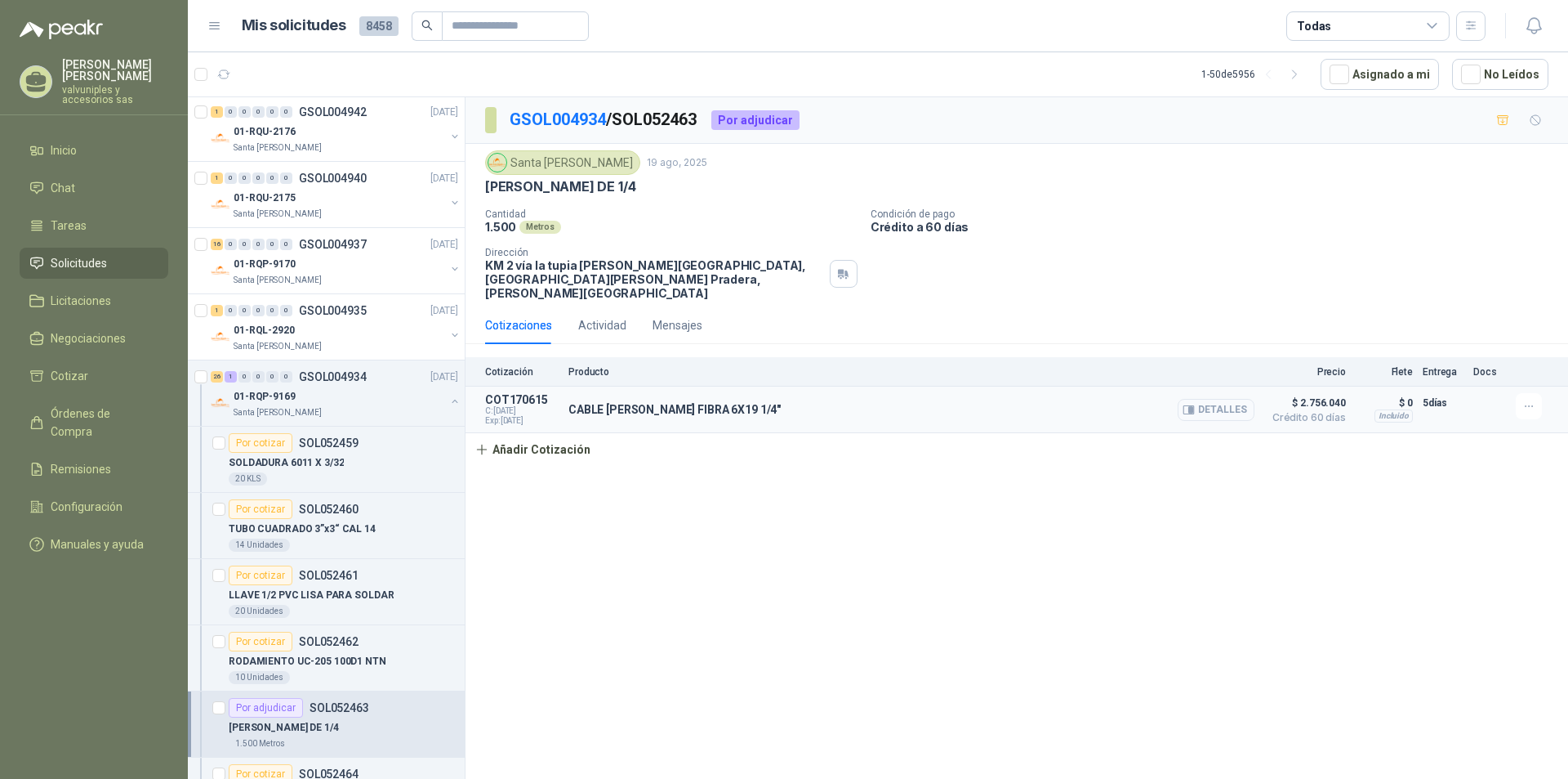
click at [1206, 400] on button "Detalles" at bounding box center [1215, 410] width 76 height 22
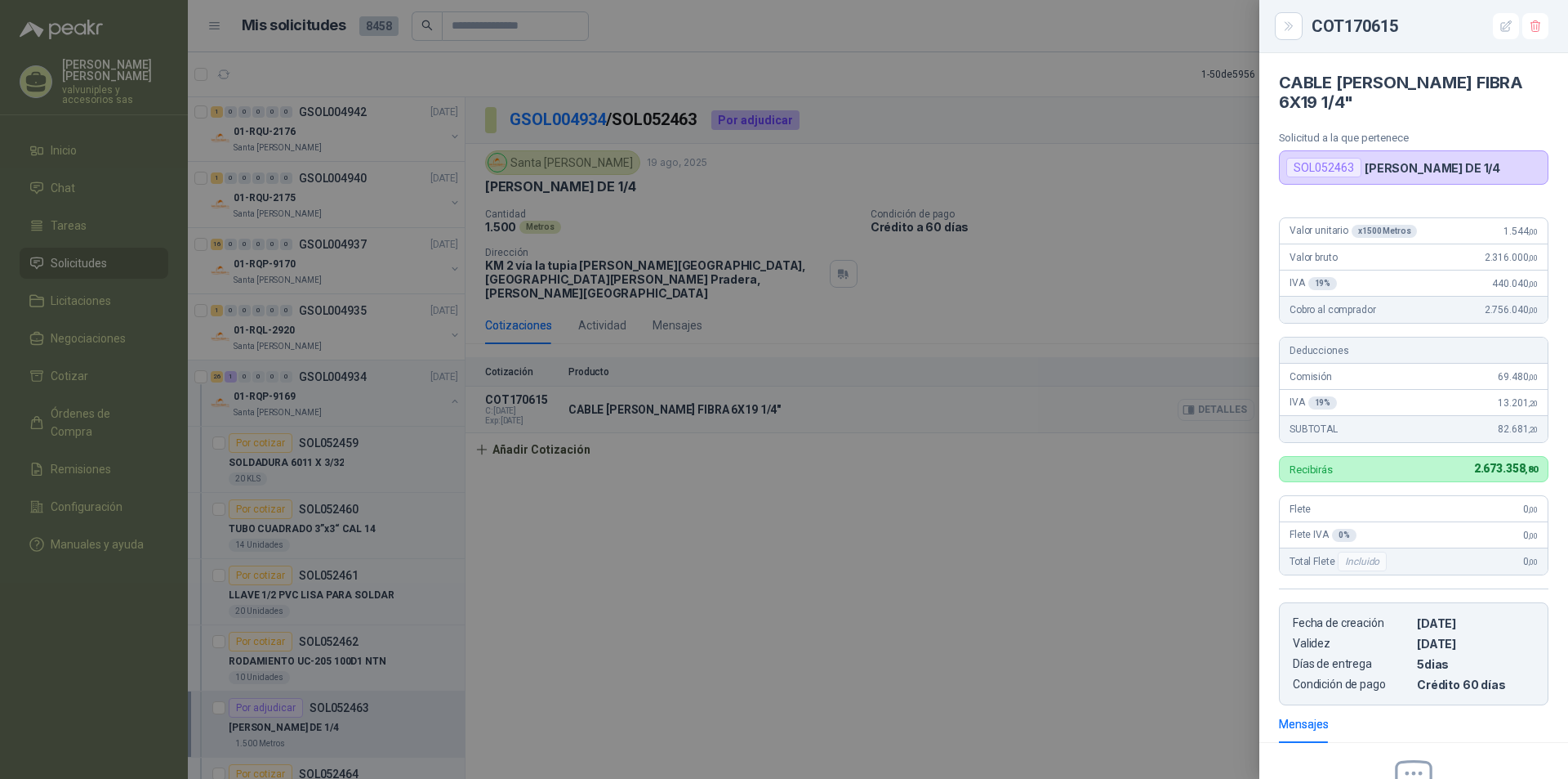
scroll to position [190, 0]
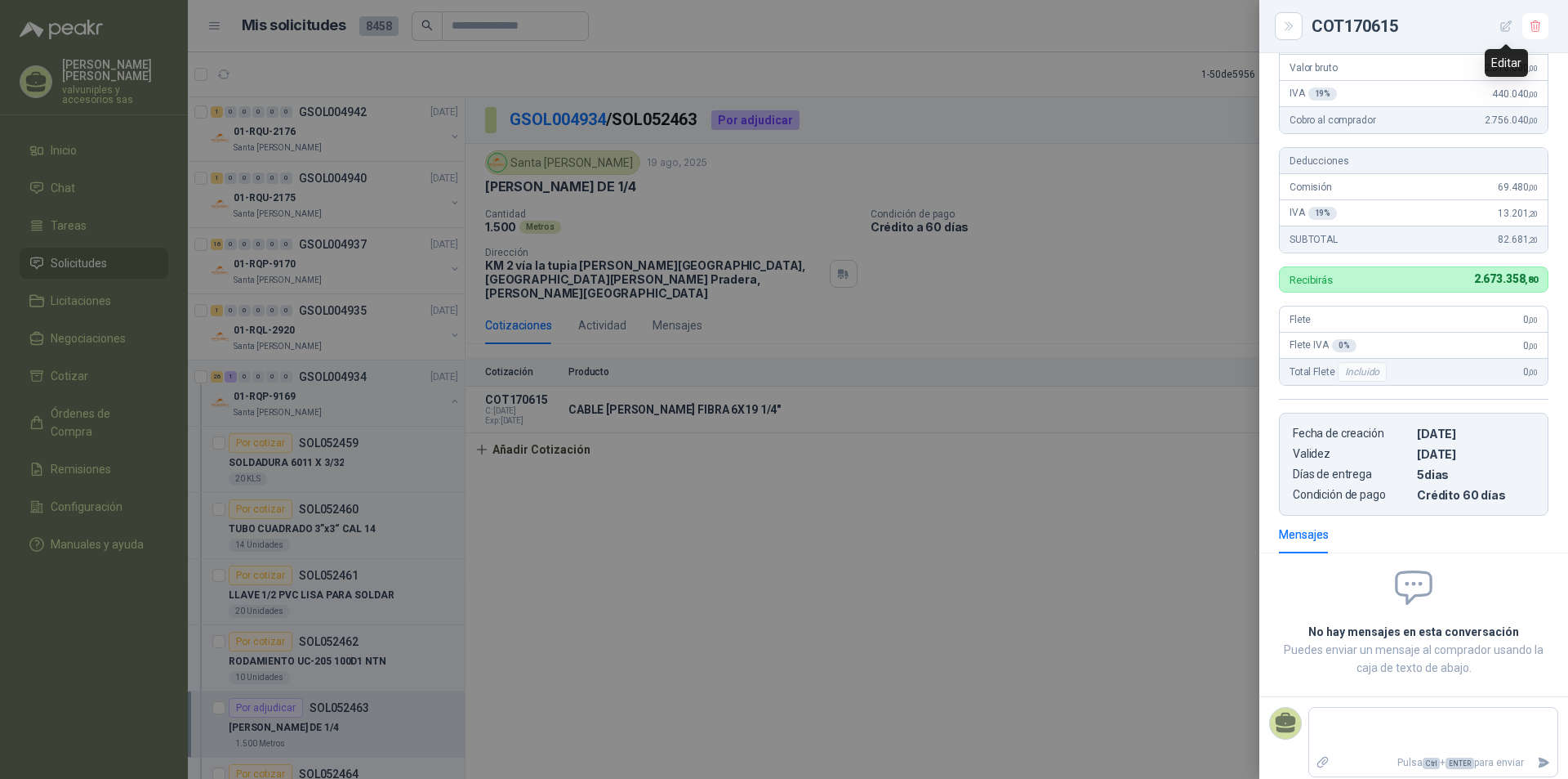
click at [1501, 28] on icon "button" at bounding box center [1506, 26] width 11 height 11
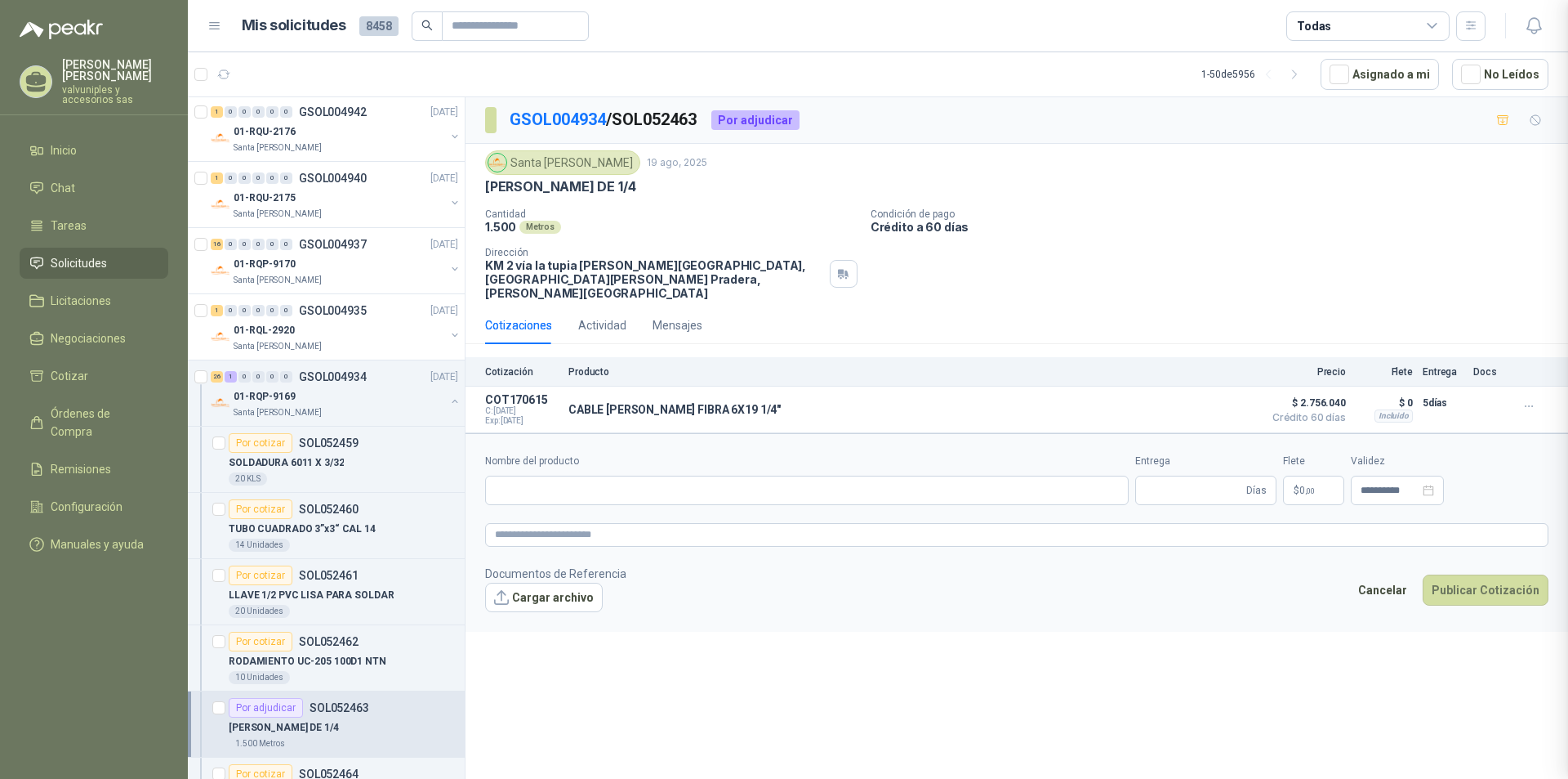
type input "**********"
type input "*"
type input "**********"
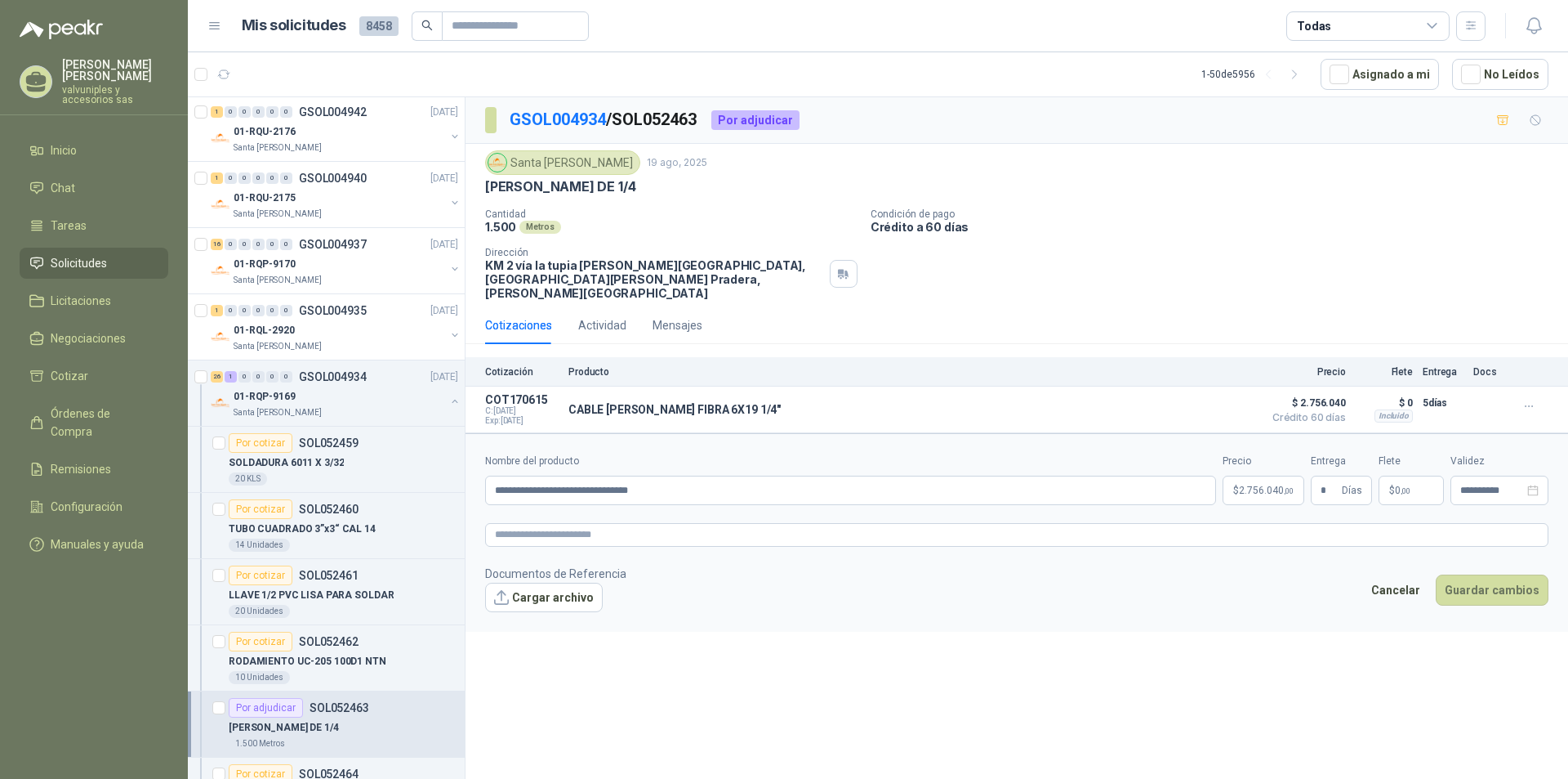
click at [1270, 479] on body "TARQUINO GARCIA valvuniples y accesorios sas Inicio Chat Tareas Solicitudes Lic…" at bounding box center [784, 389] width 1568 height 779
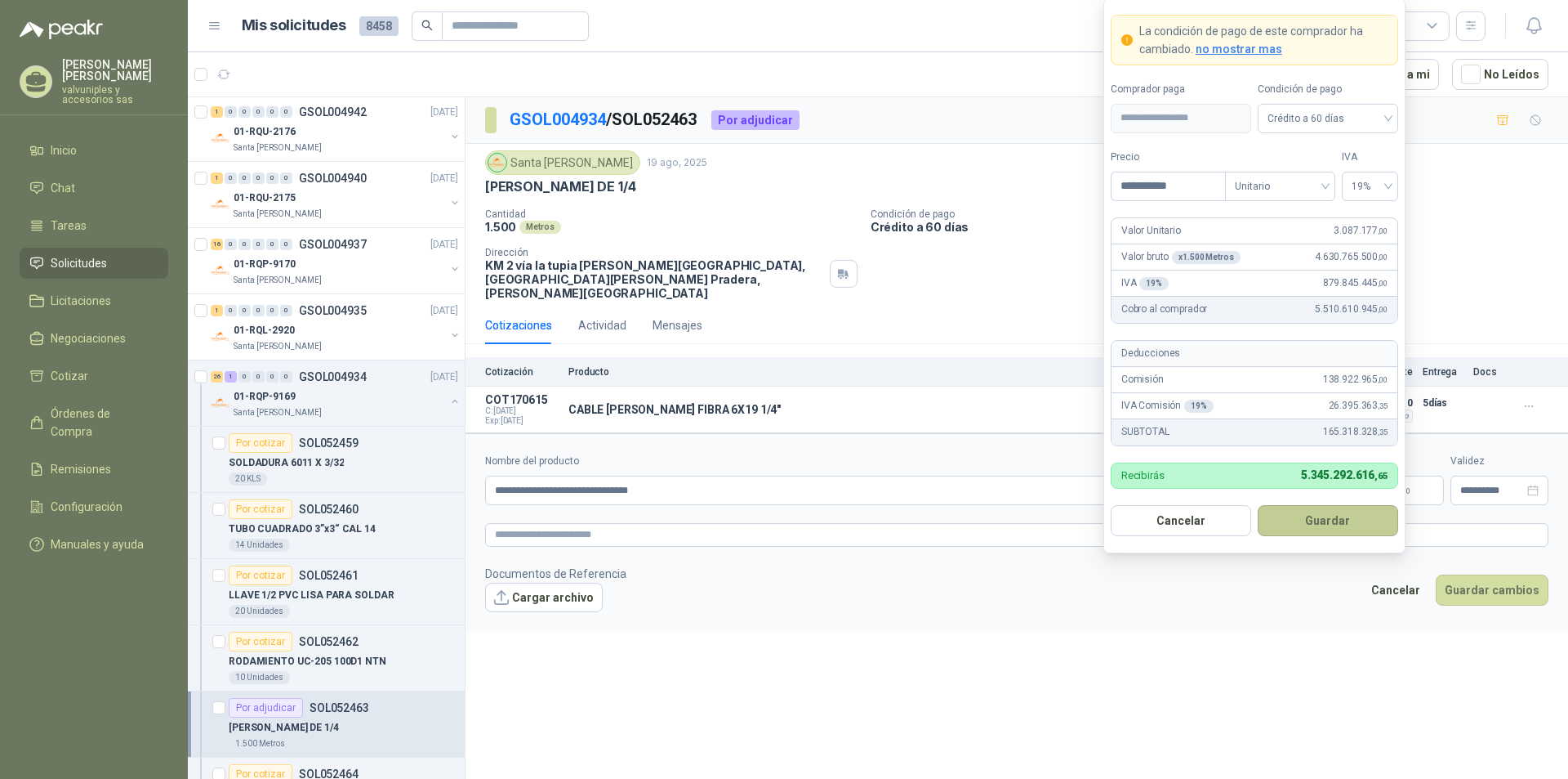
click at [1316, 521] on button "Guardar" at bounding box center [1328, 520] width 141 height 31
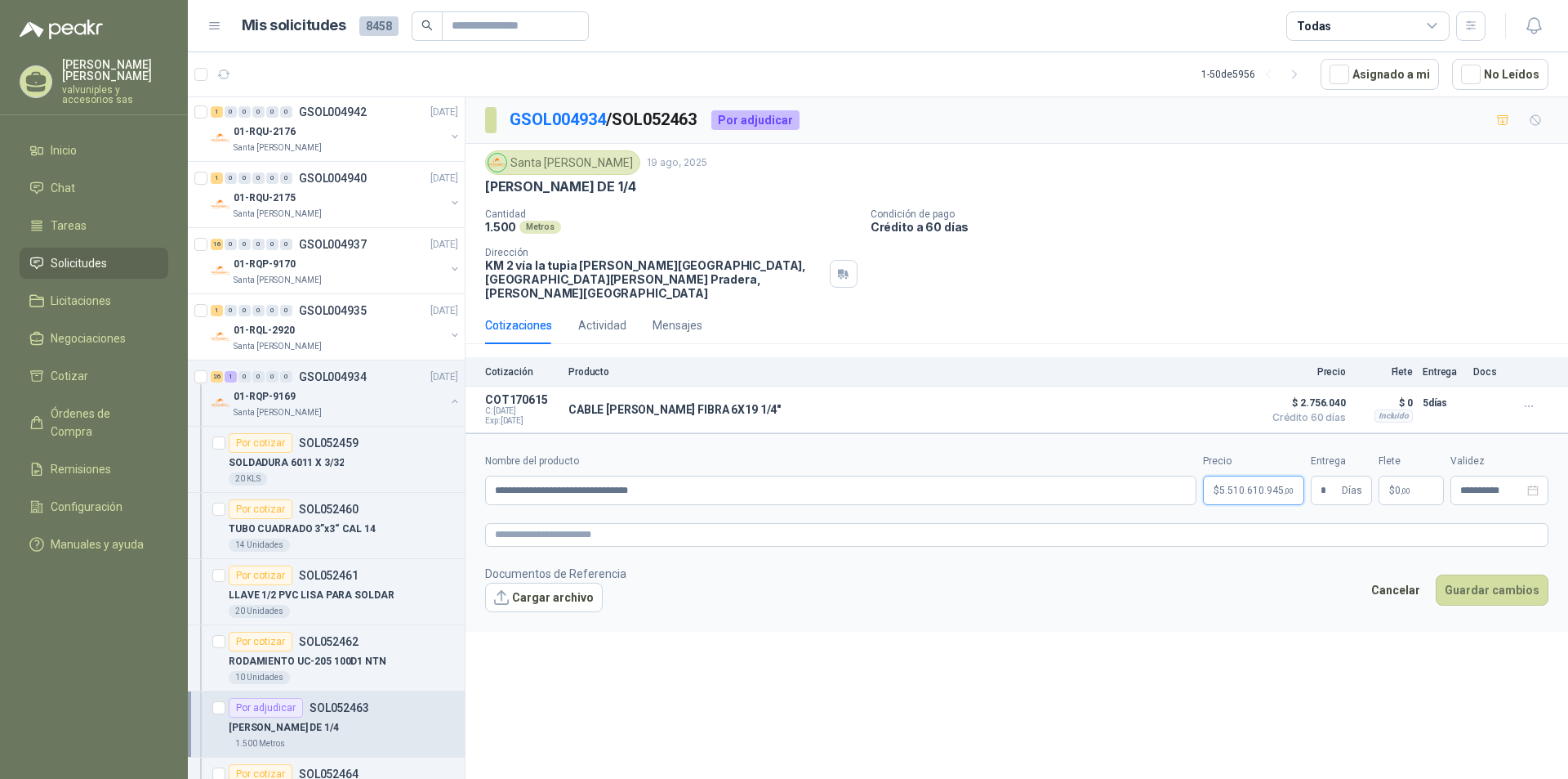
click at [1236, 480] on body "TARQUINO GARCIA valvuniples y accesorios sas Inicio Chat Tareas Solicitudes Lic…" at bounding box center [784, 389] width 1568 height 779
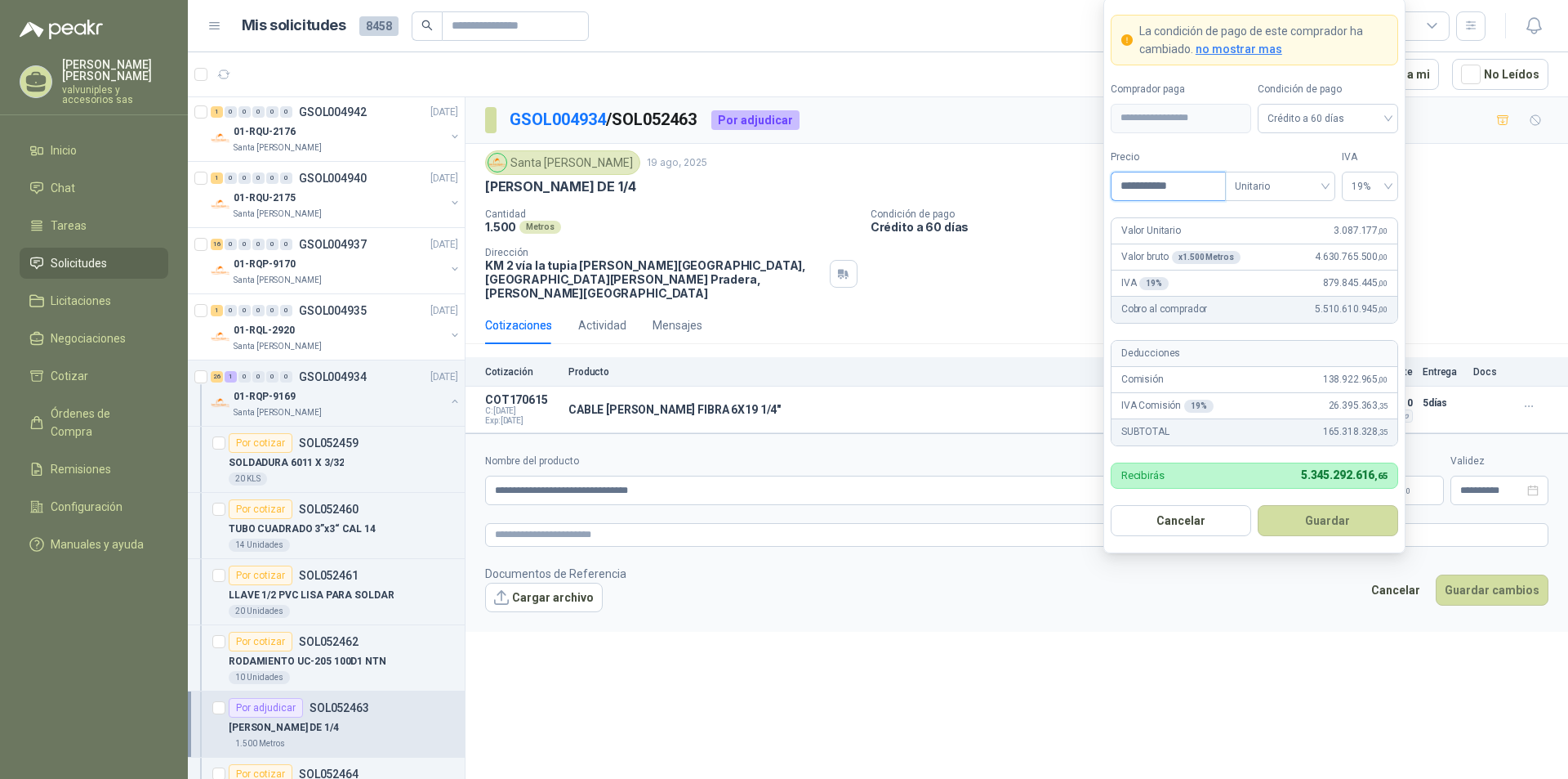
drag, startPoint x: 1181, startPoint y: 184, endPoint x: 1132, endPoint y: 183, distance: 49.0
click at [1132, 183] on input "**********" at bounding box center [1168, 187] width 113 height 28
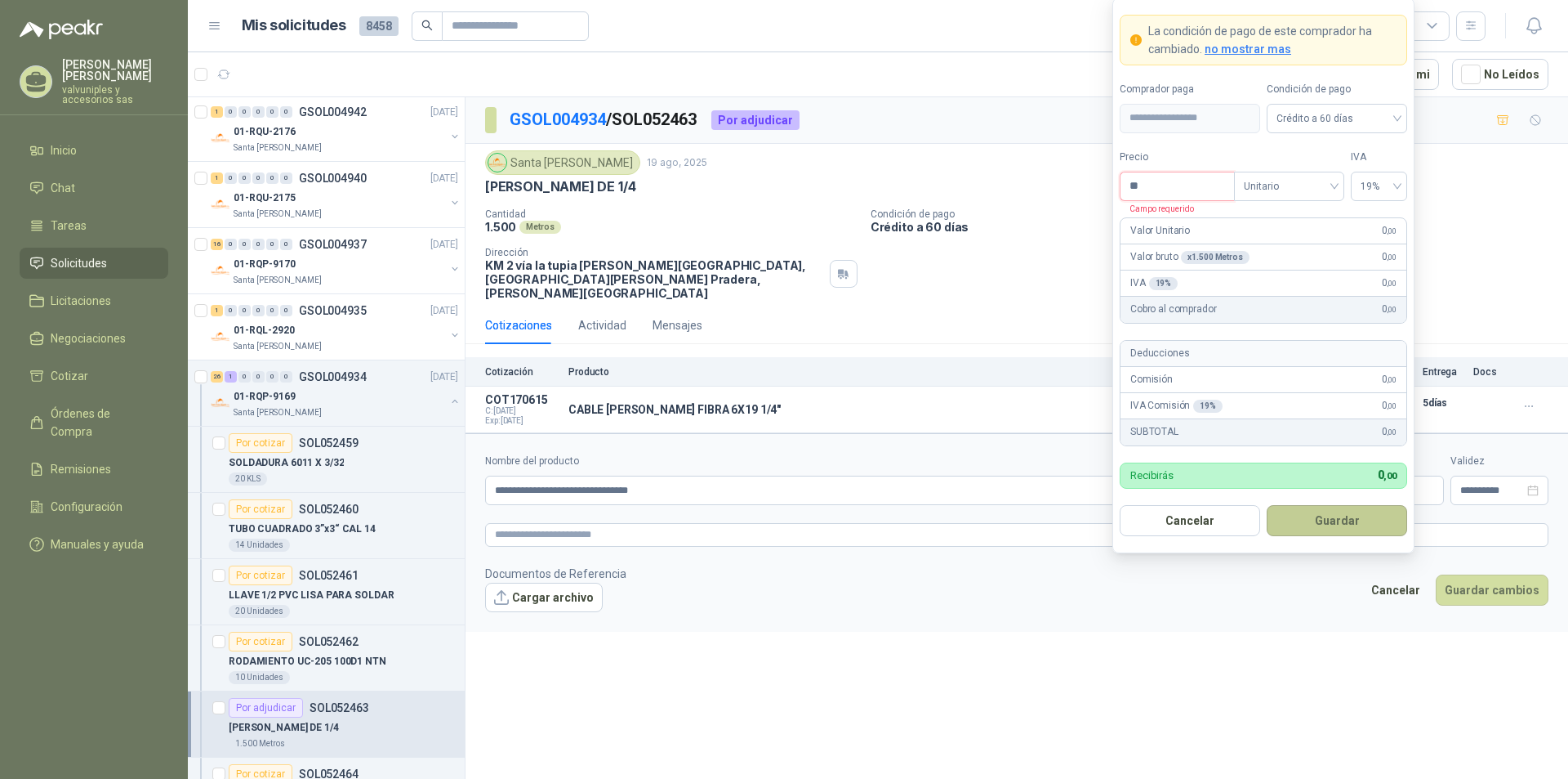
type input "*"
type input "*******"
click at [1302, 515] on button "Guardar" at bounding box center [1337, 520] width 141 height 31
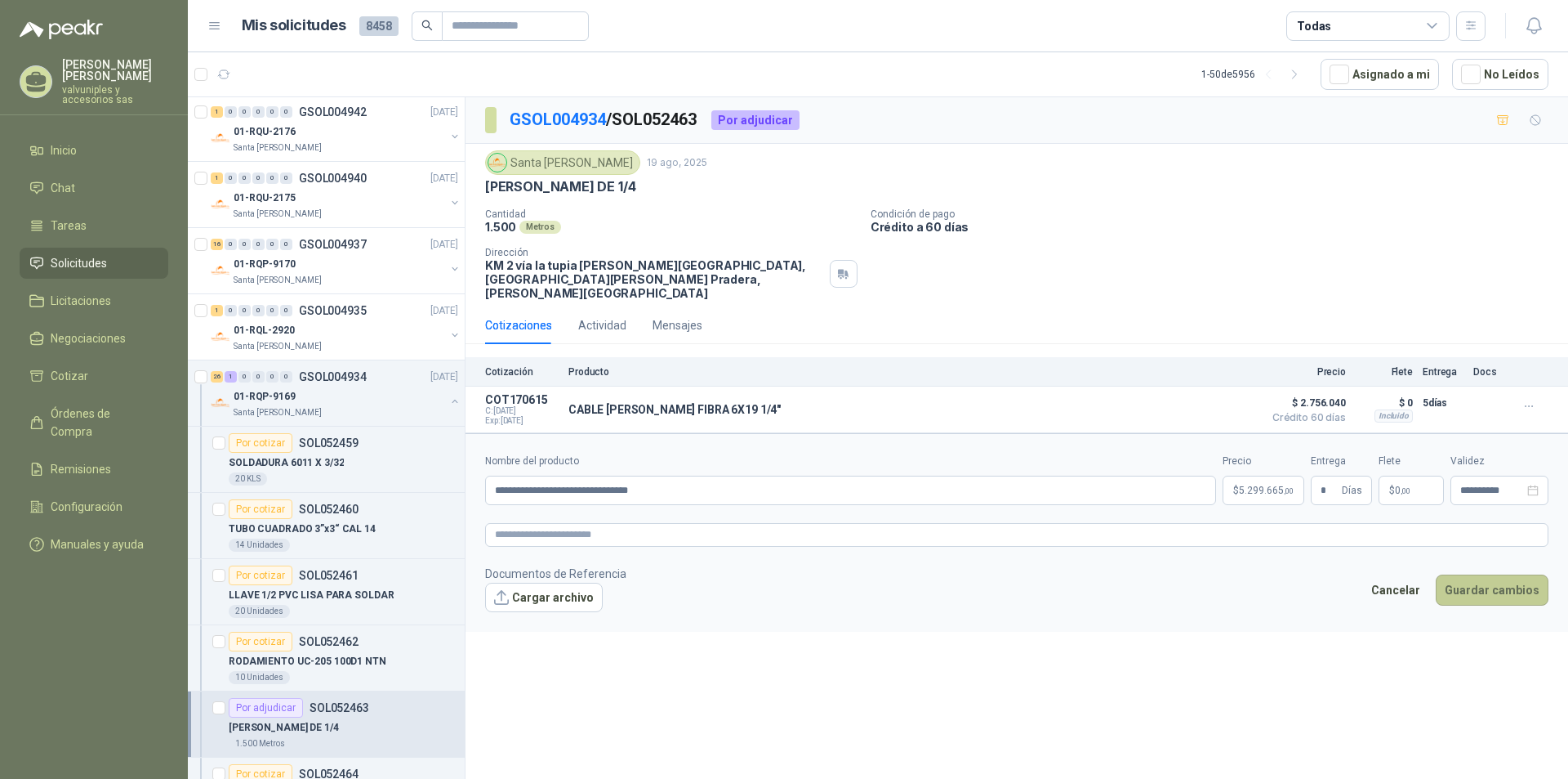
click at [1483, 575] on button "Guardar cambios" at bounding box center [1493, 589] width 113 height 31
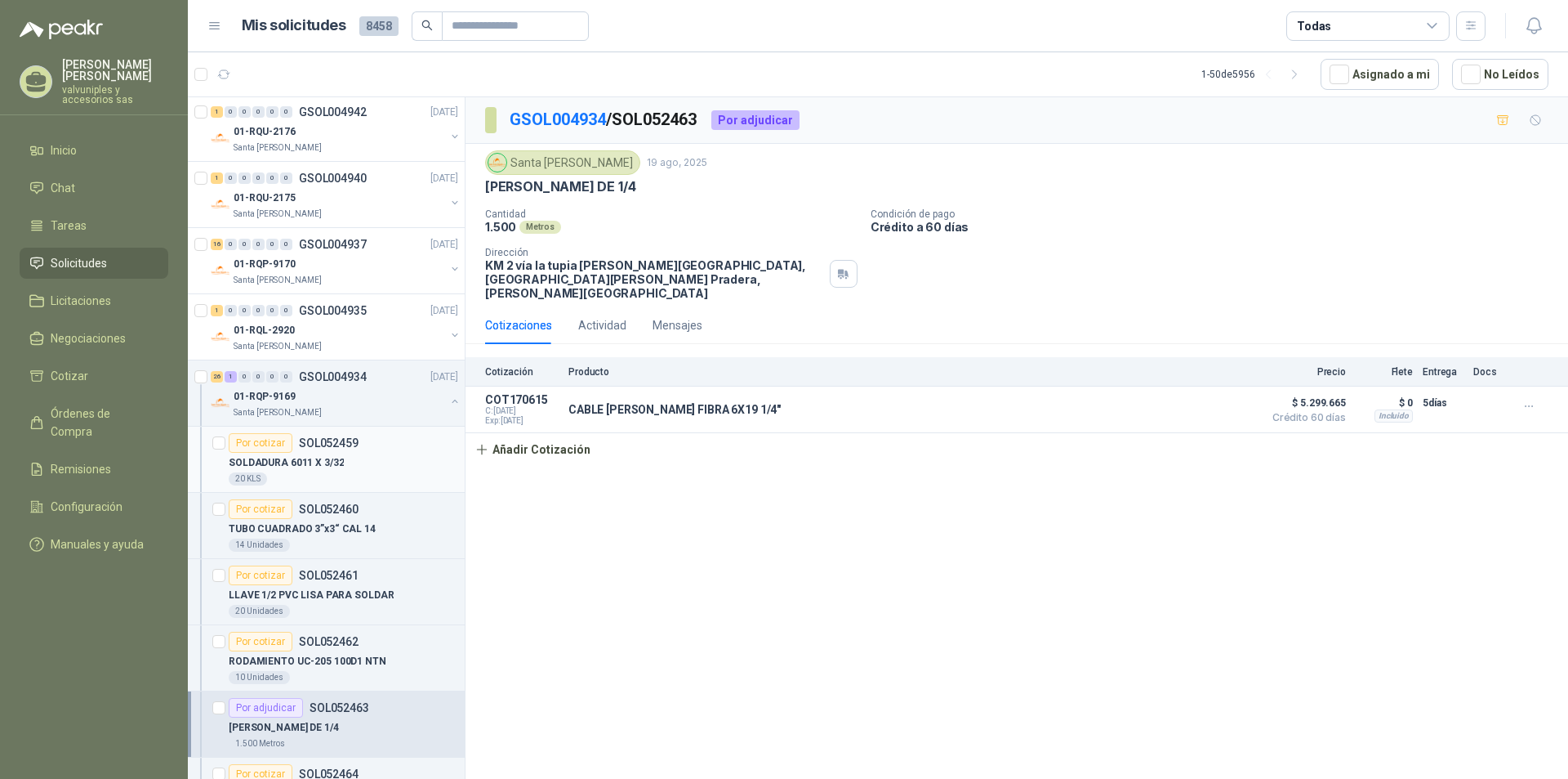
click at [288, 460] on p "SOLDADURA 6011 X 3/32" at bounding box center [287, 463] width 115 height 16
